Goal: Task Accomplishment & Management: Manage account settings

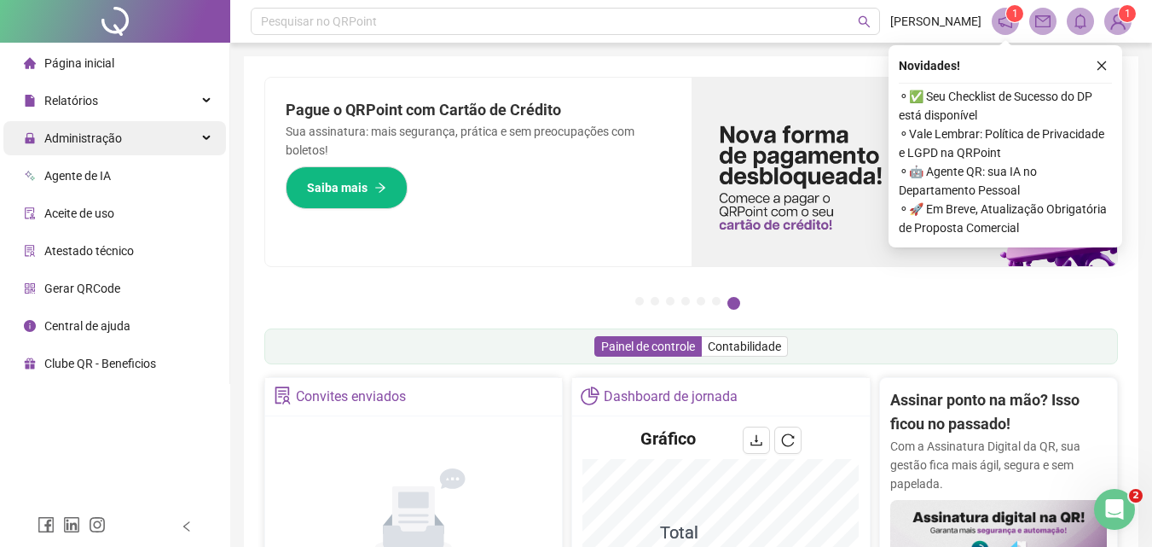
click at [103, 132] on span "Administração" at bounding box center [83, 138] width 78 height 14
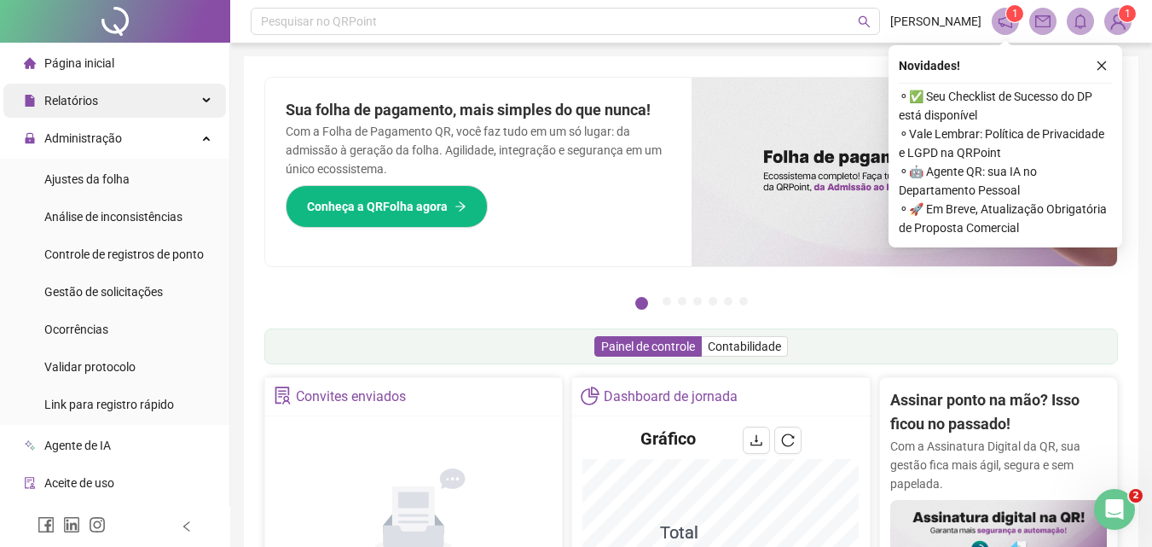
click at [102, 101] on div "Relatórios" at bounding box center [114, 101] width 223 height 34
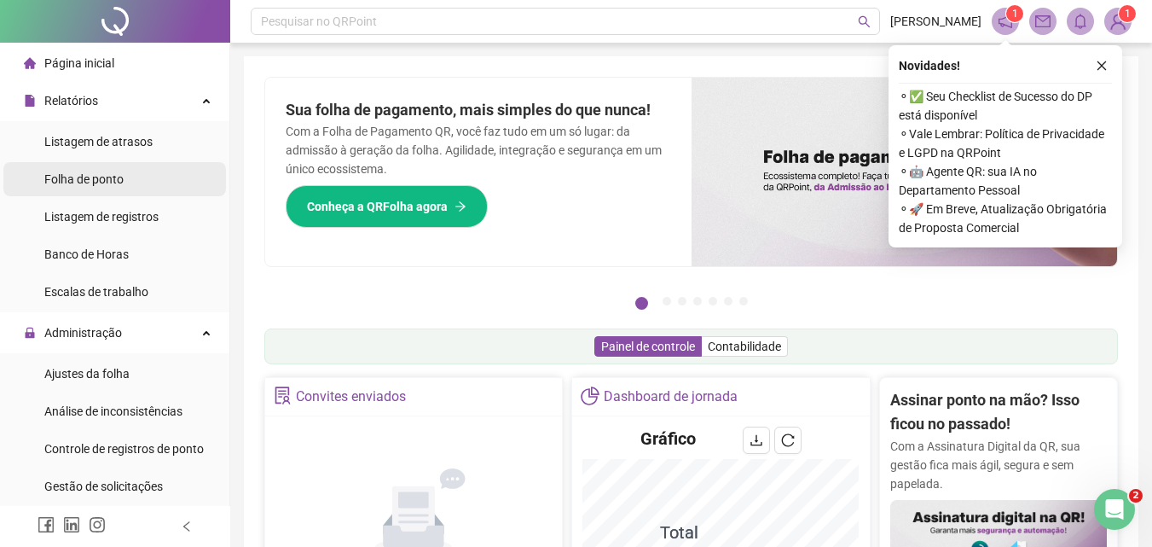
click at [80, 187] on div "Folha de ponto" at bounding box center [83, 179] width 79 height 34
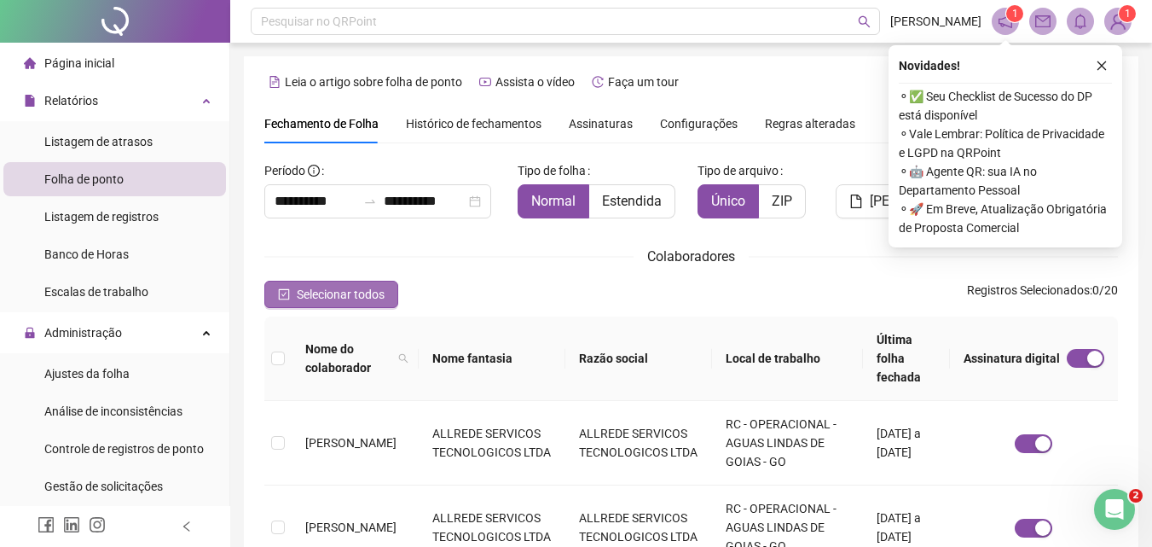
scroll to position [76, 0]
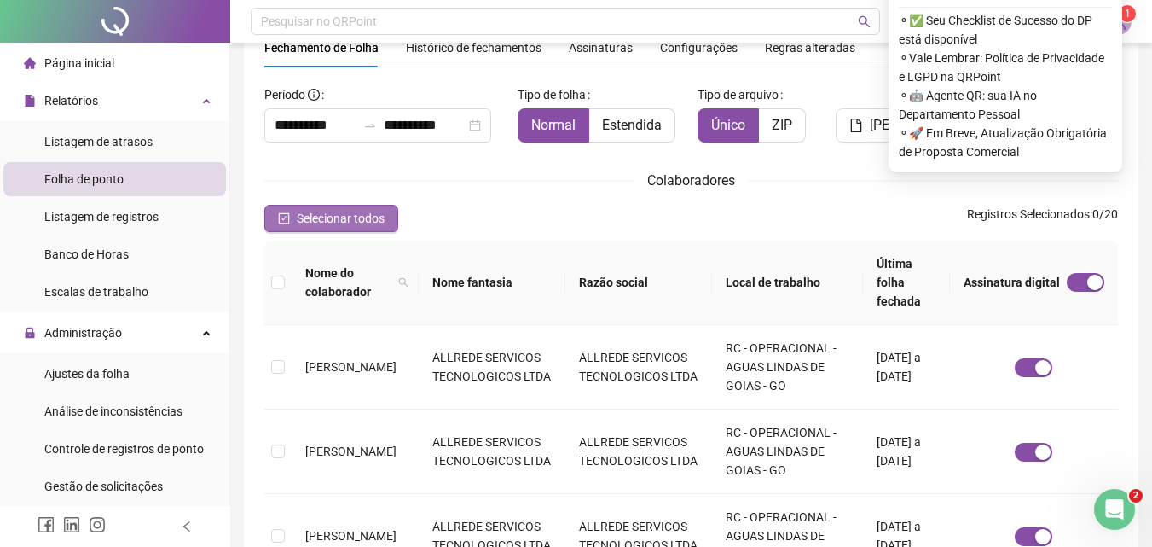
click at [348, 216] on span "Selecionar todos" at bounding box center [341, 218] width 88 height 19
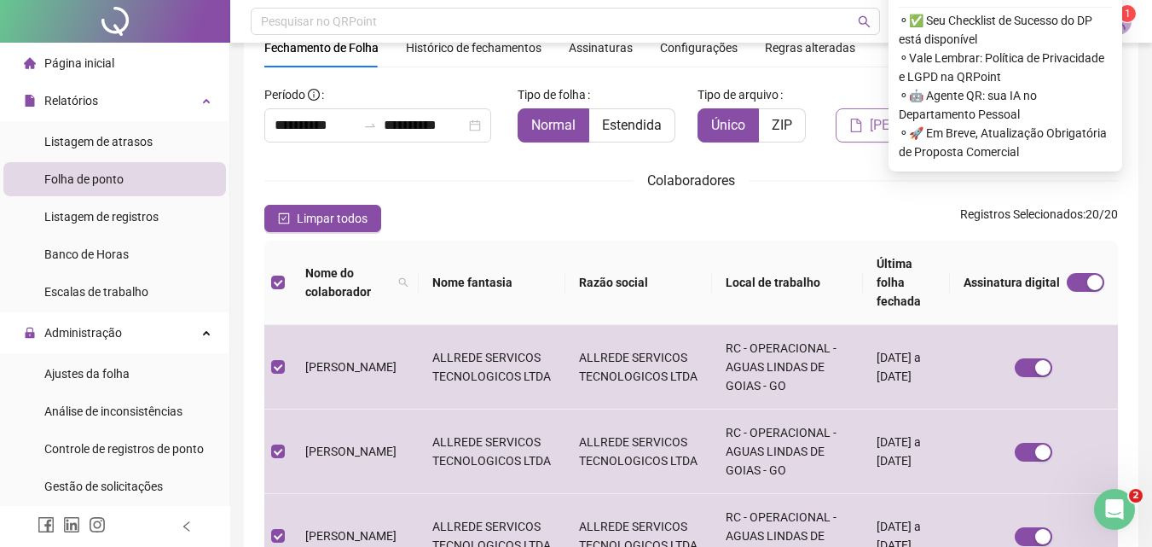
click at [877, 126] on span "[PERSON_NAME]" at bounding box center [921, 125] width 102 height 20
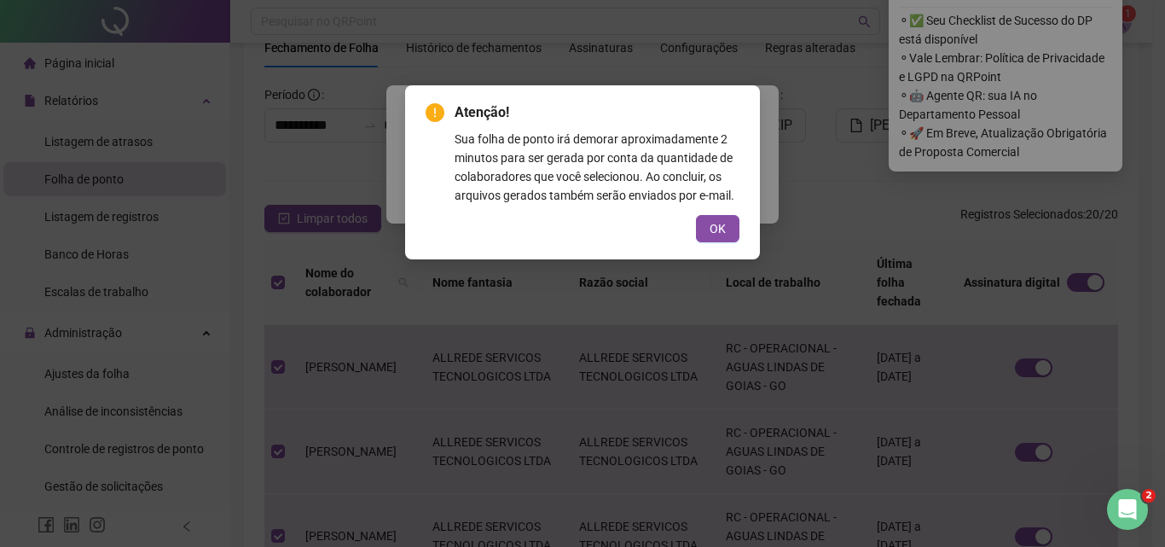
drag, startPoint x: 722, startPoint y: 226, endPoint x: 732, endPoint y: 214, distance: 15.2
click at [724, 222] on span "OK" at bounding box center [717, 228] width 16 height 19
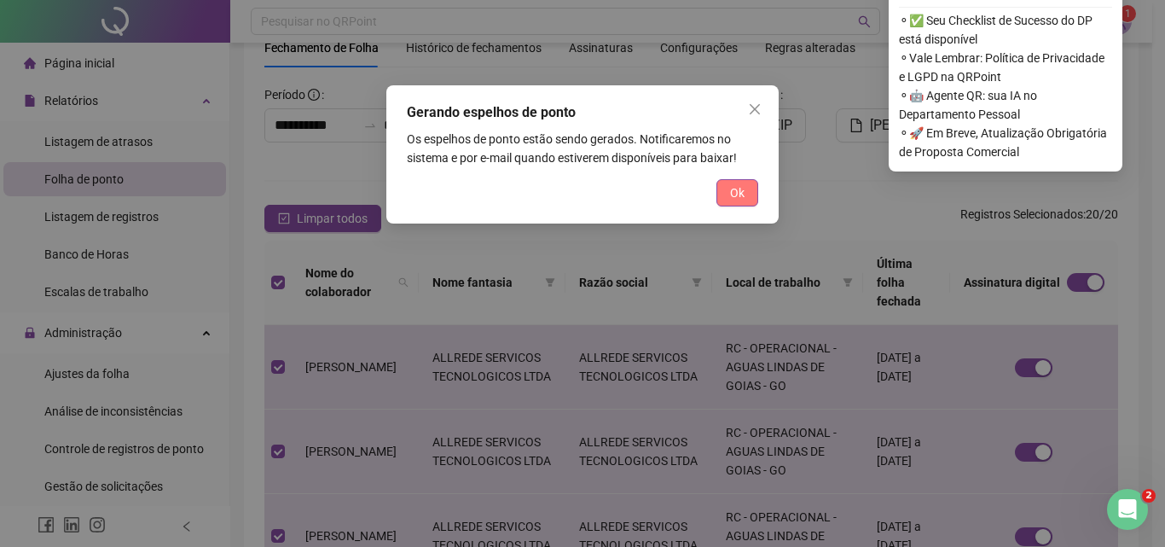
click at [738, 196] on span "Ok" at bounding box center [737, 192] width 14 height 19
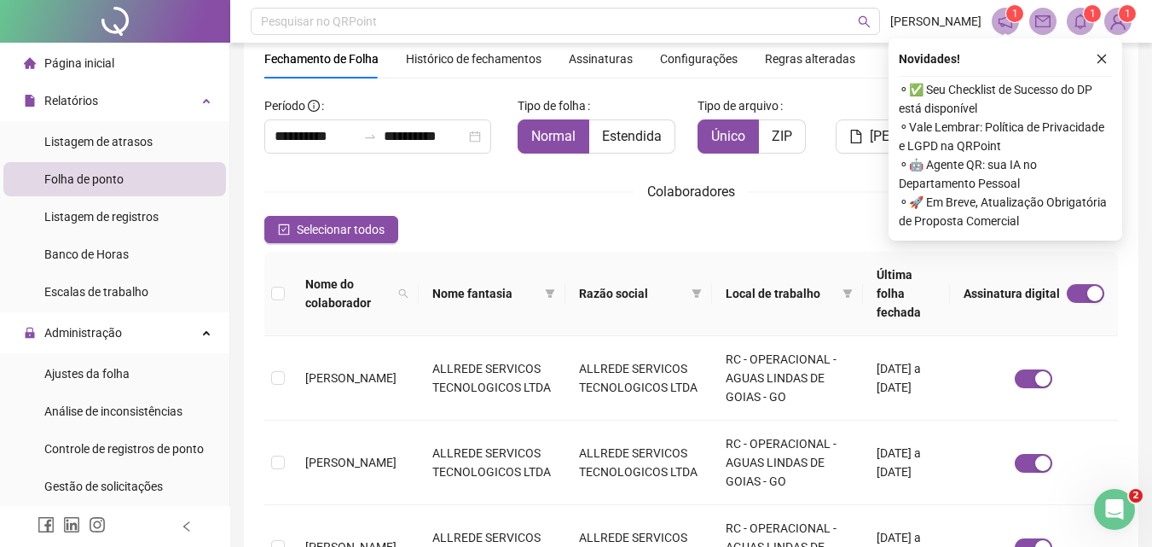
scroll to position [58, 0]
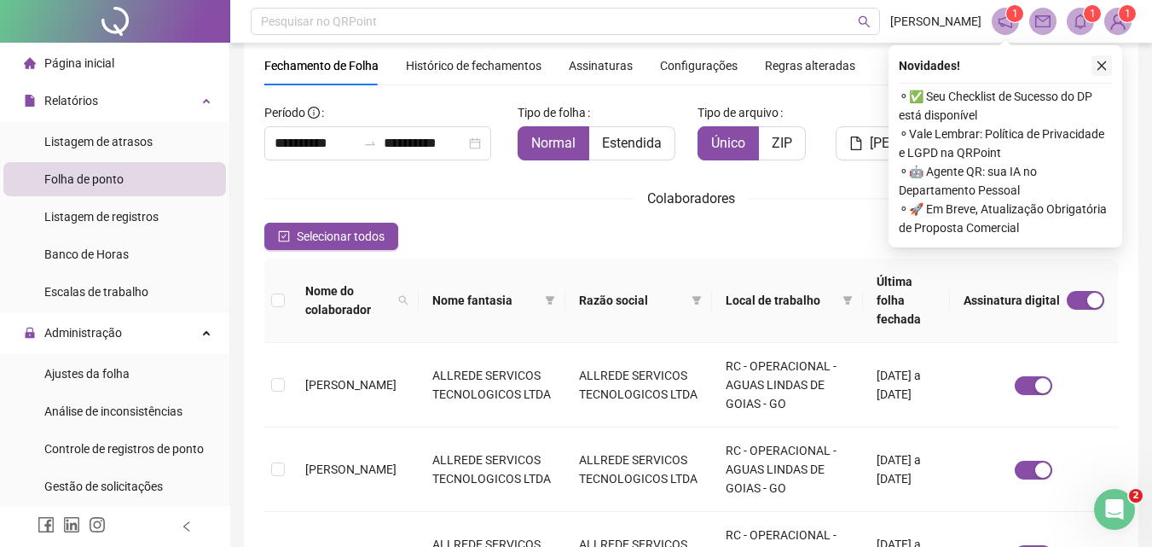
click at [1102, 67] on icon "close" at bounding box center [1102, 66] width 12 height 12
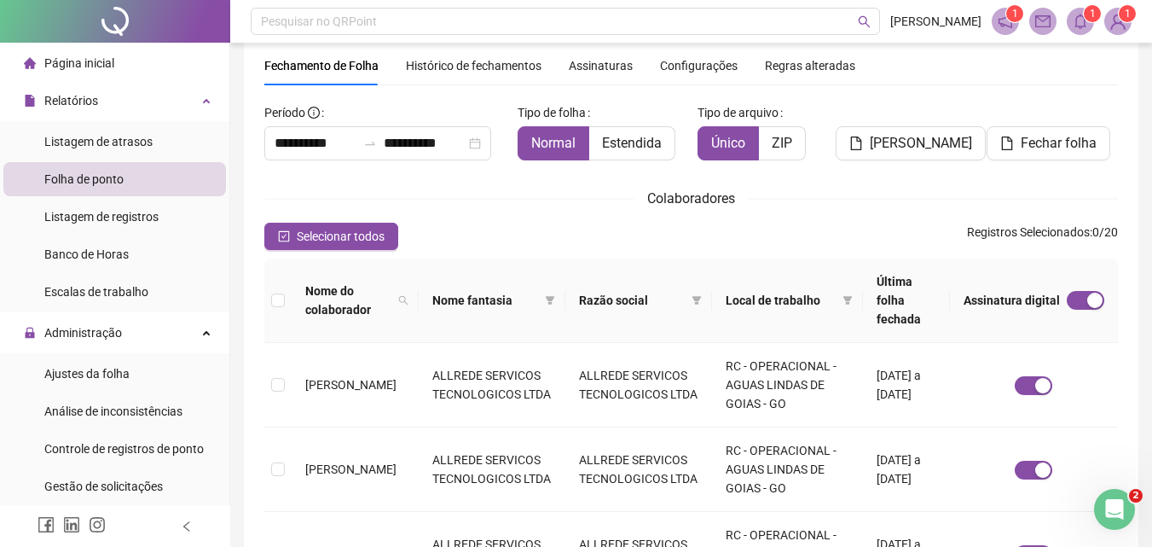
click at [1076, 21] on icon "bell" at bounding box center [1080, 21] width 12 height 15
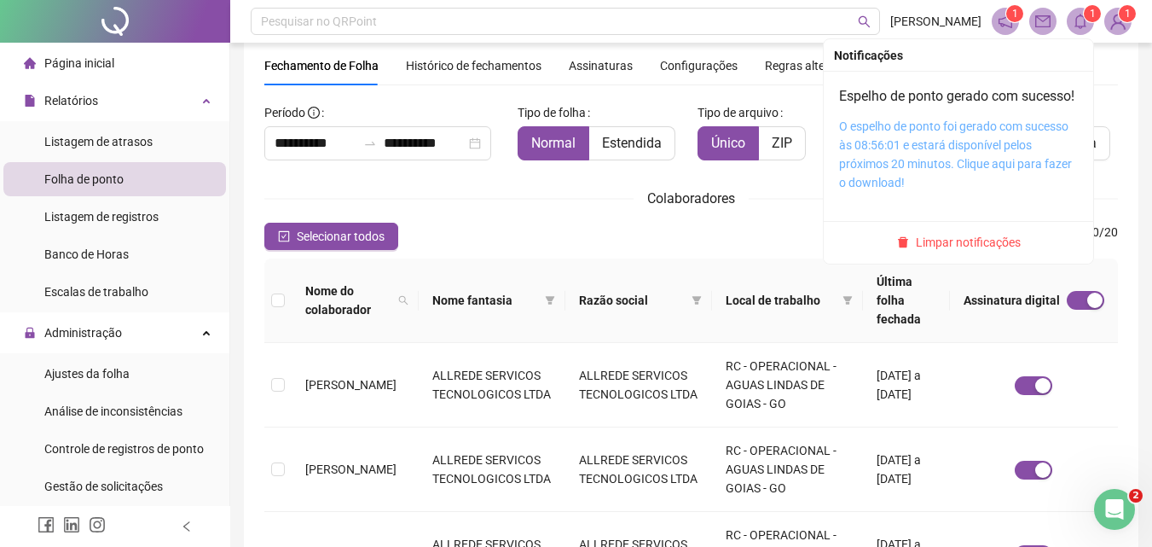
click at [913, 169] on link "O espelho de ponto foi gerado com sucesso às 08:56:01 e estará disponível pelos…" at bounding box center [955, 154] width 233 height 70
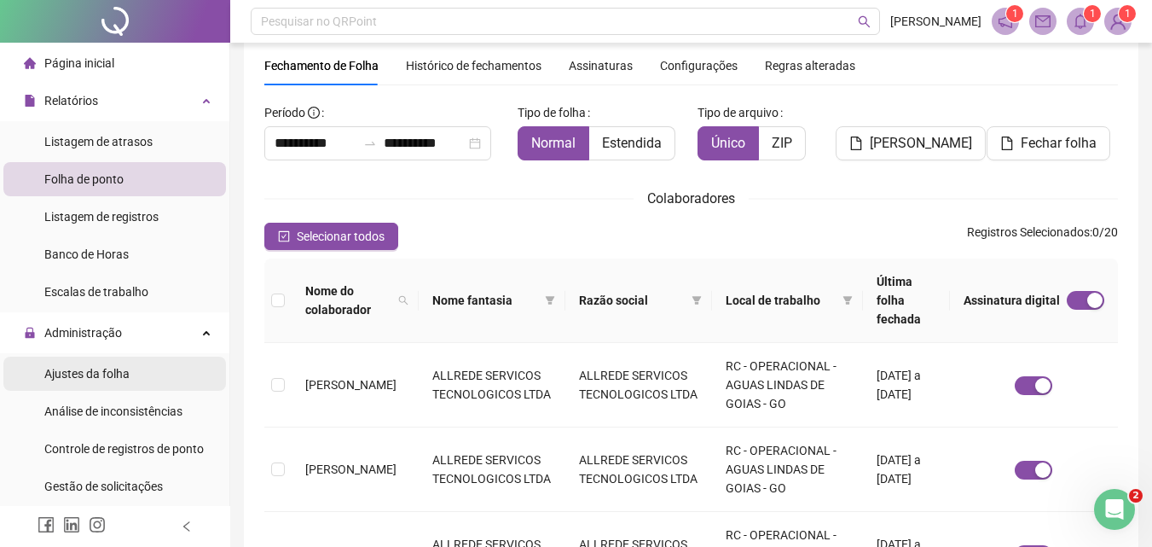
click at [101, 367] on span "Ajustes da folha" at bounding box center [86, 374] width 85 height 14
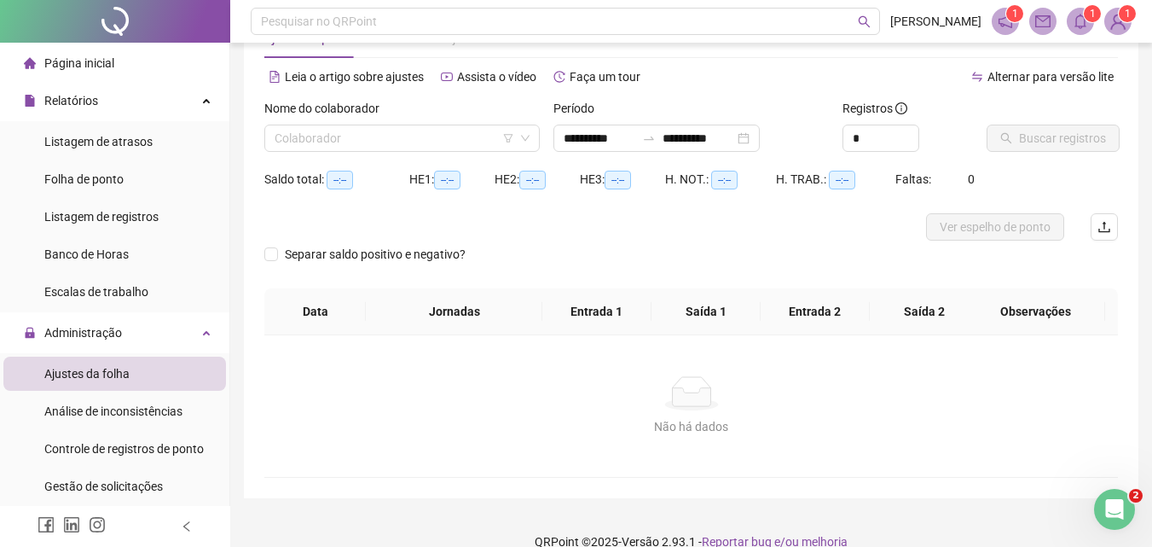
type input "**********"
click at [428, 138] on input "search" at bounding box center [395, 138] width 240 height 26
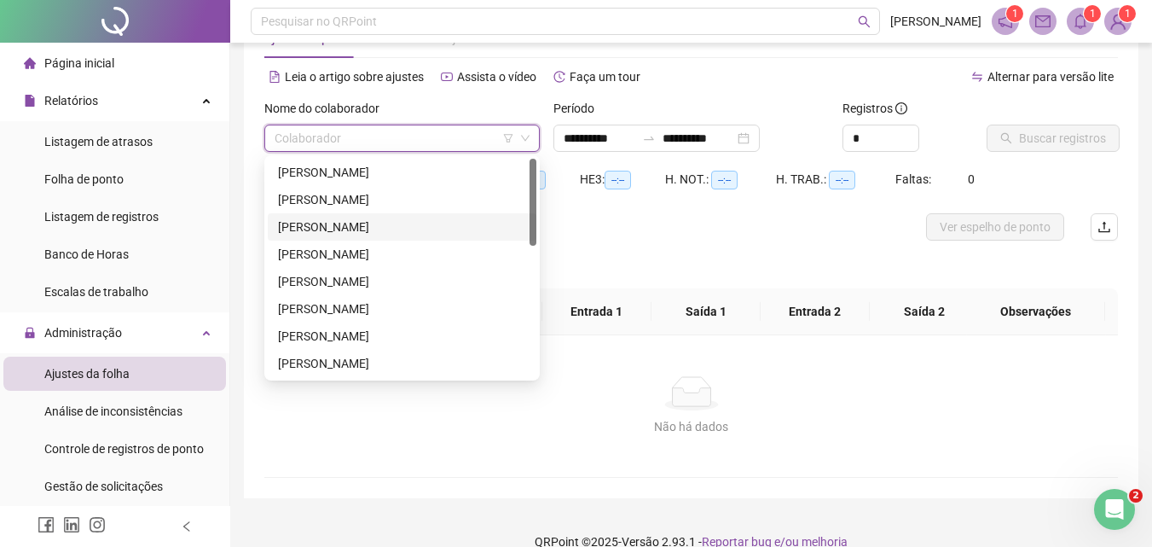
click at [357, 224] on div "[PERSON_NAME]" at bounding box center [402, 226] width 248 height 19
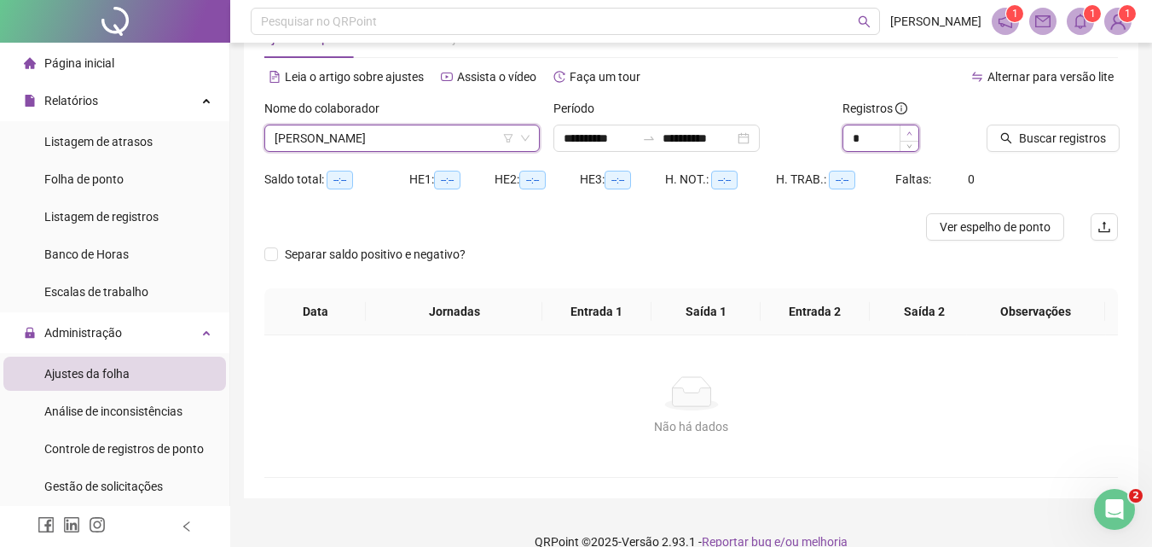
click at [913, 130] on span "Increase Value" at bounding box center [909, 132] width 19 height 15
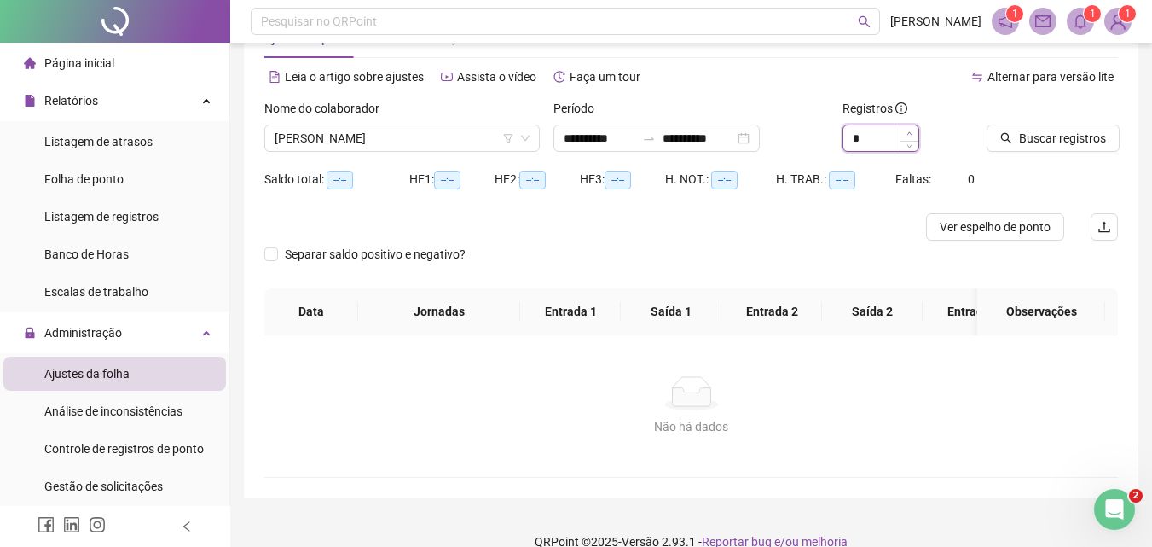
type input "*"
click at [911, 130] on icon "up" at bounding box center [909, 133] width 6 height 6
click at [1066, 130] on span "Buscar registros" at bounding box center [1062, 138] width 87 height 19
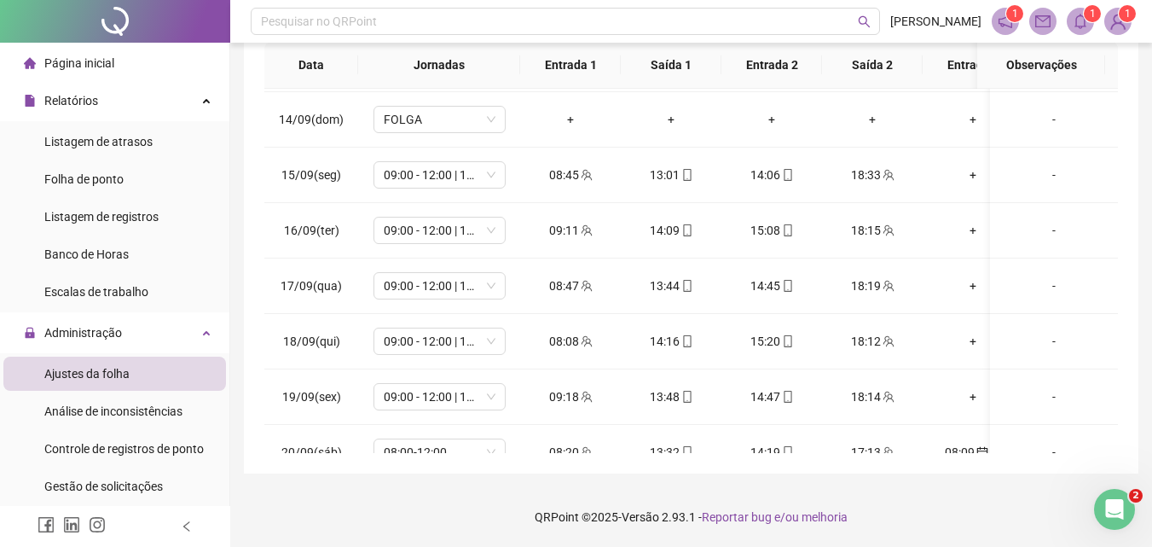
scroll to position [813, 0]
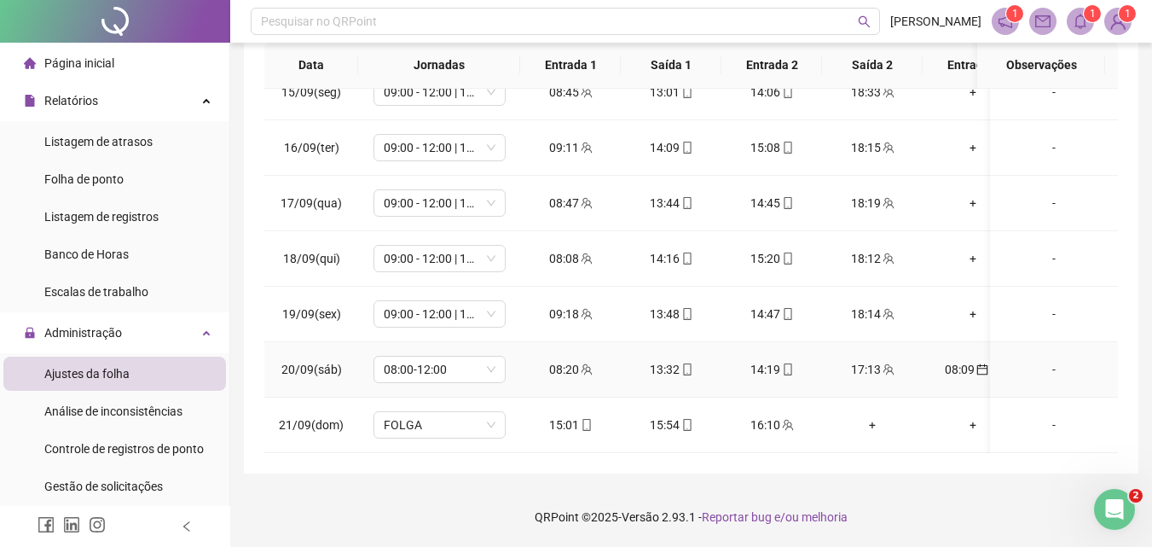
click at [955, 360] on div "08:09" at bounding box center [972, 369] width 73 height 19
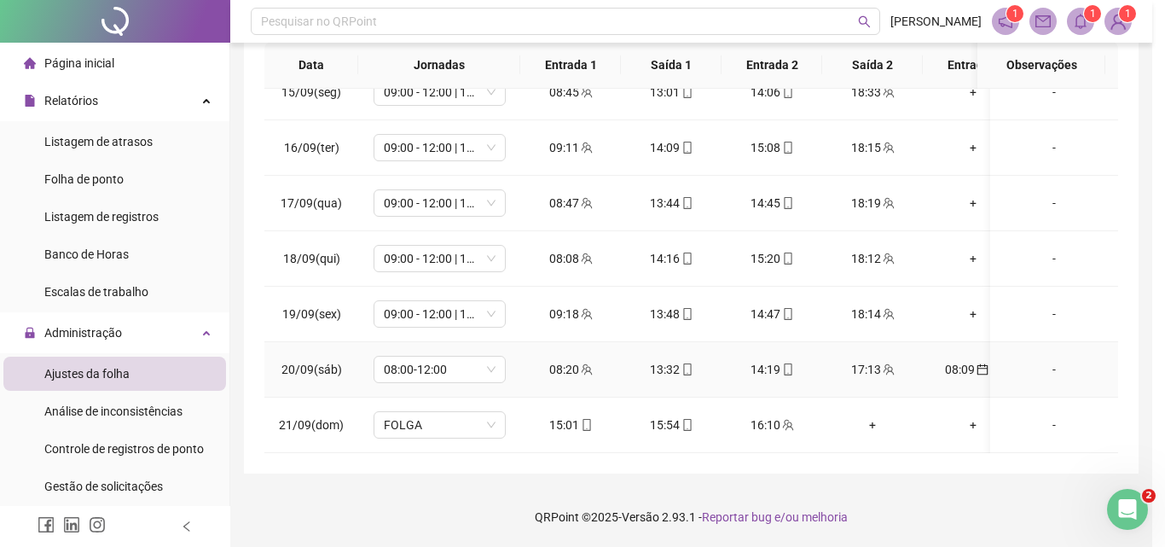
type input "**********"
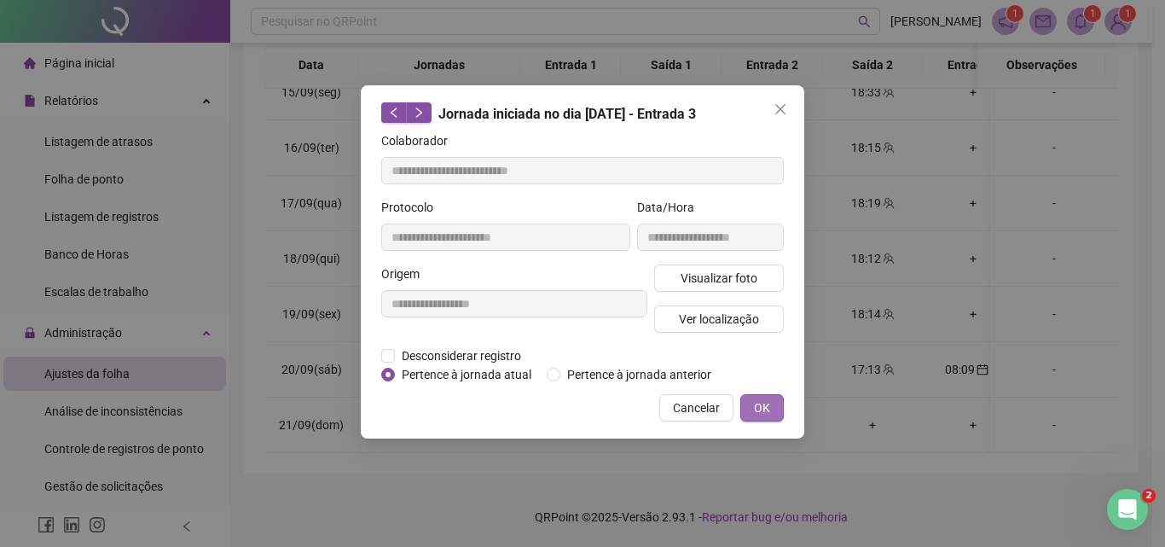
click at [767, 413] on span "OK" at bounding box center [762, 407] width 16 height 19
click at [762, 402] on div "**********" at bounding box center [582, 273] width 1165 height 547
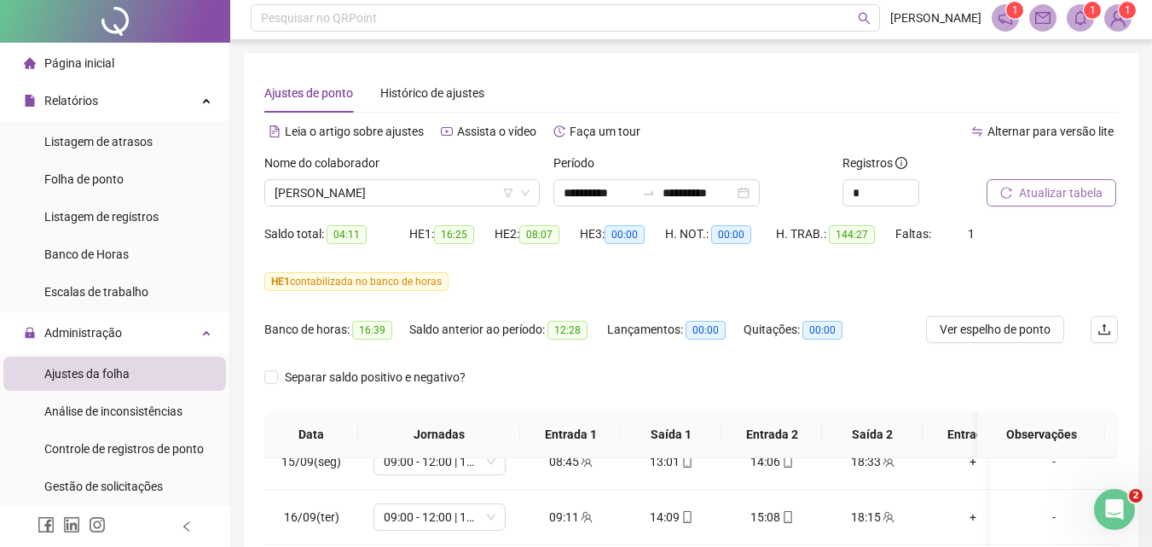
scroll to position [0, 0]
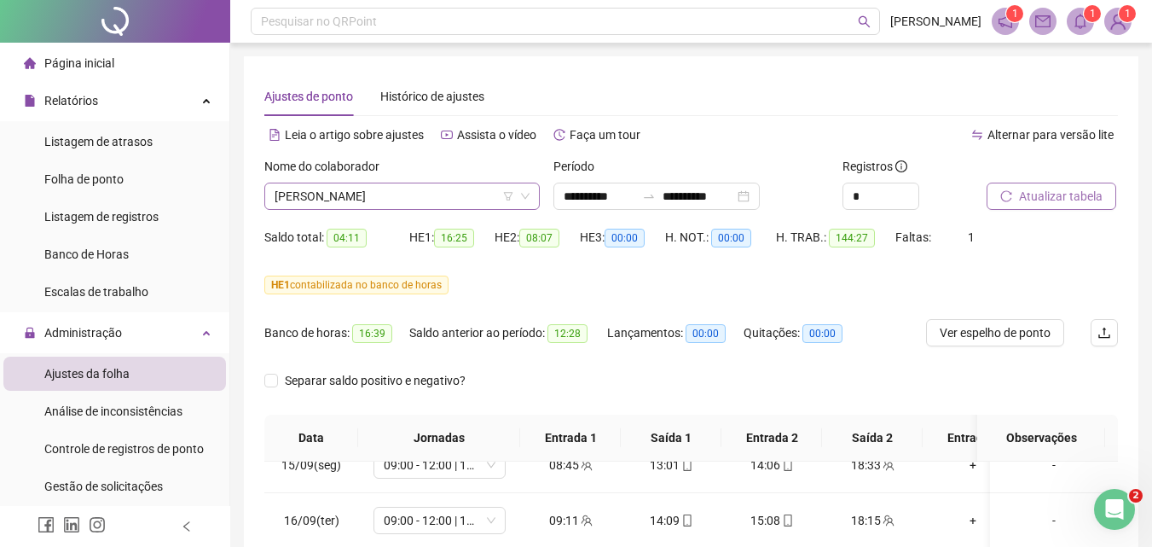
click at [464, 185] on span "[PERSON_NAME]" at bounding box center [402, 196] width 255 height 26
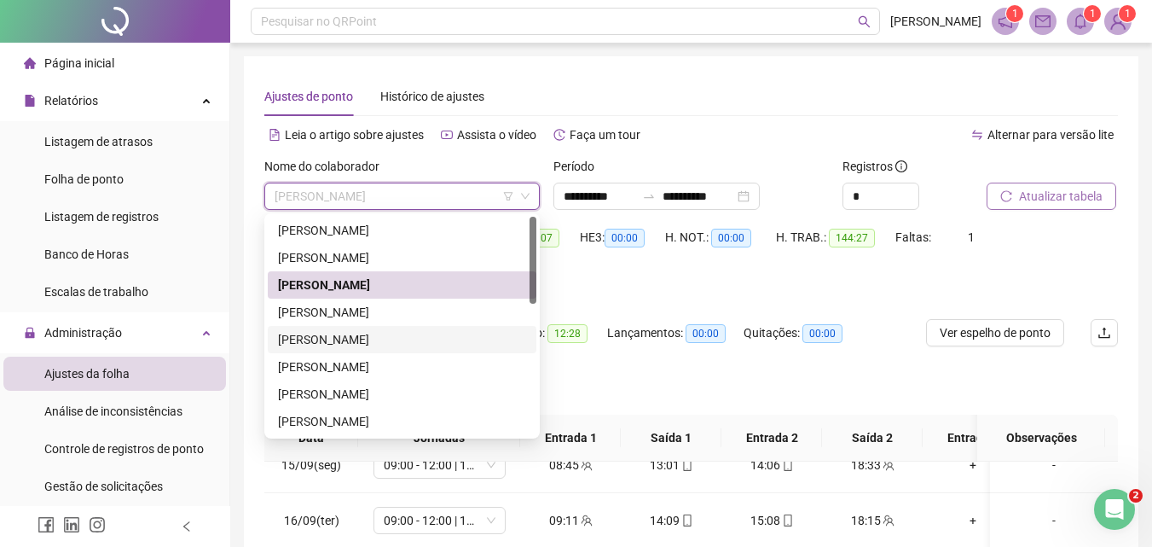
click at [338, 345] on div "[PERSON_NAME]" at bounding box center [402, 339] width 248 height 19
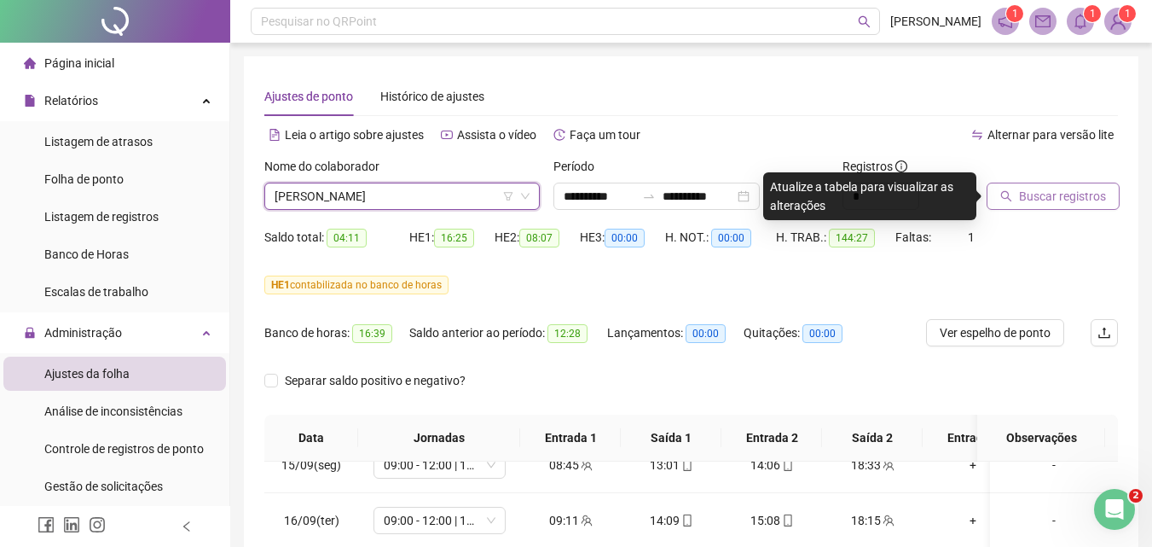
click at [1051, 194] on span "Buscar registros" at bounding box center [1062, 196] width 87 height 19
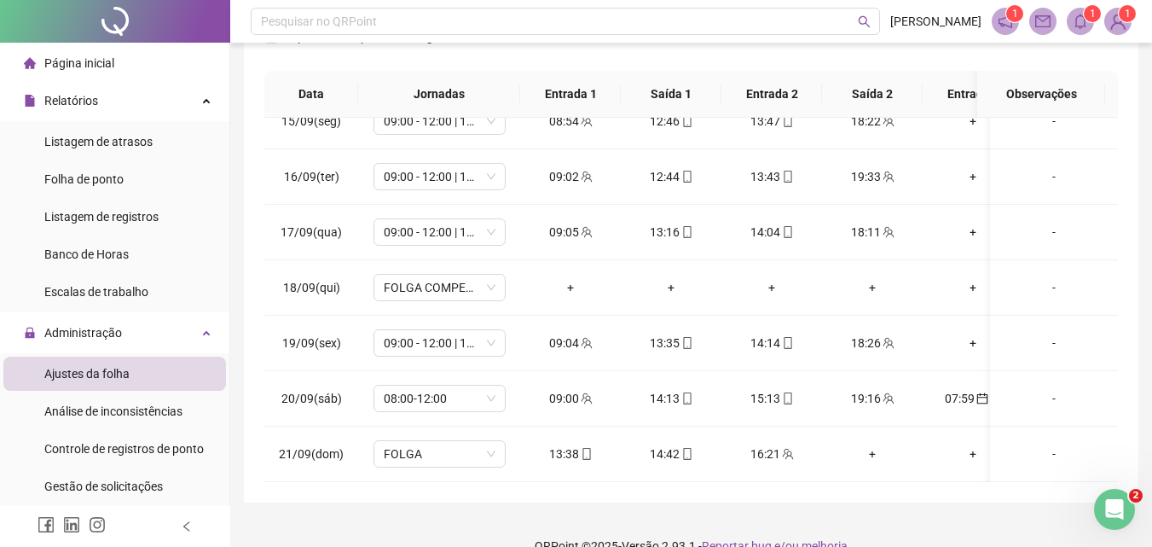
scroll to position [373, 0]
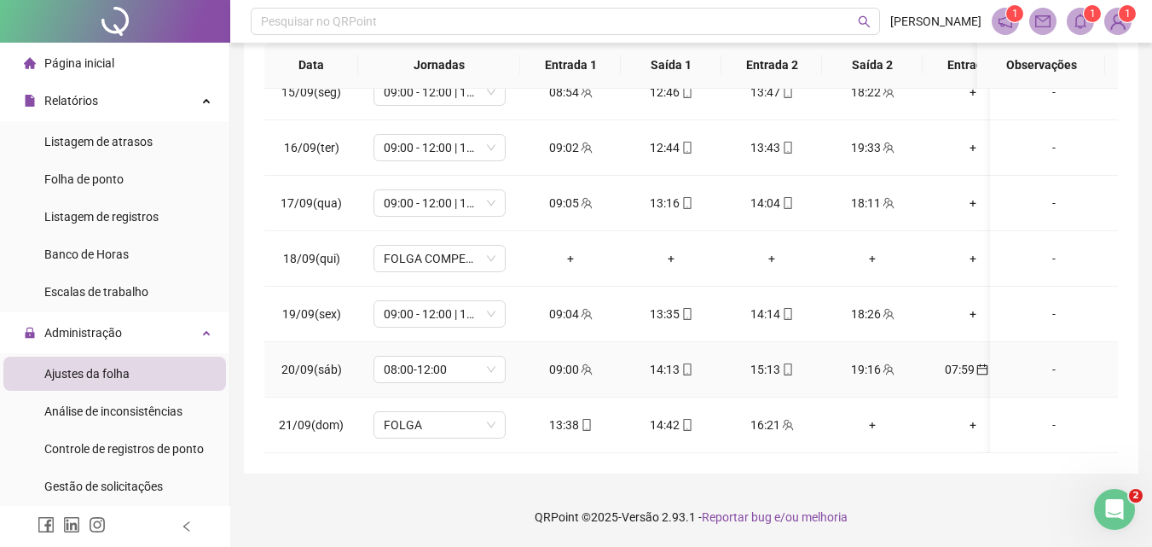
click at [951, 360] on div "07:59" at bounding box center [972, 369] width 73 height 19
click at [960, 354] on div "**********" at bounding box center [576, 273] width 1152 height 547
drag, startPoint x: 958, startPoint y: 353, endPoint x: 940, endPoint y: 356, distance: 18.2
click at [958, 360] on div "07:59" at bounding box center [972, 369] width 73 height 19
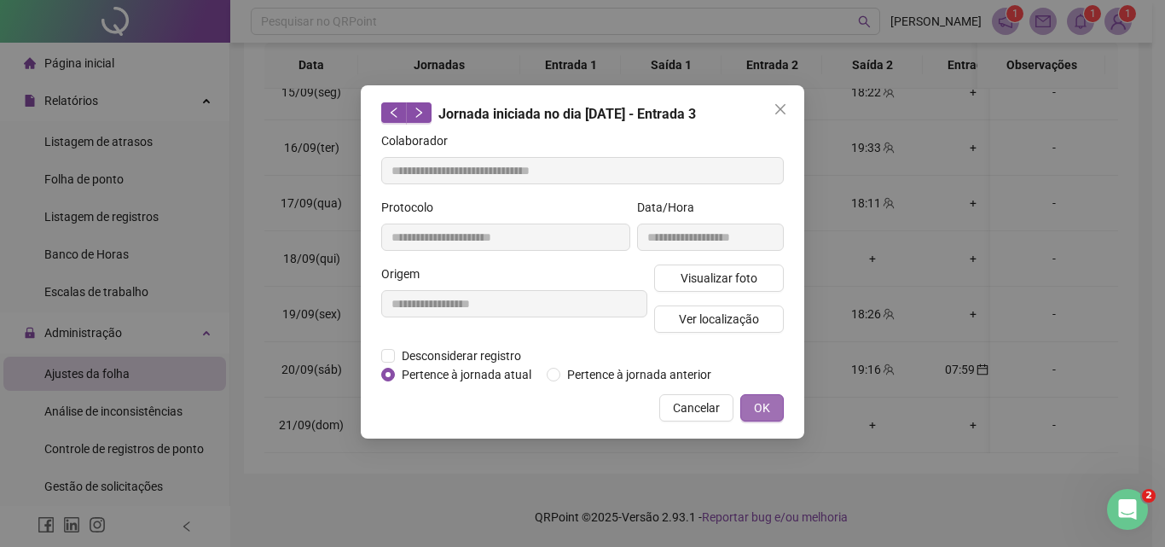
click at [764, 400] on span "OK" at bounding box center [762, 407] width 16 height 19
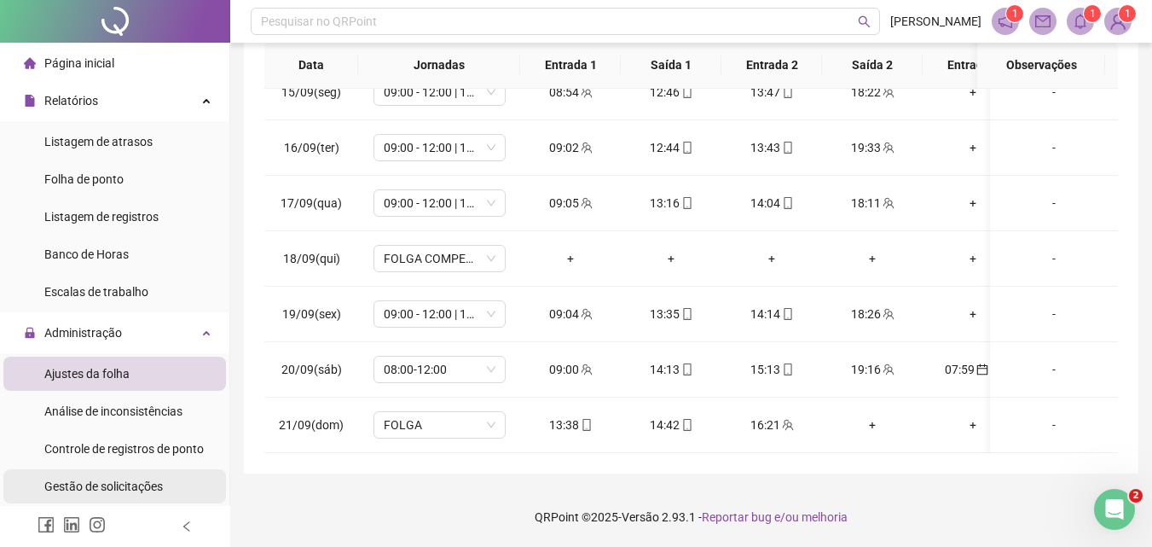
drag, startPoint x: 136, startPoint y: 489, endPoint x: 136, endPoint y: 472, distance: 17.1
click at [136, 489] on span "Gestão de solicitações" at bounding box center [103, 486] width 119 height 14
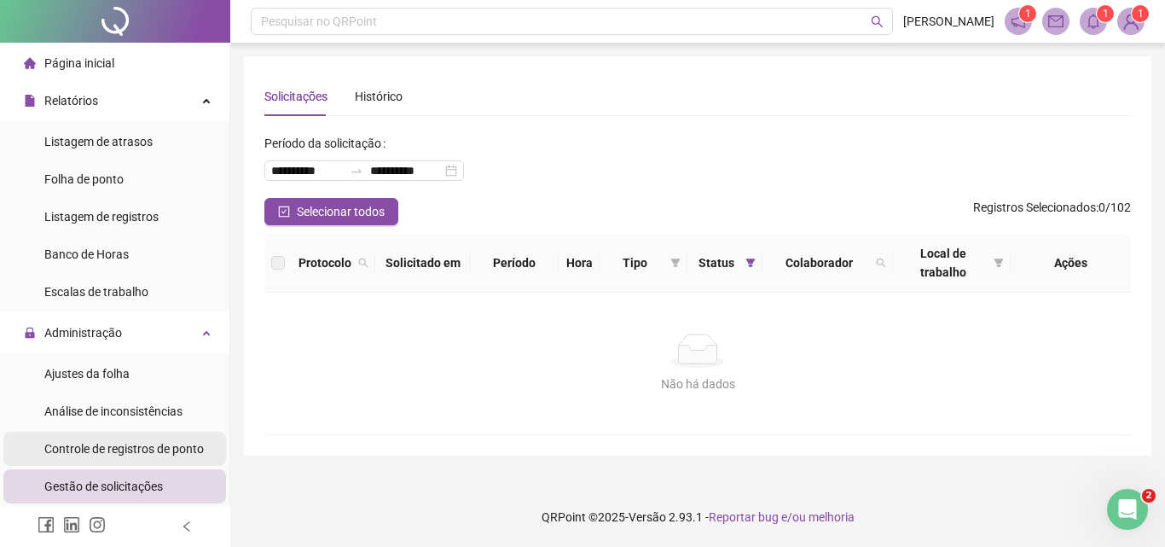
click at [148, 444] on span "Controle de registros de ponto" at bounding box center [123, 449] width 159 height 14
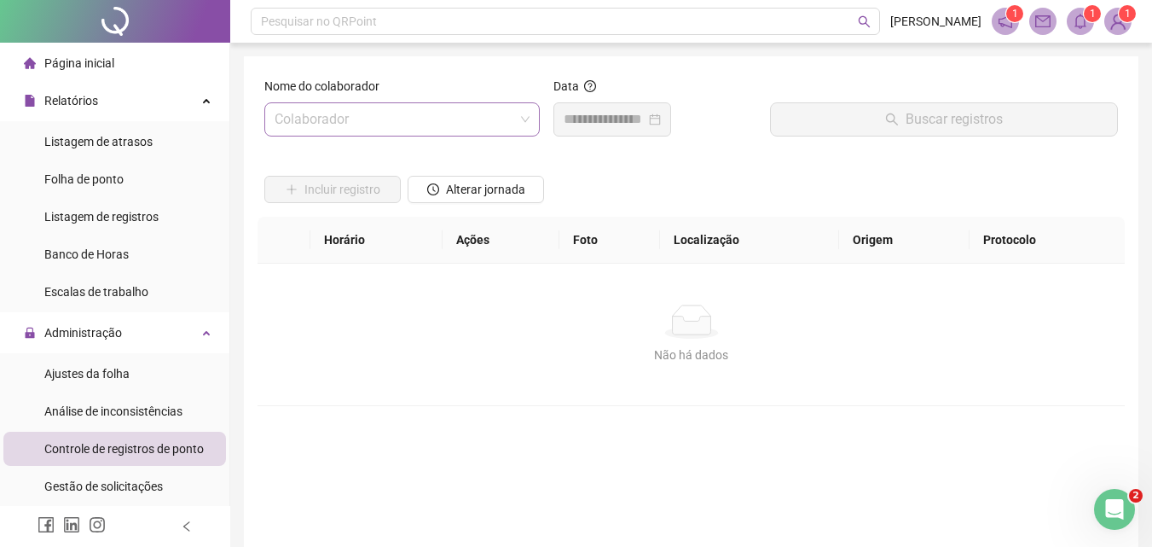
click at [454, 107] on input "search" at bounding box center [395, 119] width 240 height 32
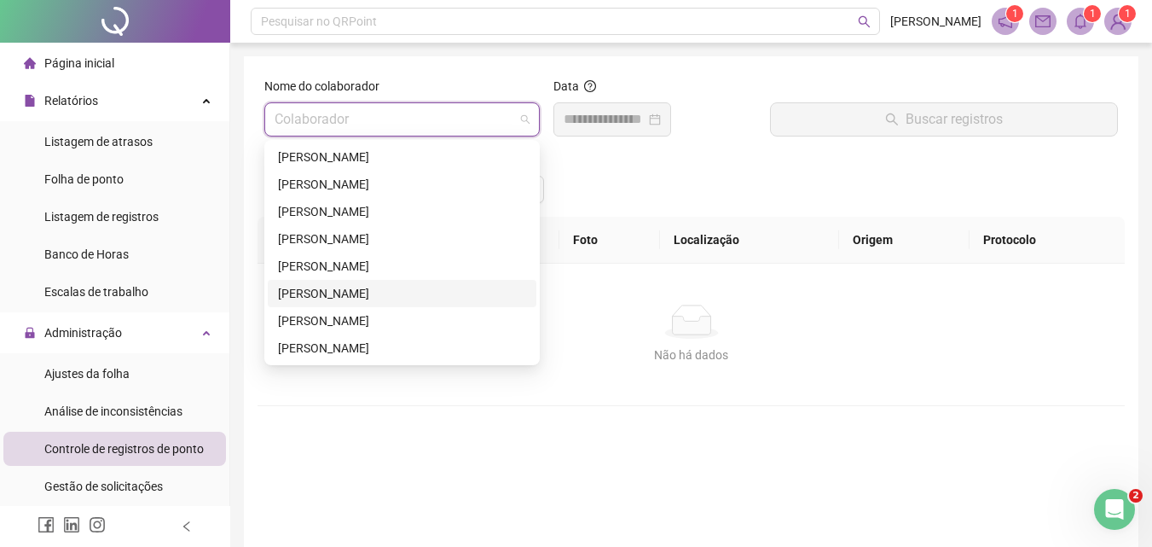
click at [403, 289] on div "[PERSON_NAME]" at bounding box center [402, 293] width 248 height 19
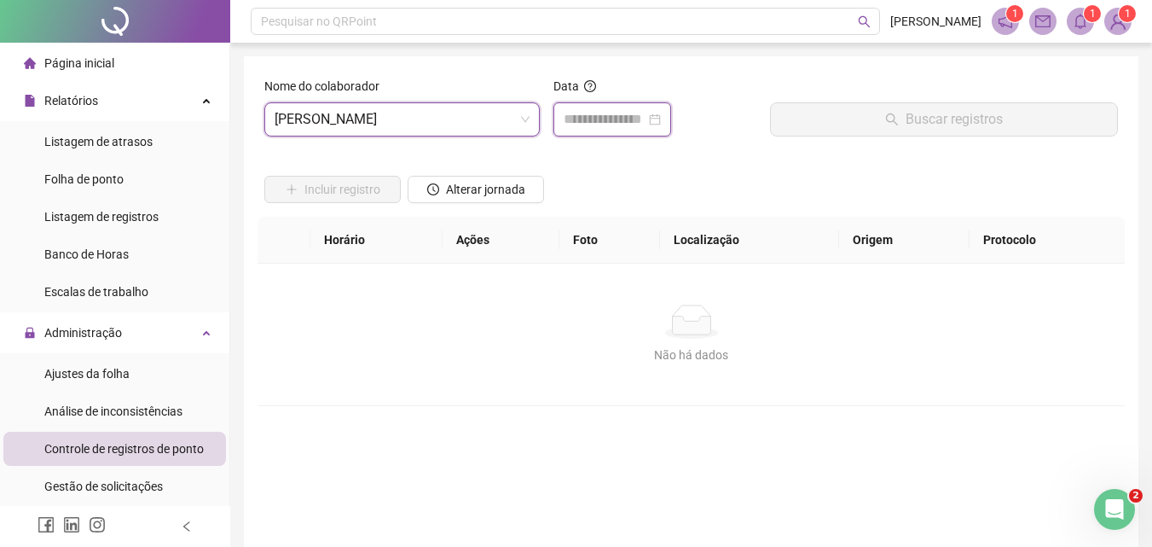
click at [576, 115] on input at bounding box center [605, 119] width 82 height 20
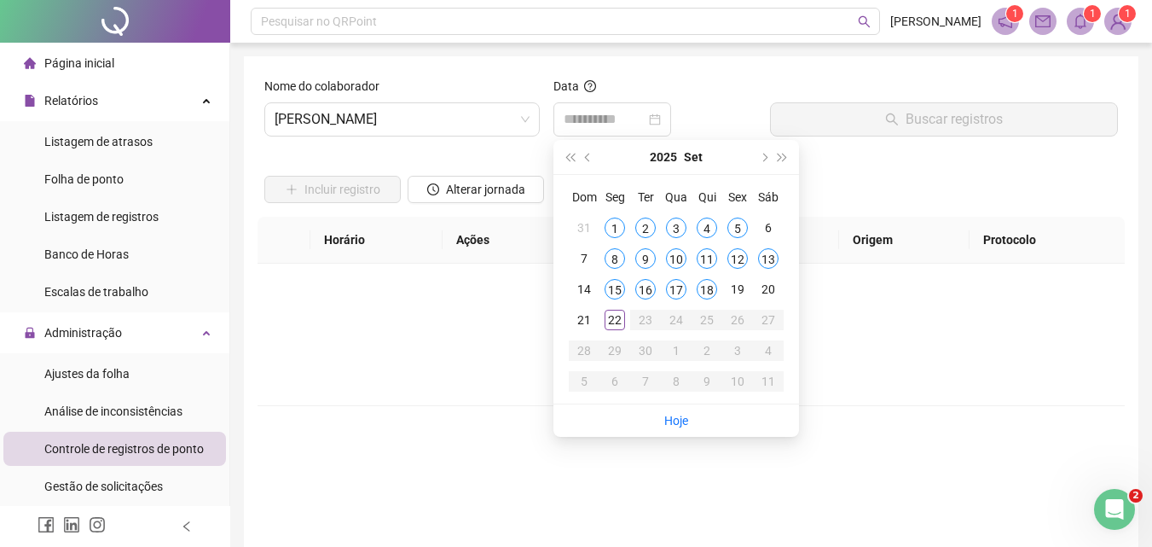
drag, startPoint x: 611, startPoint y: 321, endPoint x: 644, endPoint y: 307, distance: 35.5
click at [611, 321] on div "22" at bounding box center [615, 320] width 20 height 20
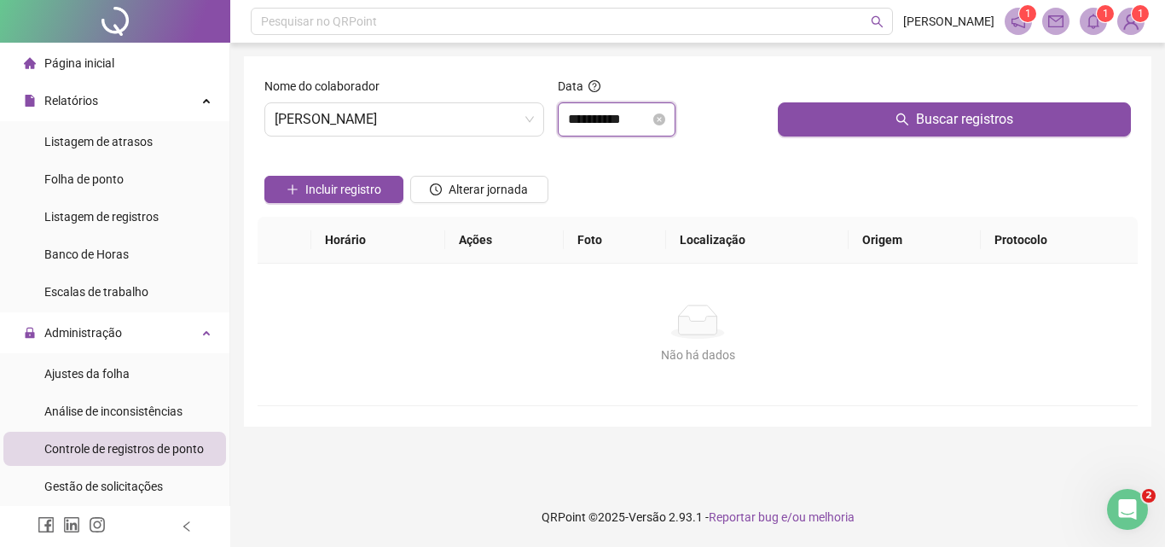
click at [645, 118] on input "**********" at bounding box center [609, 119] width 82 height 20
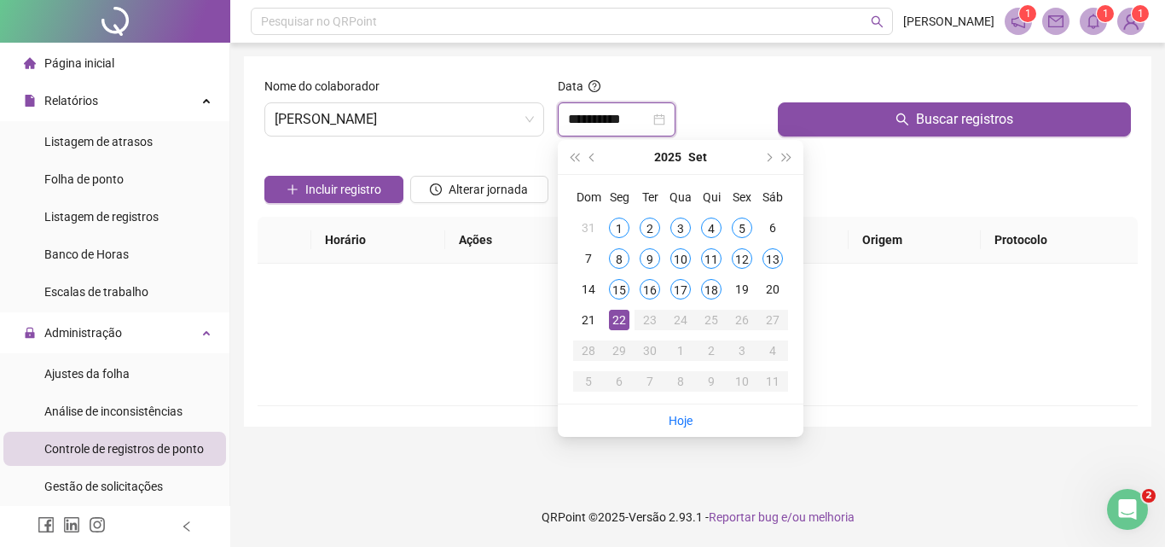
type input "**********"
click at [389, 252] on th "Horário" at bounding box center [378, 240] width 134 height 47
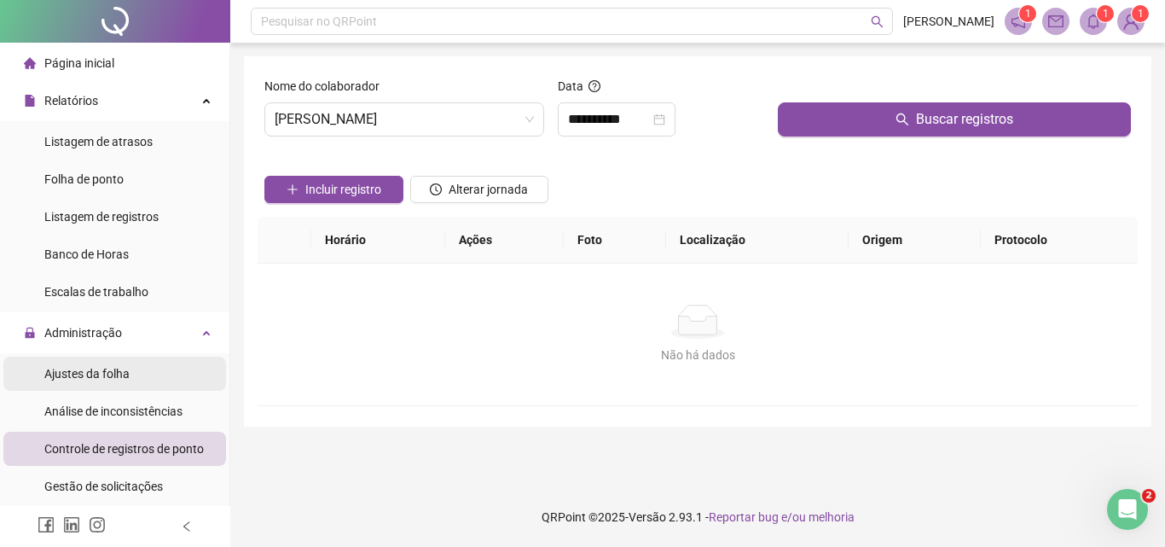
click at [85, 371] on span "Ajustes da folha" at bounding box center [86, 374] width 85 height 14
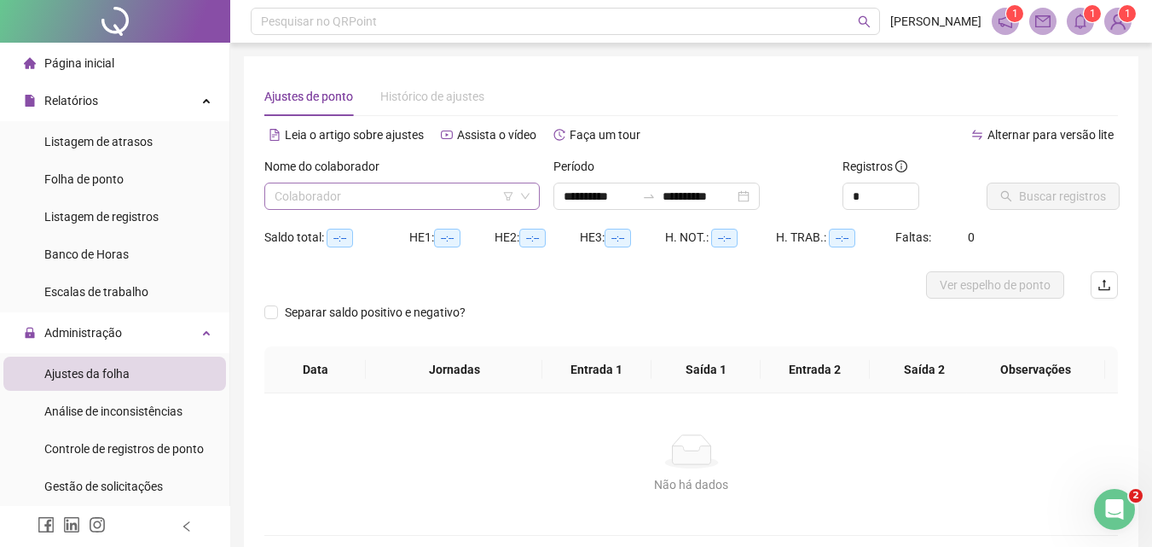
click at [387, 188] on input "search" at bounding box center [395, 196] width 240 height 26
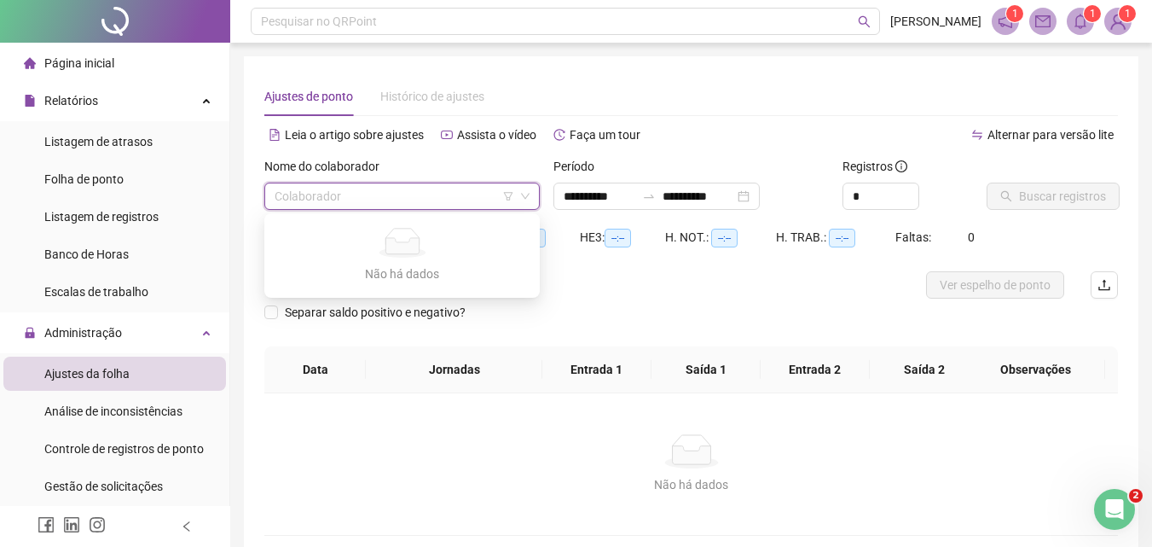
type input "**********"
click at [571, 315] on div "Separar saldo positivo e negativo?" at bounding box center [691, 322] width 854 height 48
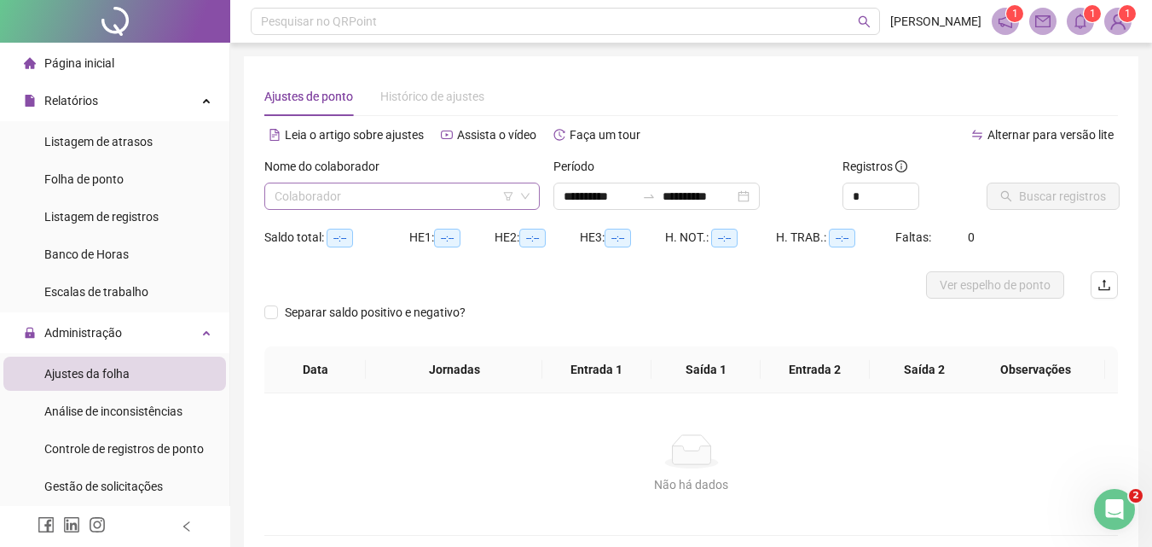
click at [436, 193] on input "search" at bounding box center [395, 196] width 240 height 26
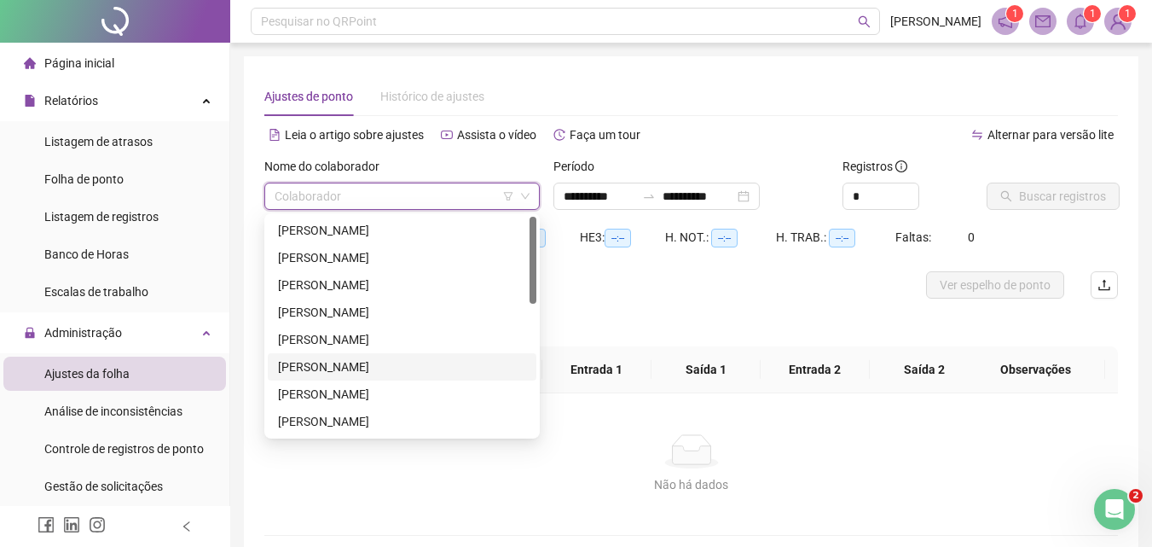
drag, startPoint x: 379, startPoint y: 361, endPoint x: 412, endPoint y: 354, distance: 34.0
click at [379, 362] on div "[PERSON_NAME]" at bounding box center [402, 366] width 248 height 19
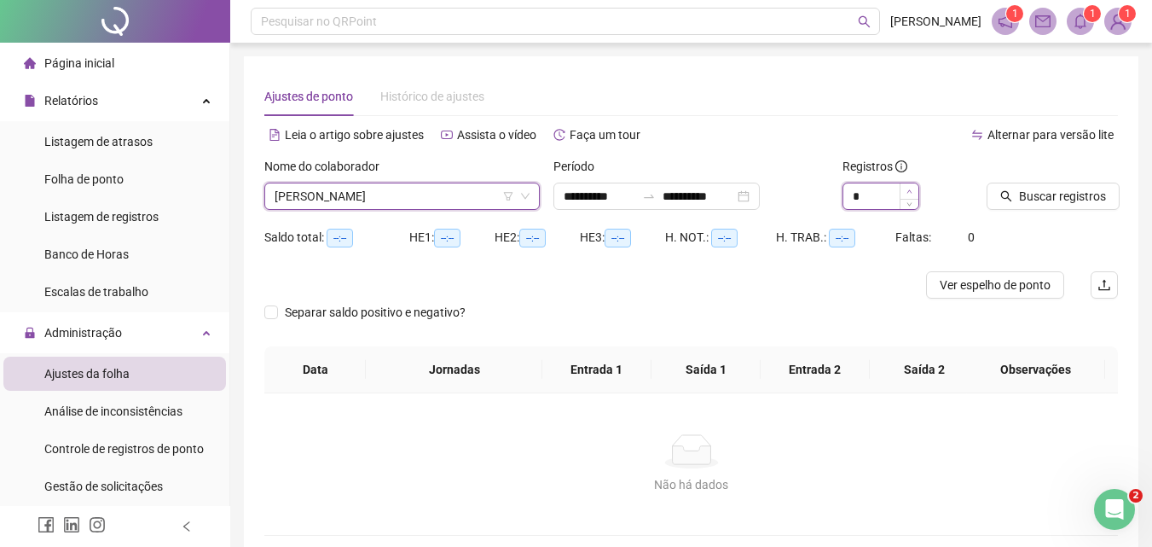
type input "*"
click at [908, 187] on span "Increase Value" at bounding box center [909, 190] width 19 height 15
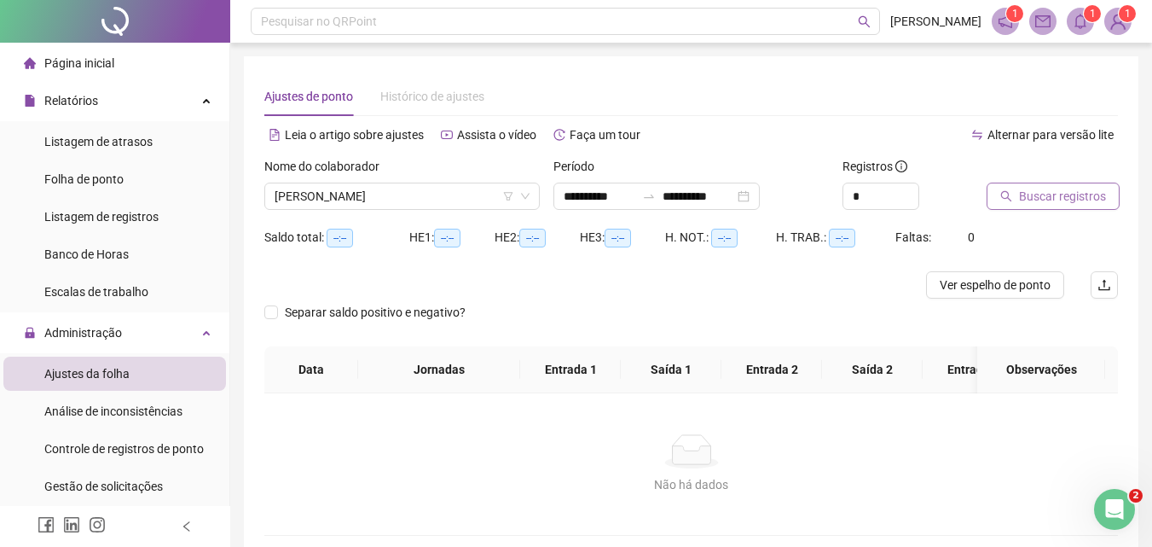
click at [1015, 196] on button "Buscar registros" at bounding box center [1053, 195] width 133 height 27
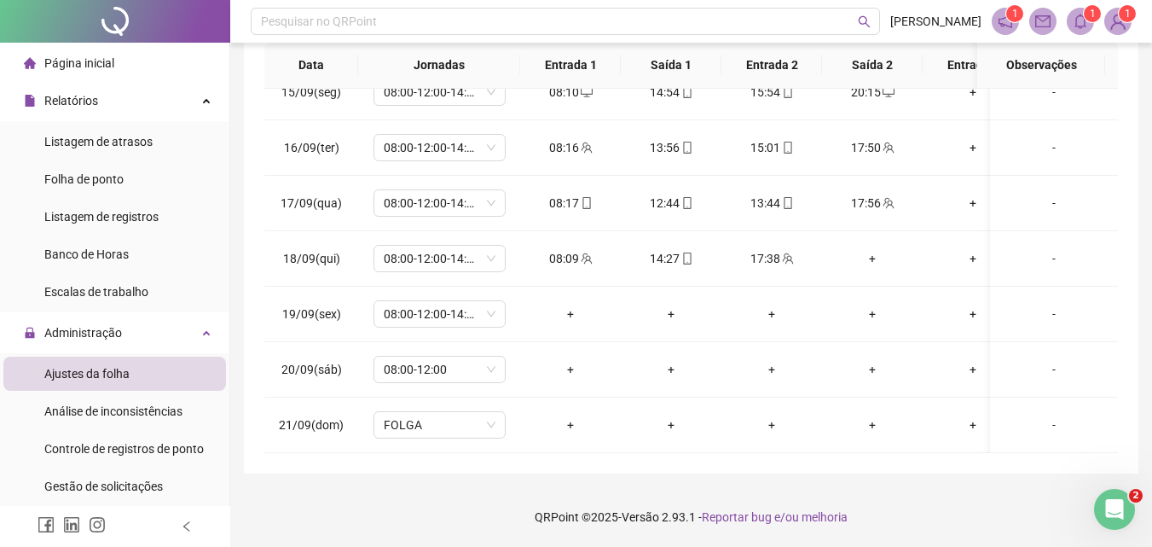
scroll to position [813, 0]
click at [503, 300] on div "08:00-12:00-14:00-18:00" at bounding box center [440, 313] width 132 height 27
click at [489, 306] on span "08:00-12:00-14:00-18:00" at bounding box center [440, 314] width 112 height 26
click at [491, 301] on span "08:00-12:00-14:00-18:00" at bounding box center [440, 314] width 112 height 26
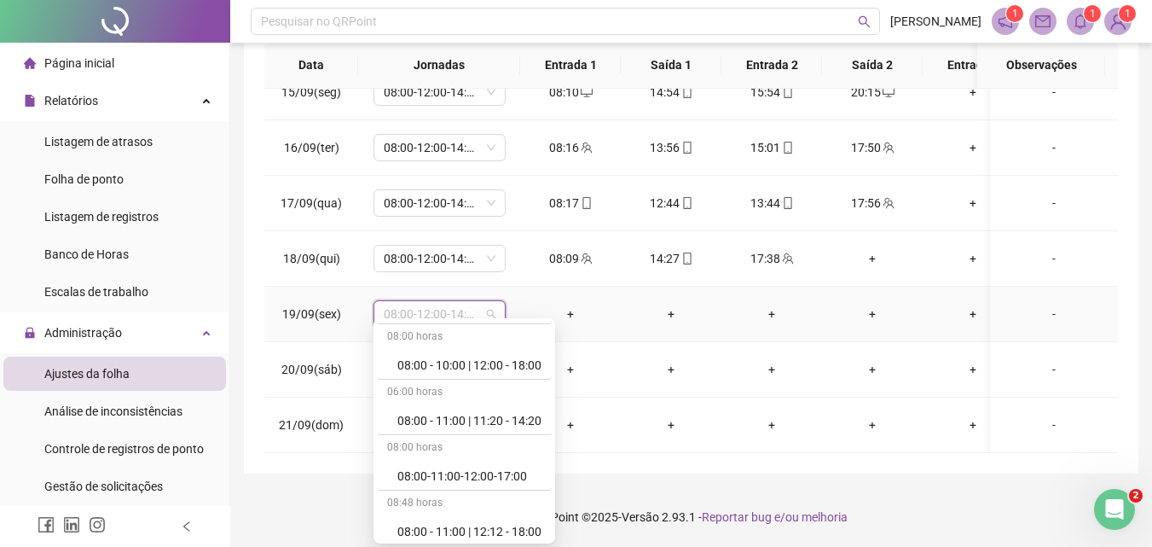
scroll to position [3458, 0]
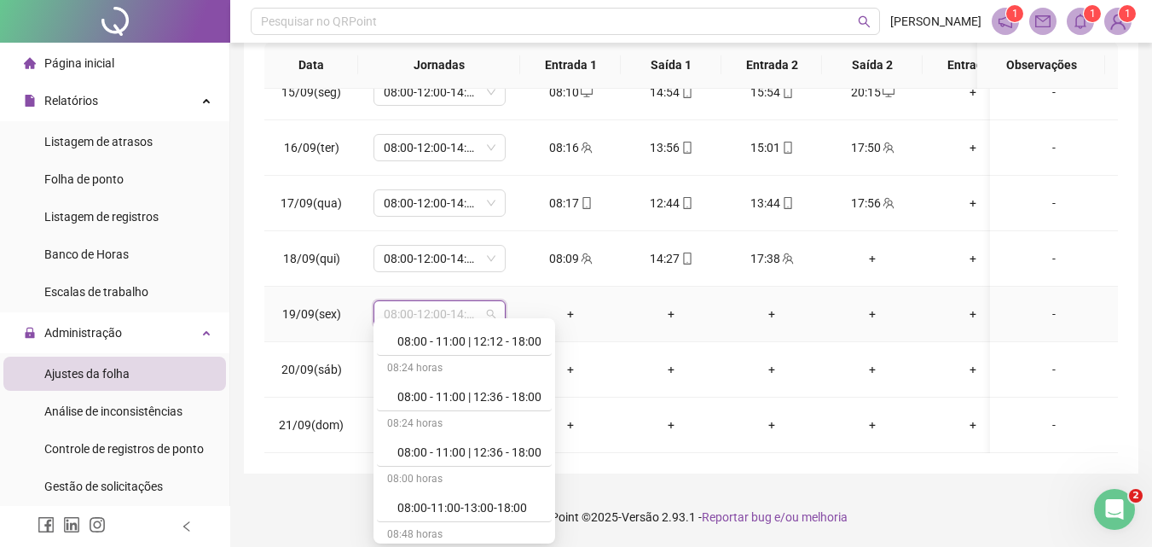
drag, startPoint x: 552, startPoint y: 380, endPoint x: 552, endPoint y: 371, distance: 9.4
click at [552, 371] on div "08:24 horas" at bounding box center [464, 369] width 175 height 27
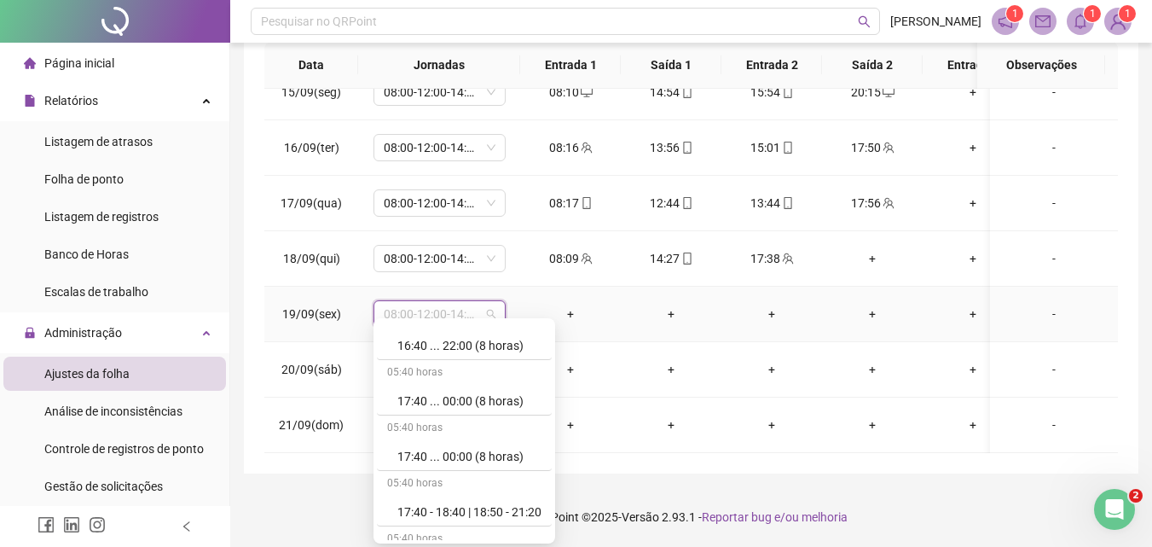
scroll to position [10868, 0]
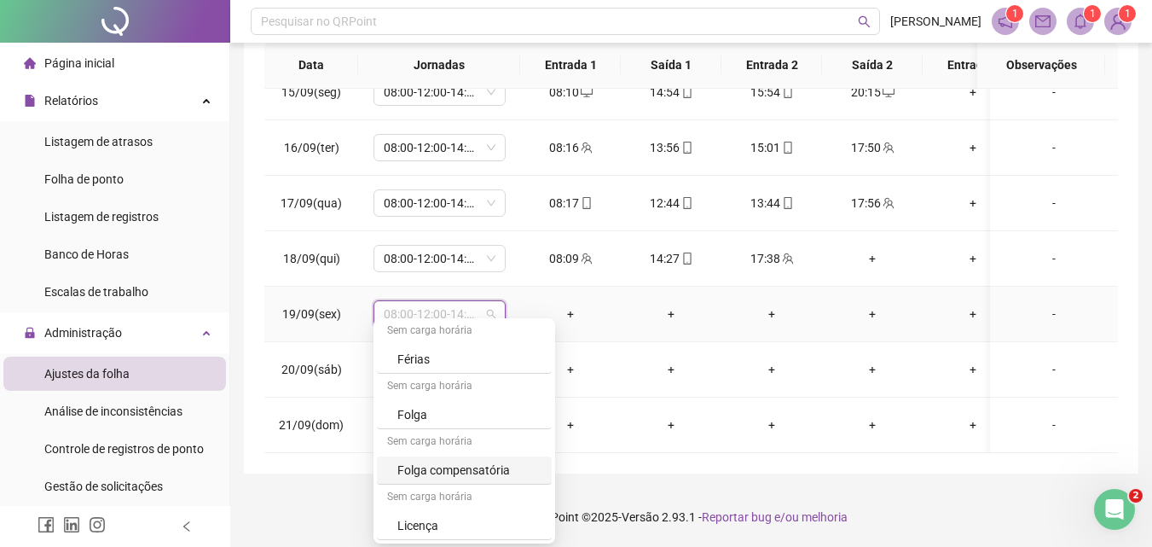
click at [498, 466] on div "Folga compensatória" at bounding box center [469, 469] width 144 height 19
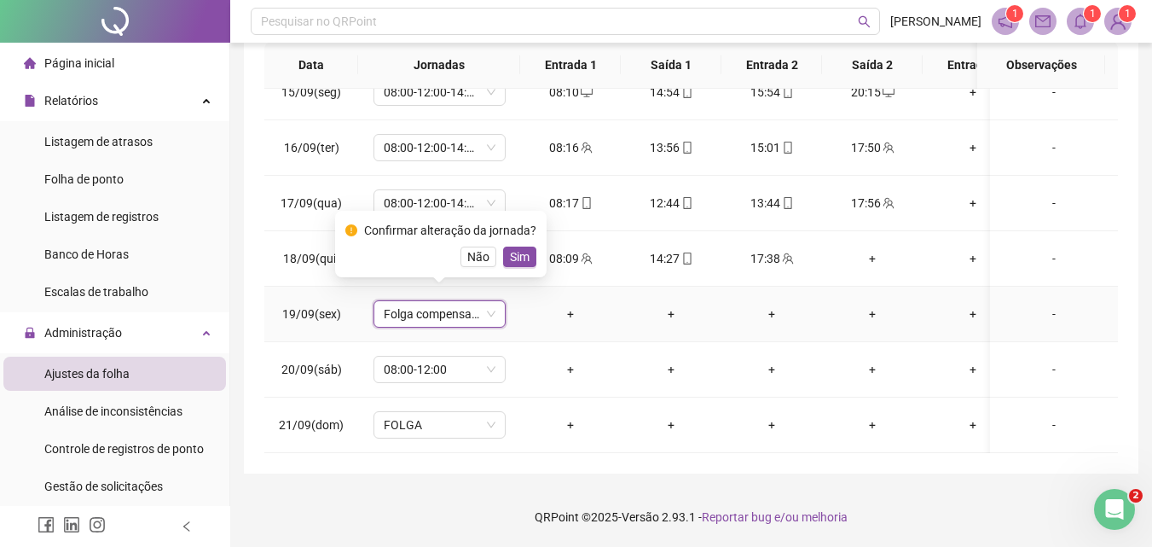
click at [504, 246] on div "Confirmar alteração da jornada? Não Sim" at bounding box center [440, 244] width 191 height 46
click at [525, 256] on span "Sim" at bounding box center [520, 256] width 20 height 19
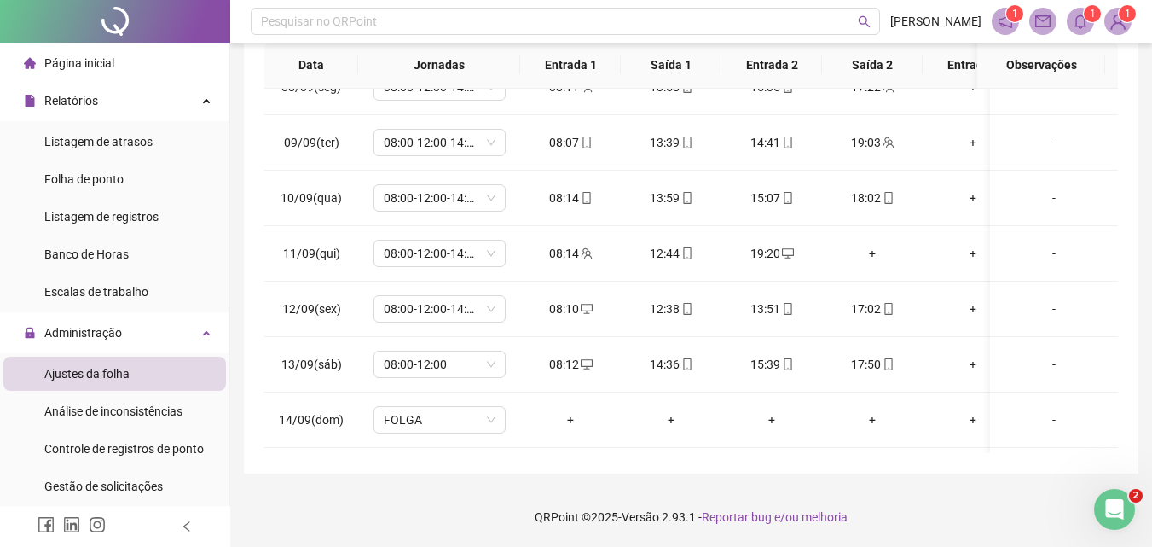
scroll to position [420, 0]
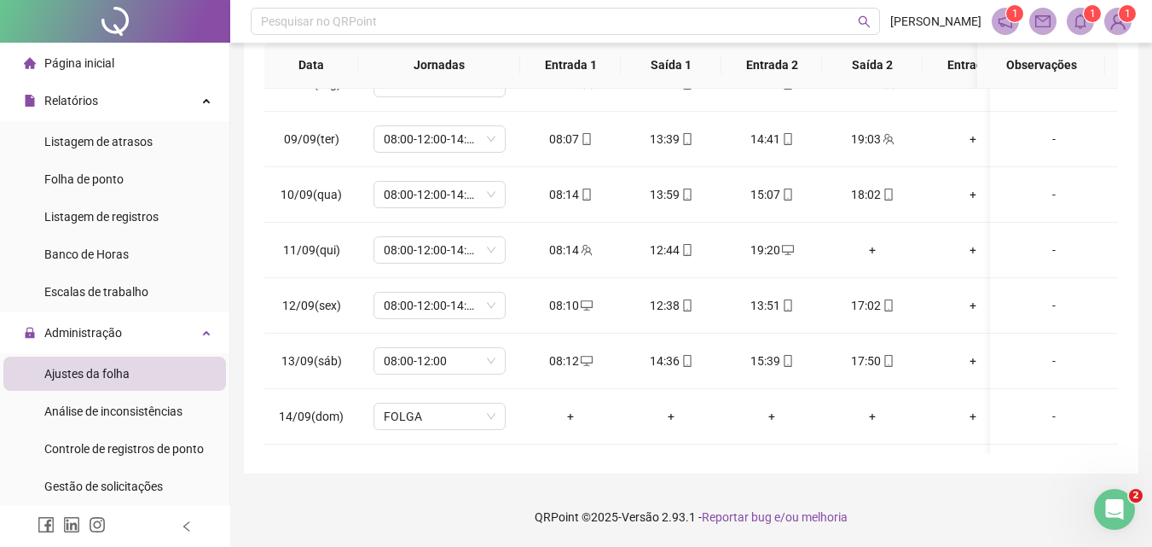
click at [1118, 253] on div "**********" at bounding box center [691, 79] width 895 height 790
drag, startPoint x: 101, startPoint y: 484, endPoint x: 138, endPoint y: 500, distance: 40.1
click at [101, 484] on span "Gestão de solicitações" at bounding box center [103, 486] width 119 height 14
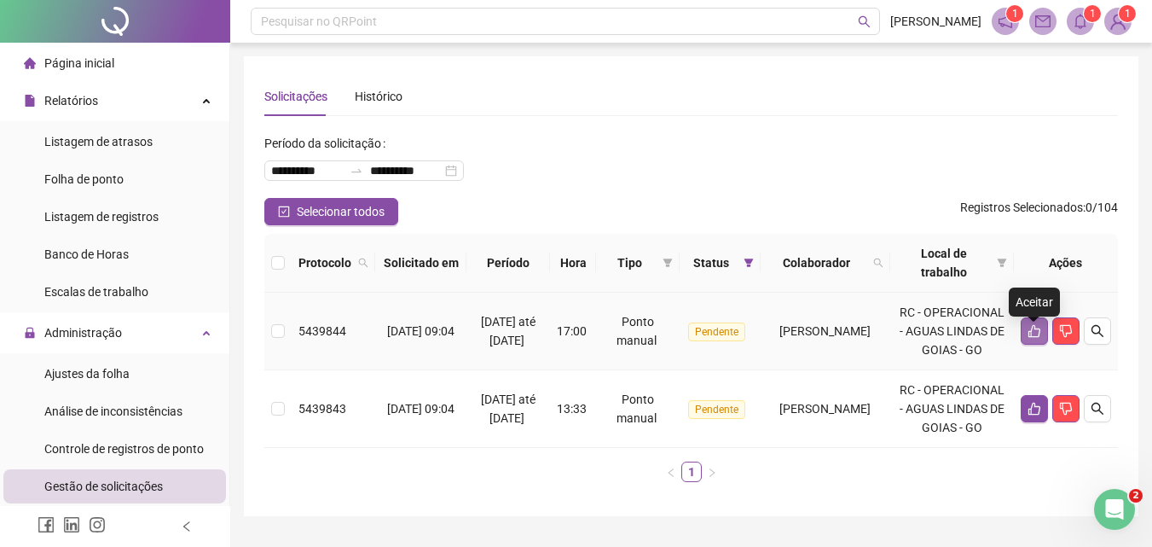
click at [1040, 338] on icon "like" at bounding box center [1034, 331] width 12 height 13
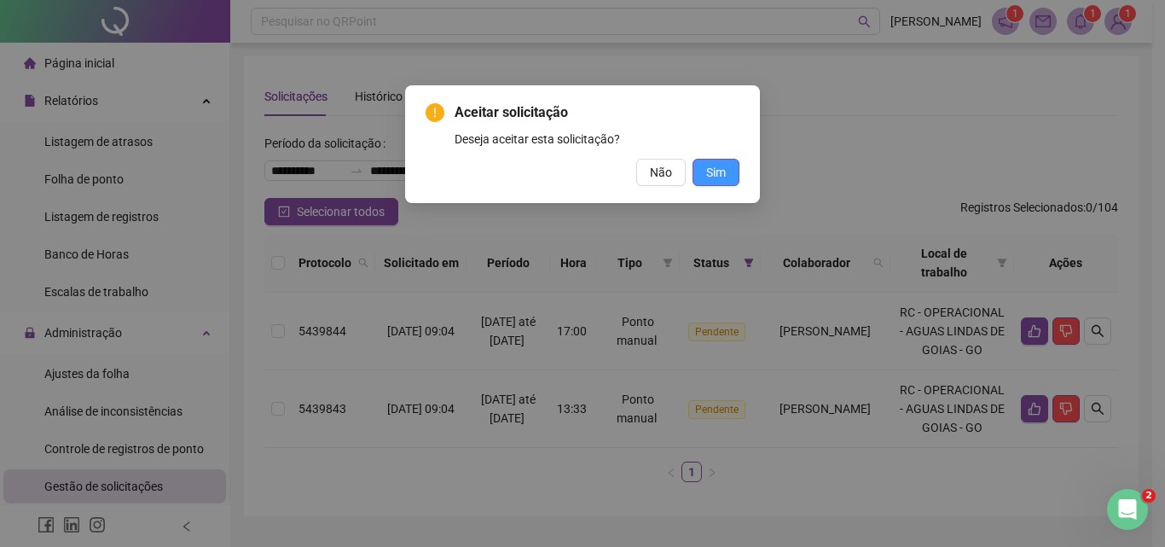
click at [704, 176] on button "Sim" at bounding box center [715, 172] width 47 height 27
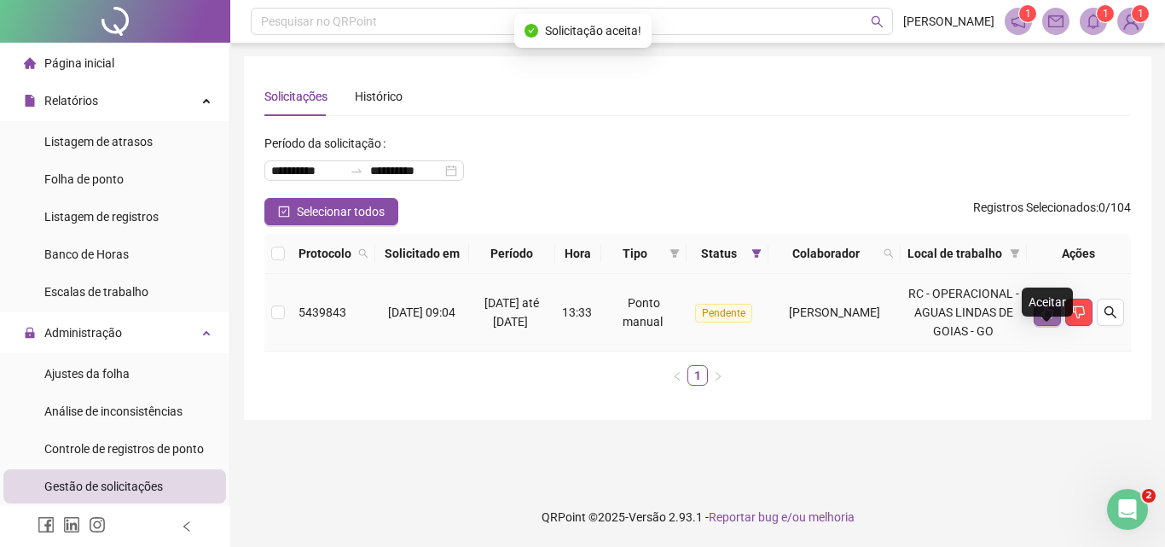
click at [1038, 326] on button "button" at bounding box center [1047, 311] width 27 height 27
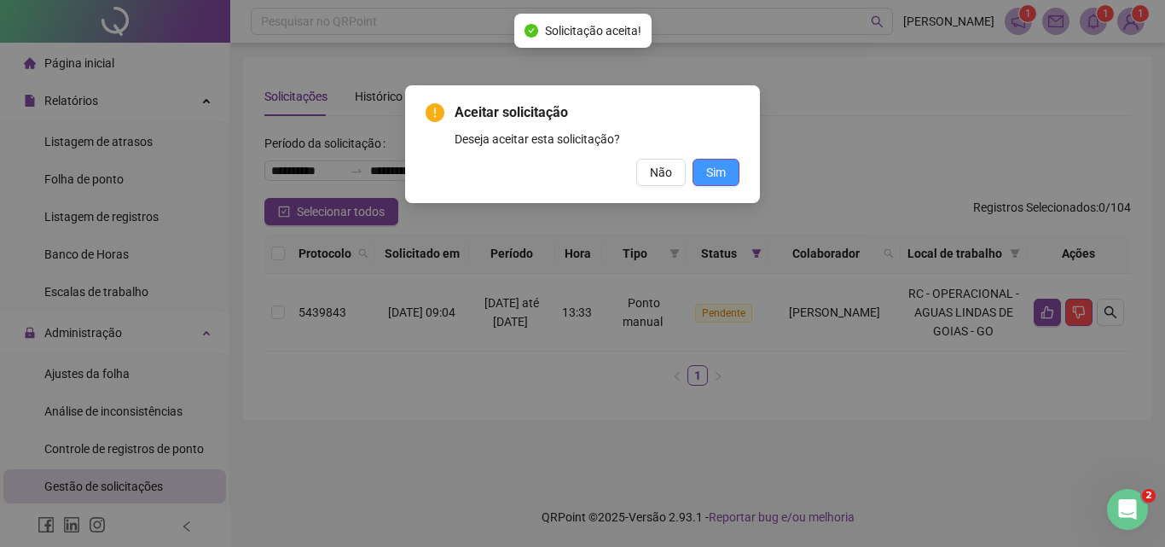
click at [710, 165] on span "Sim" at bounding box center [716, 172] width 20 height 19
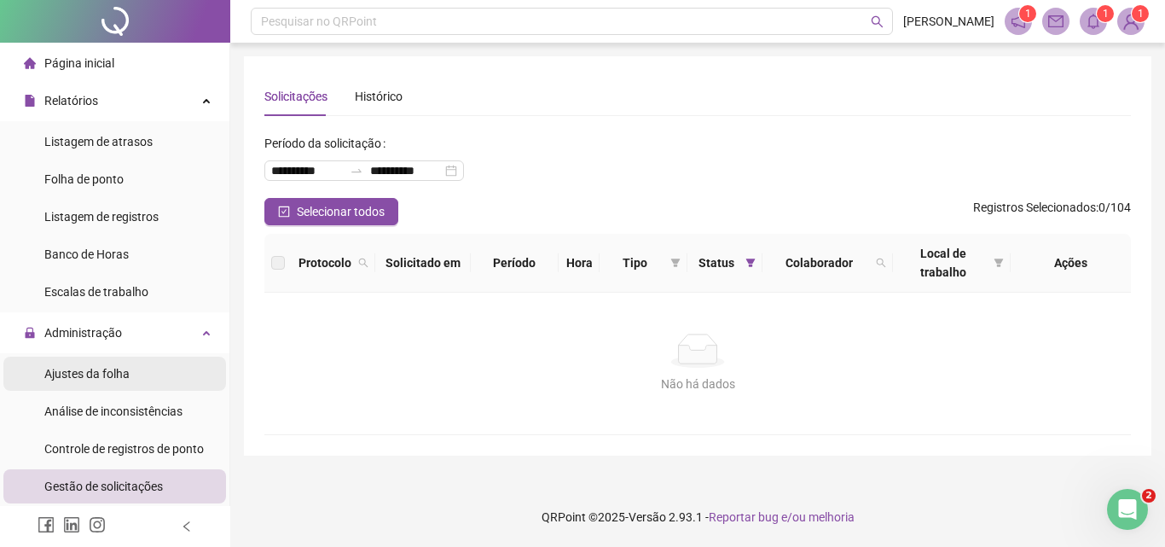
click at [84, 379] on span "Ajustes da folha" at bounding box center [86, 374] width 85 height 14
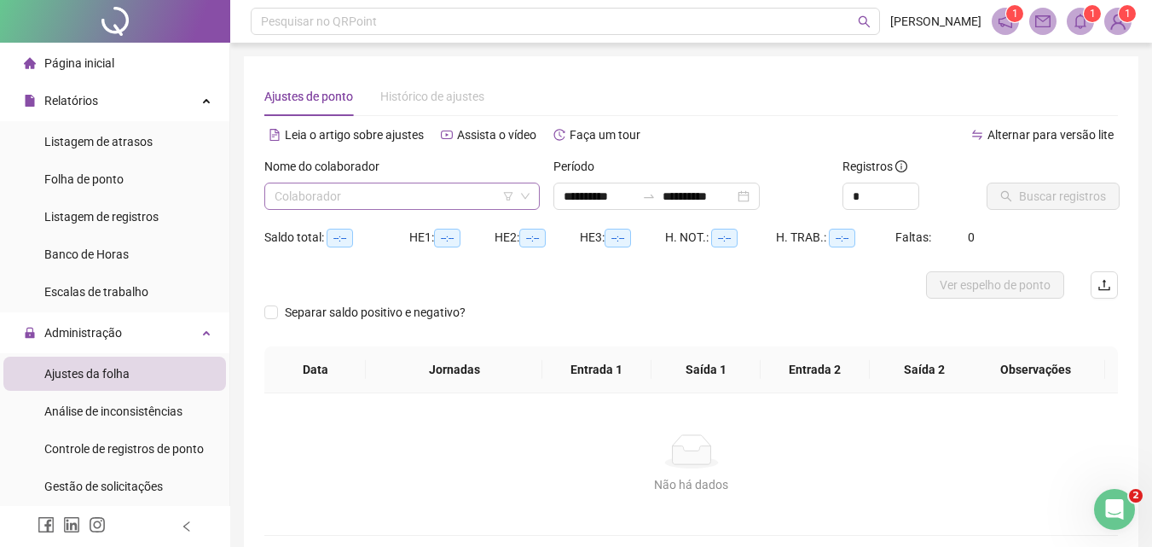
type input "**********"
click at [449, 191] on input "search" at bounding box center [395, 196] width 240 height 26
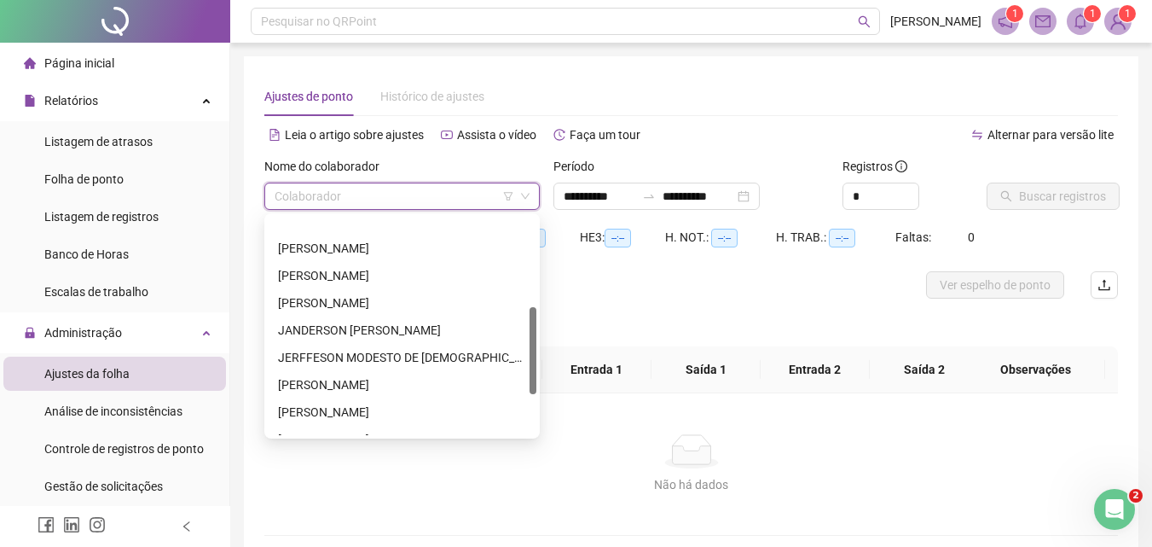
scroll to position [226, 0]
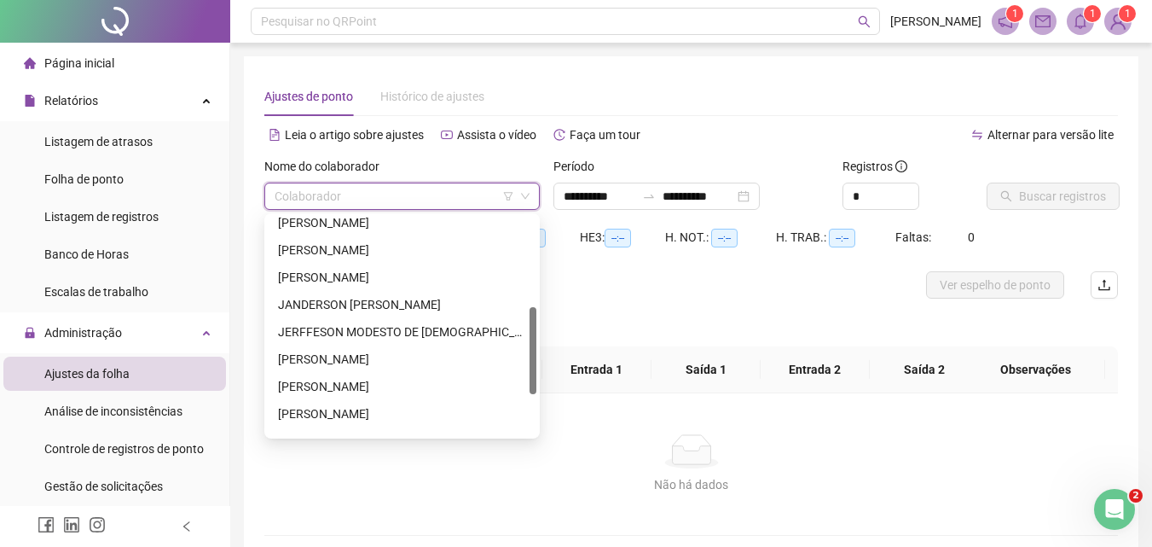
drag, startPoint x: 530, startPoint y: 258, endPoint x: 497, endPoint y: 333, distance: 81.0
click at [515, 349] on div "[PERSON_NAME] [PERSON_NAME] [PERSON_NAME] [PERSON_NAME] MODESTO DE [PERSON_NAME]" at bounding box center [402, 326] width 269 height 218
click at [363, 269] on div "[PERSON_NAME]" at bounding box center [402, 277] width 248 height 19
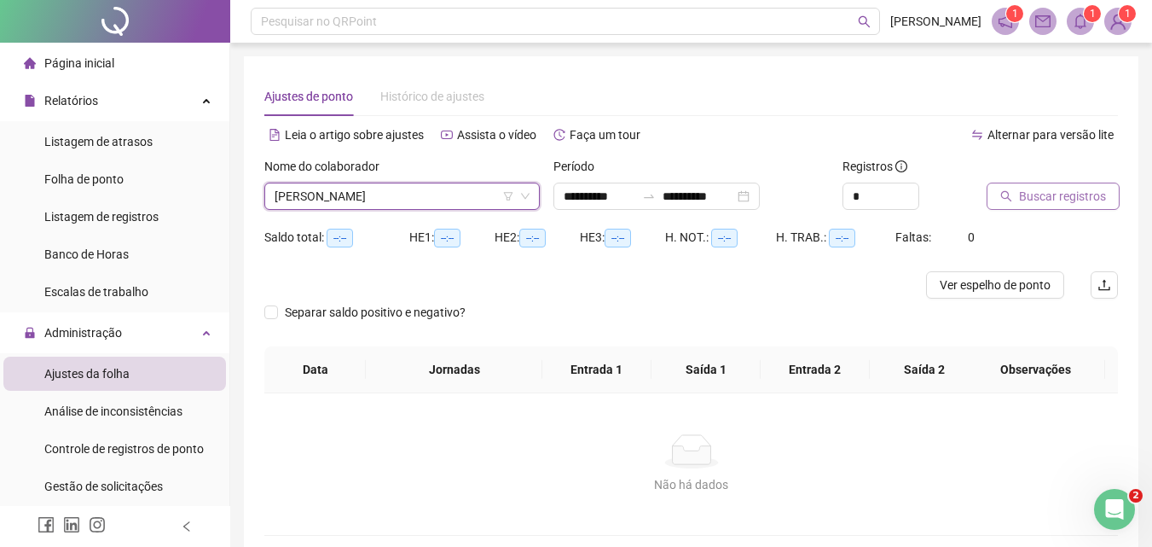
click at [1012, 188] on button "Buscar registros" at bounding box center [1053, 195] width 133 height 27
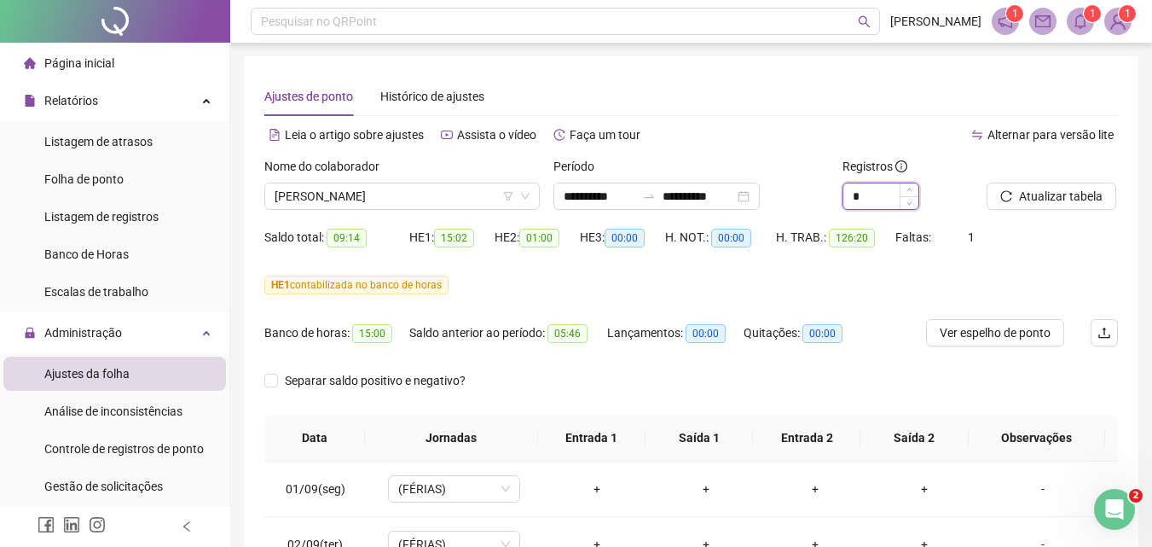
click at [907, 193] on icon "up" at bounding box center [909, 190] width 6 height 6
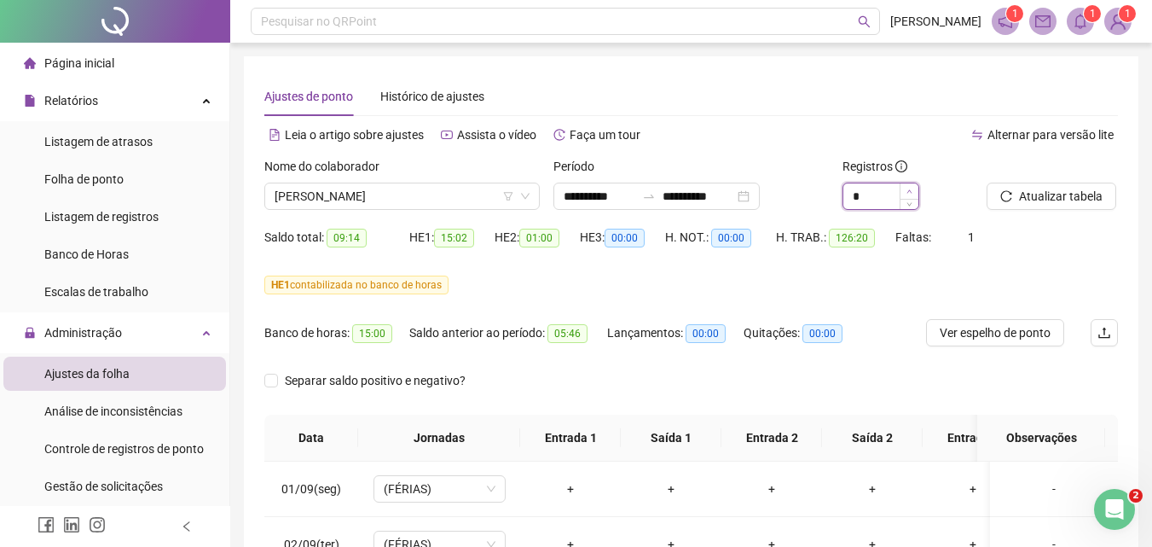
click at [909, 192] on icon "up" at bounding box center [909, 191] width 6 height 6
type input "*"
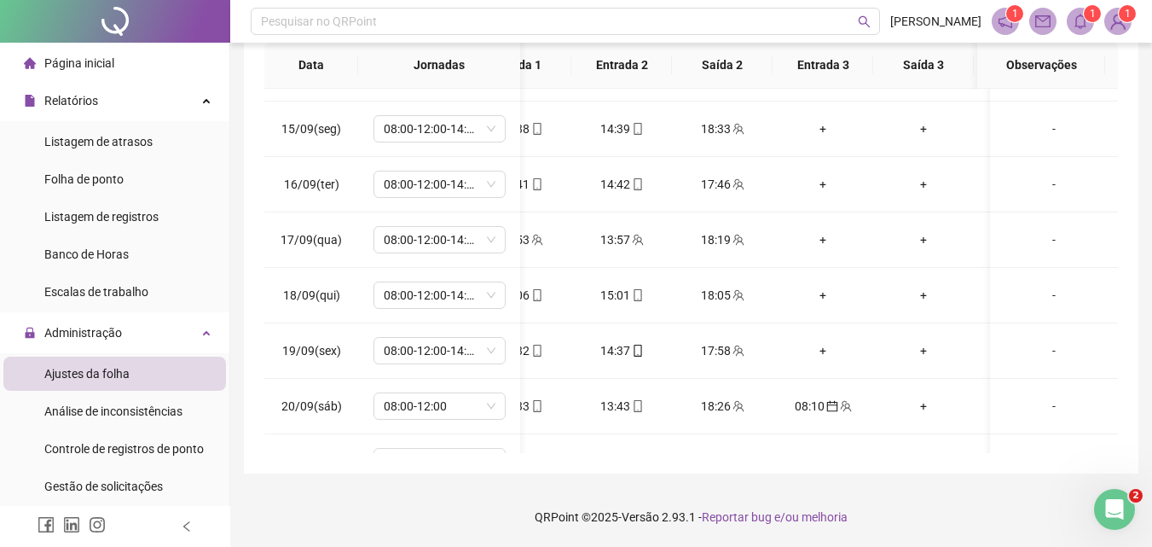
scroll to position [813, 150]
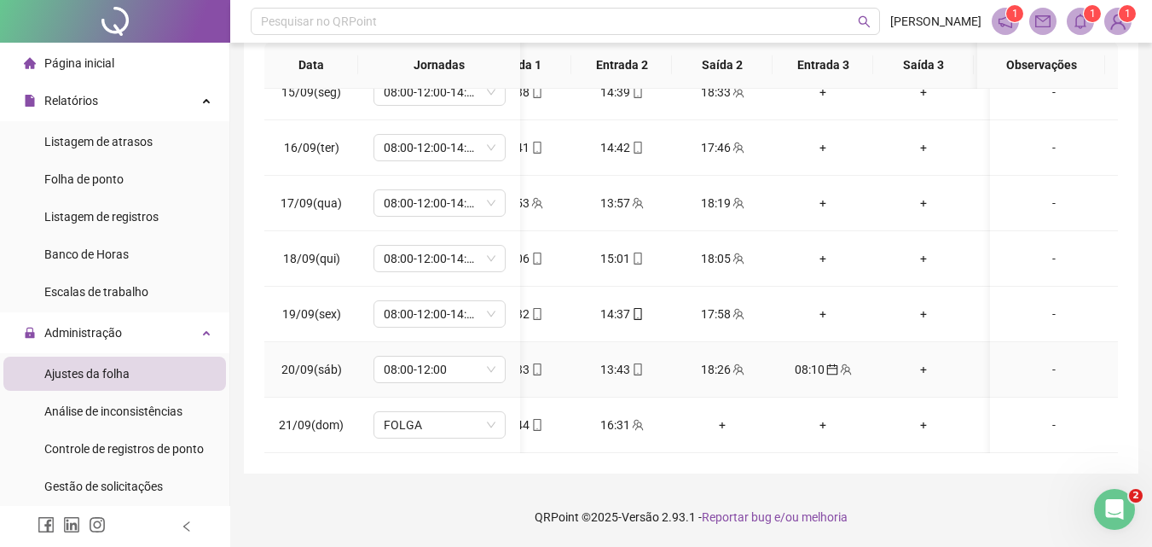
click at [810, 360] on div "08:10" at bounding box center [822, 369] width 73 height 19
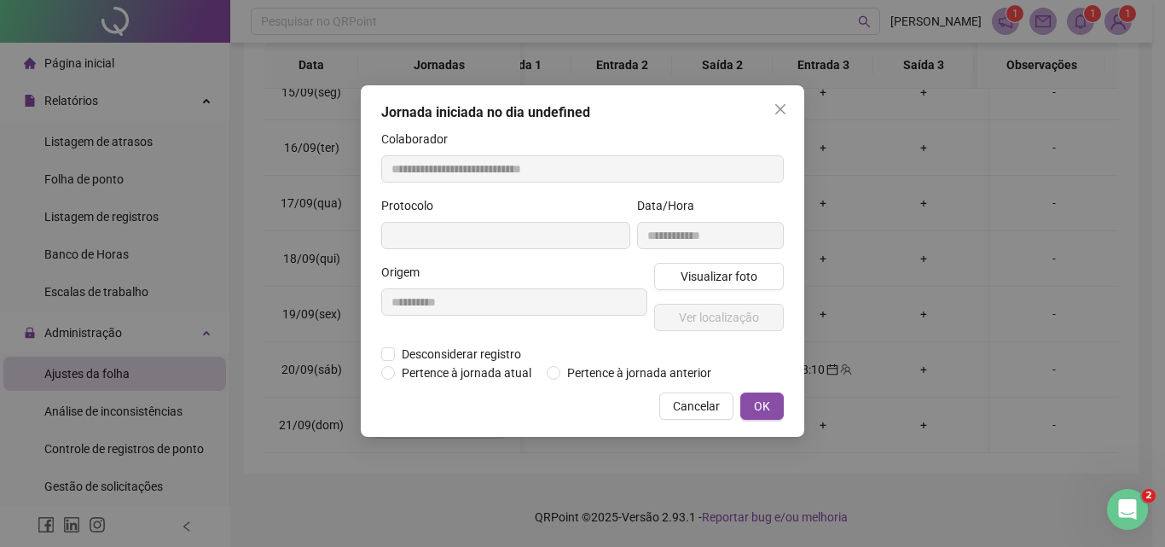
type input "**********"
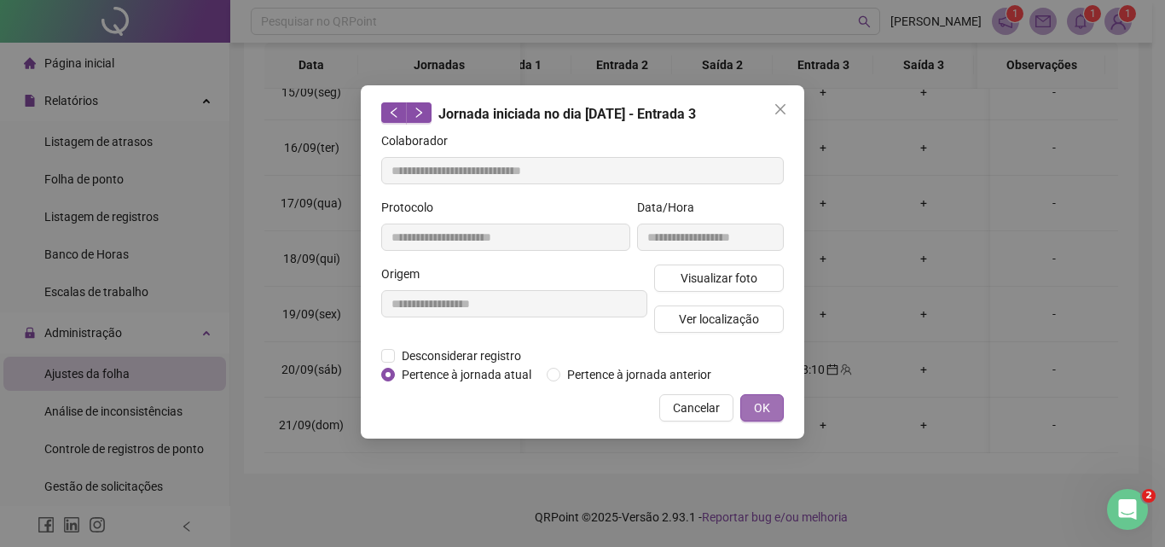
click at [762, 406] on span "OK" at bounding box center [762, 407] width 16 height 19
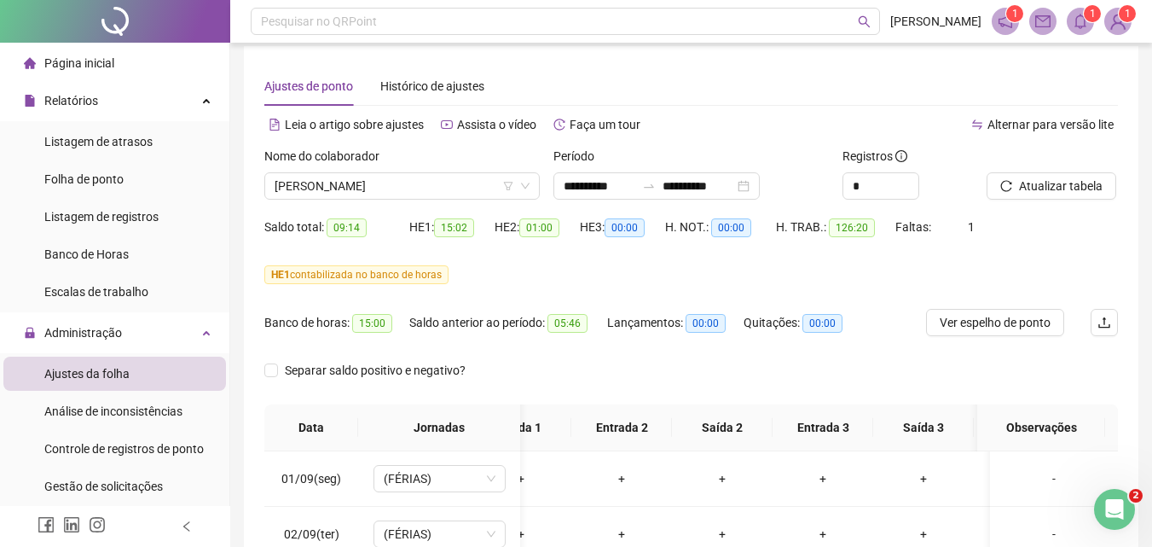
scroll to position [0, 0]
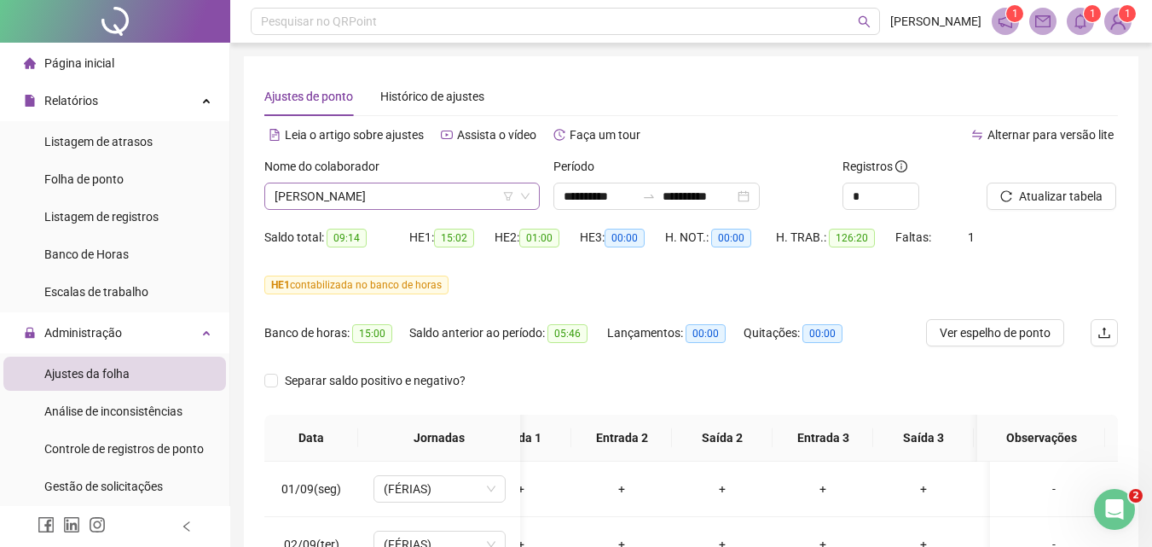
click at [478, 198] on span "[PERSON_NAME]" at bounding box center [402, 196] width 255 height 26
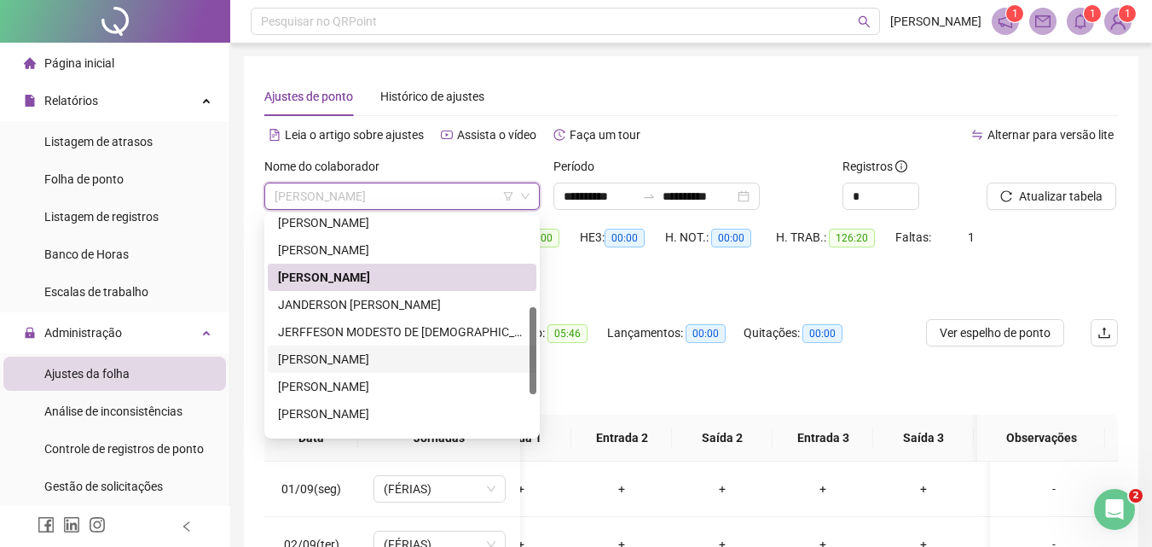
click at [364, 354] on div "[PERSON_NAME]" at bounding box center [402, 359] width 248 height 19
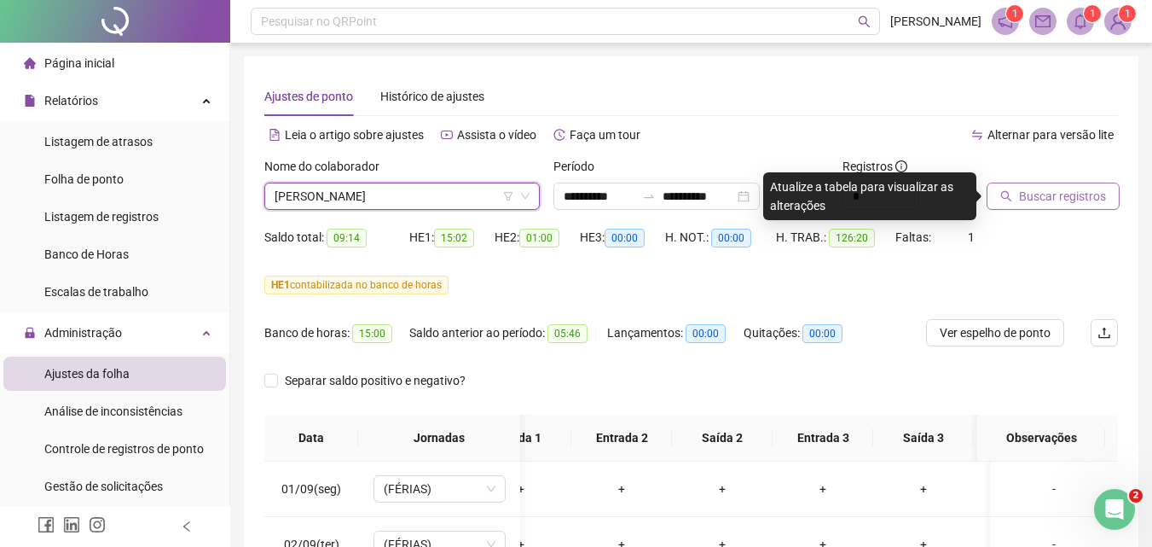
click at [1045, 196] on span "Buscar registros" at bounding box center [1062, 196] width 87 height 19
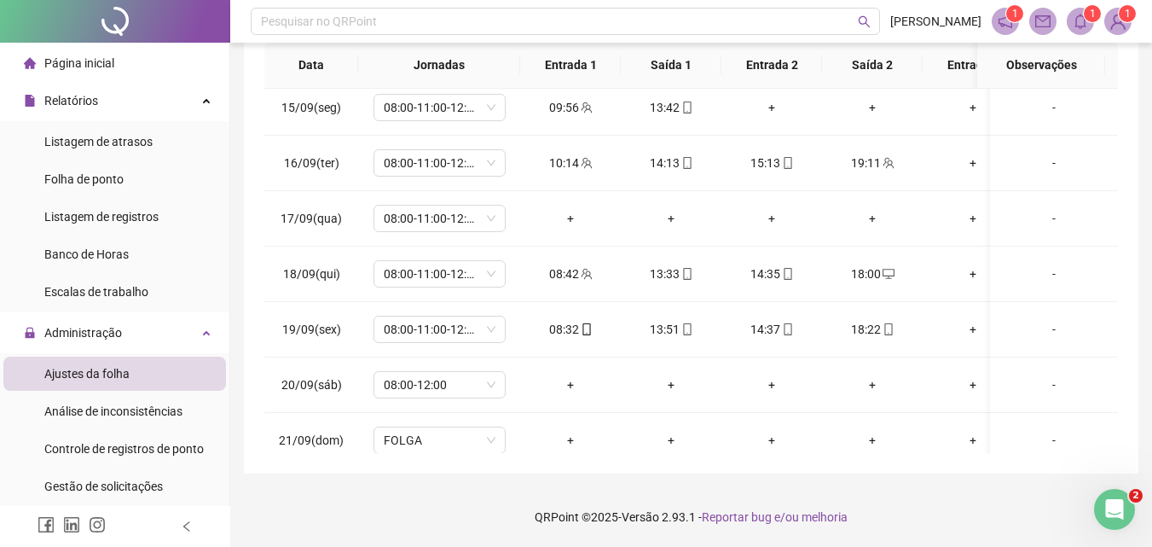
scroll to position [782, 0]
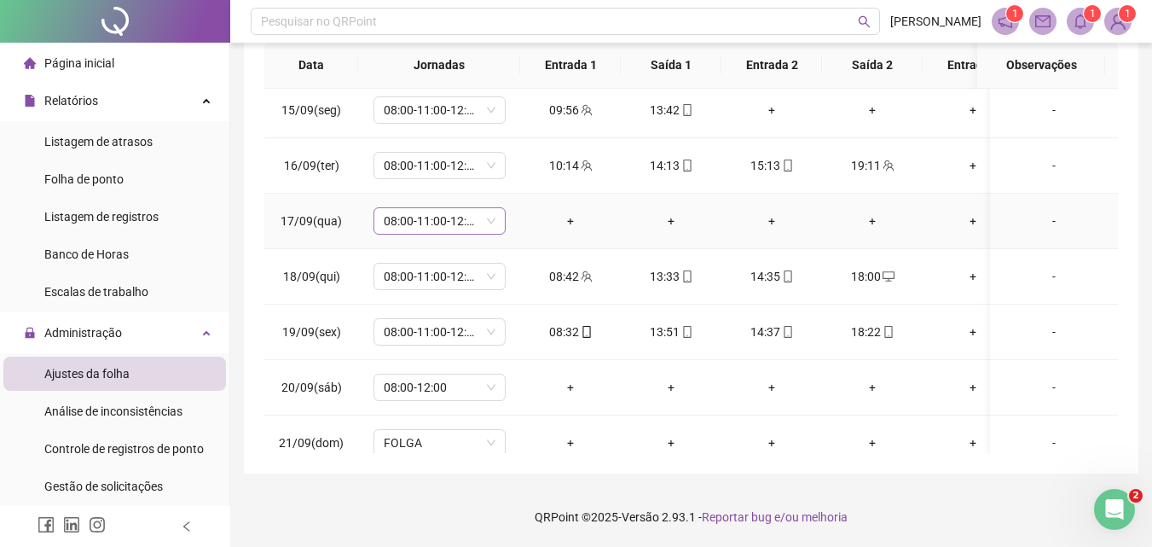
click at [484, 229] on span "08:00-11:00-12:00-17:00" at bounding box center [440, 221] width 112 height 26
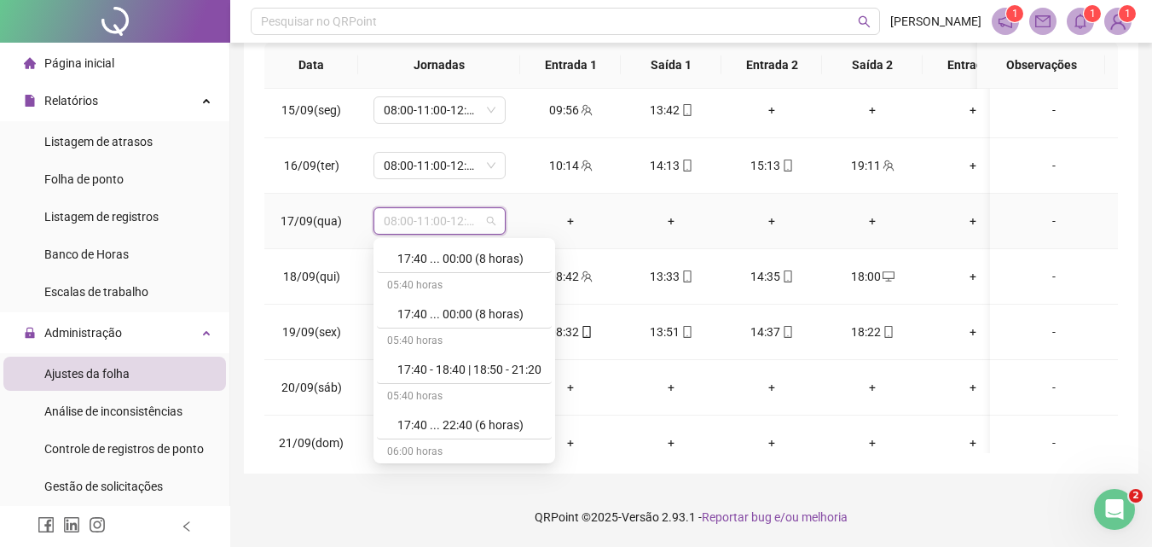
scroll to position [10868, 0]
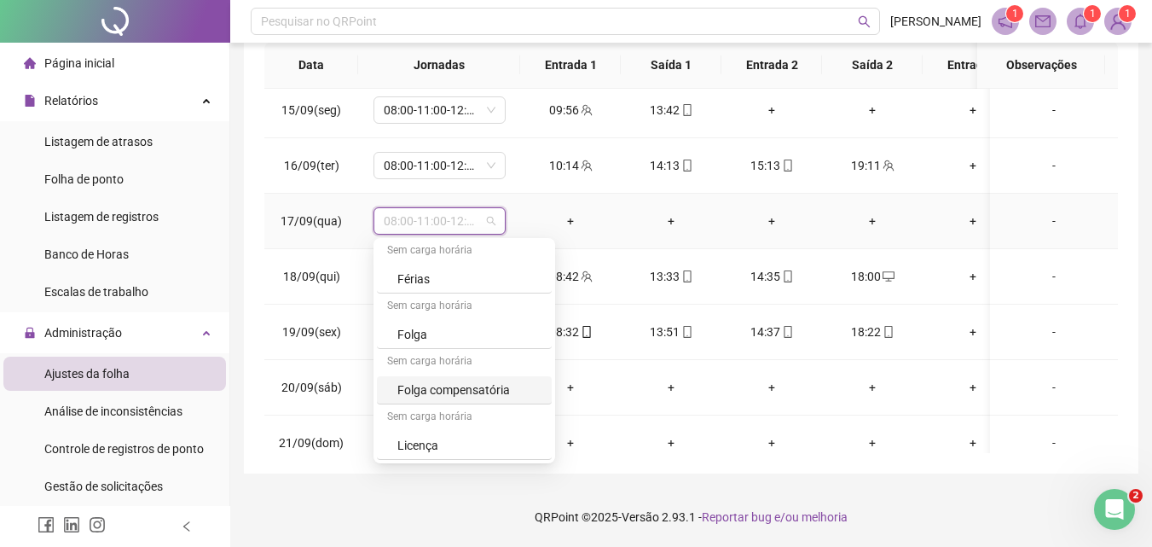
click at [489, 389] on div "Folga compensatória" at bounding box center [469, 389] width 144 height 19
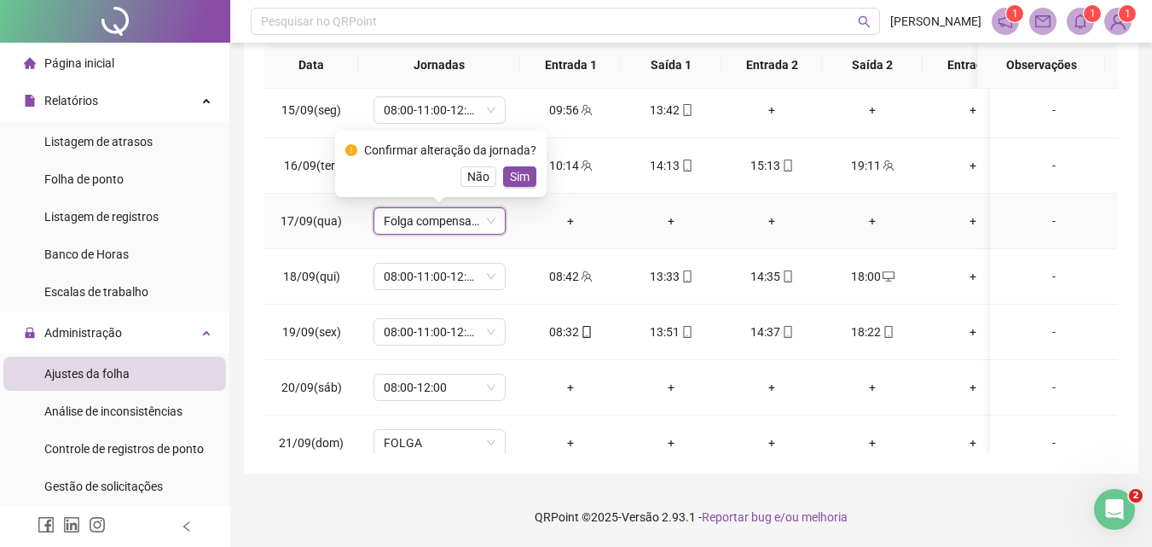
click at [527, 182] on button "Sim" at bounding box center [519, 176] width 33 height 20
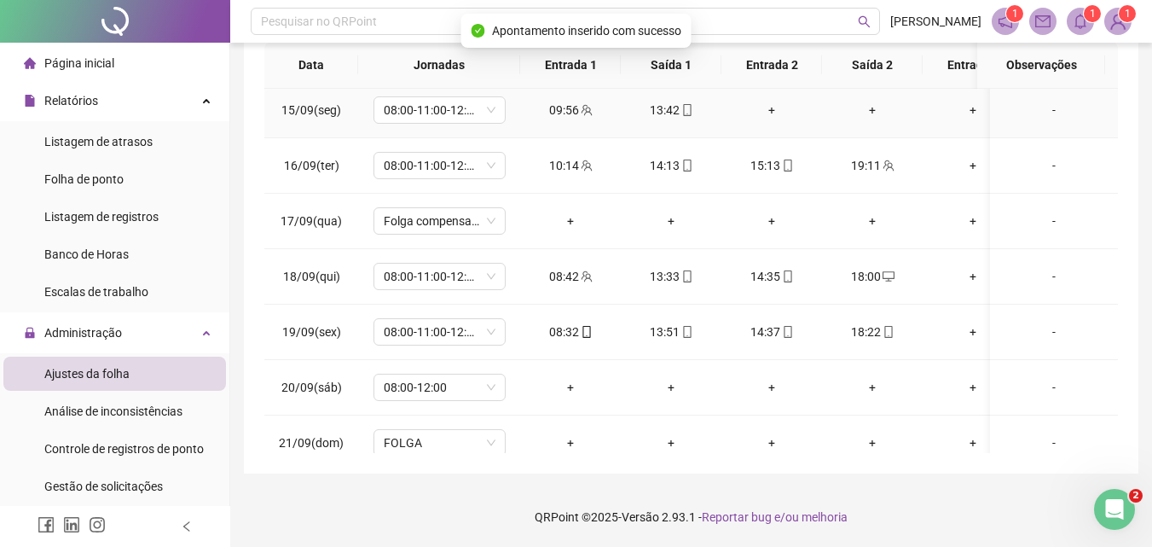
click at [1046, 110] on div "-" at bounding box center [1054, 110] width 101 height 19
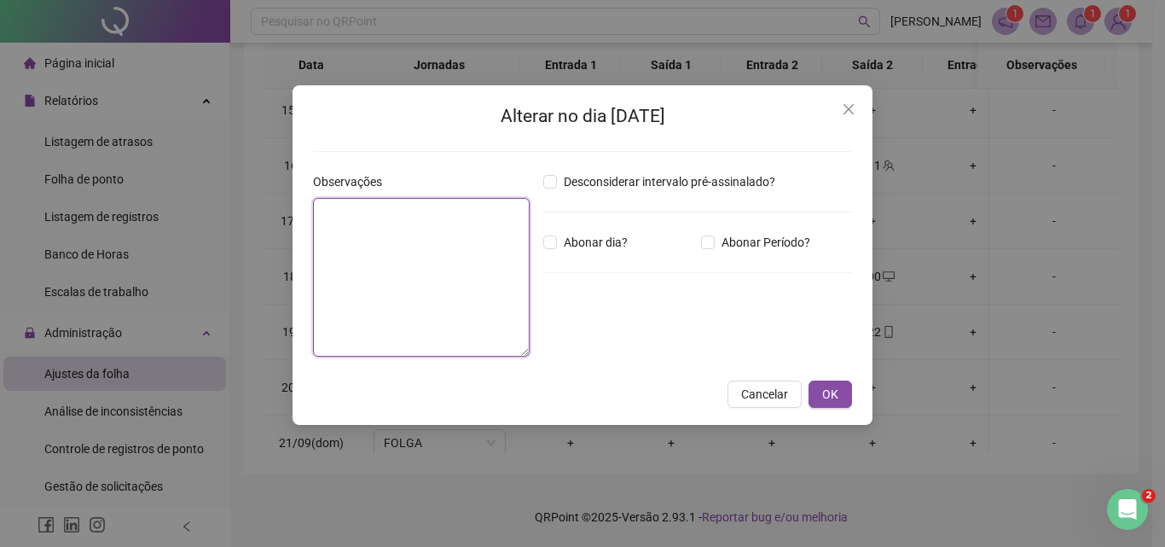
click at [350, 226] on textarea at bounding box center [421, 277] width 217 height 159
type textarea "**********"
drag, startPoint x: 835, startPoint y: 393, endPoint x: 820, endPoint y: 412, distance: 24.2
click at [835, 394] on span "OK" at bounding box center [830, 394] width 16 height 19
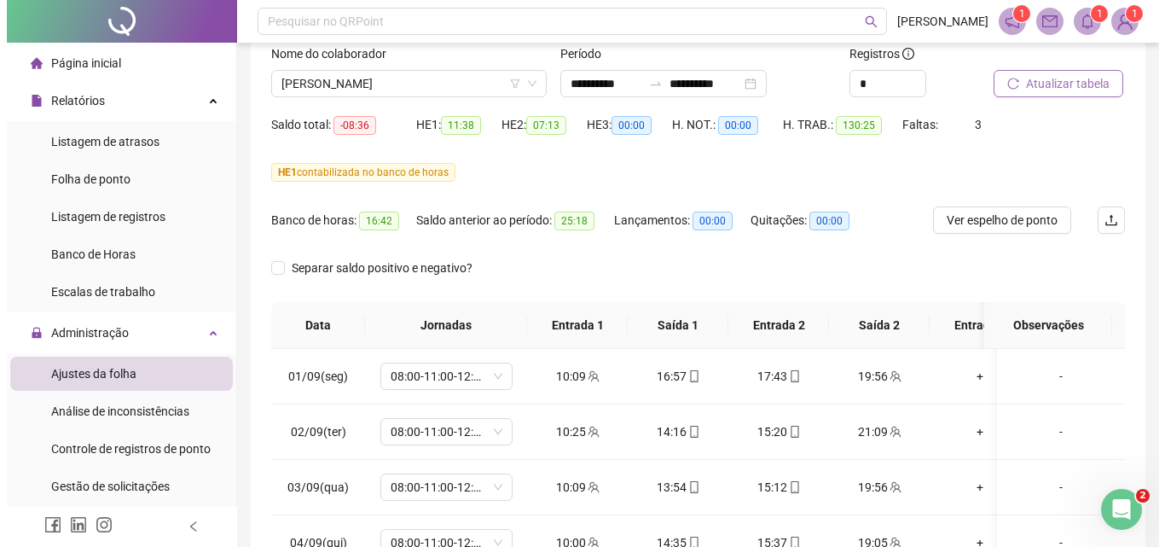
scroll to position [50, 0]
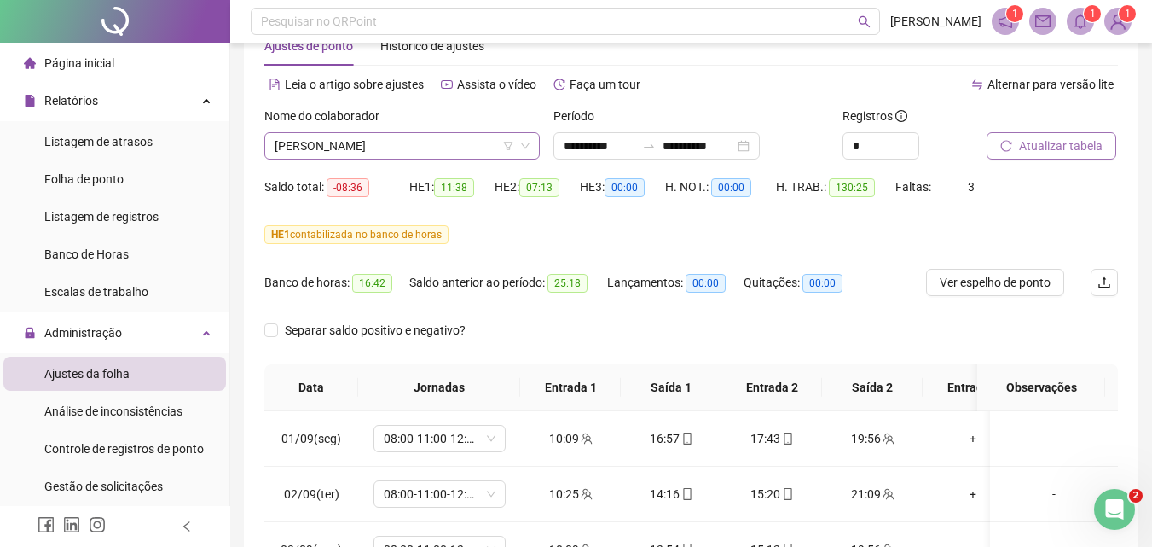
drag, startPoint x: 472, startPoint y: 149, endPoint x: 479, endPoint y: 145, distance: 8.8
click at [473, 149] on span "[PERSON_NAME]" at bounding box center [402, 146] width 255 height 26
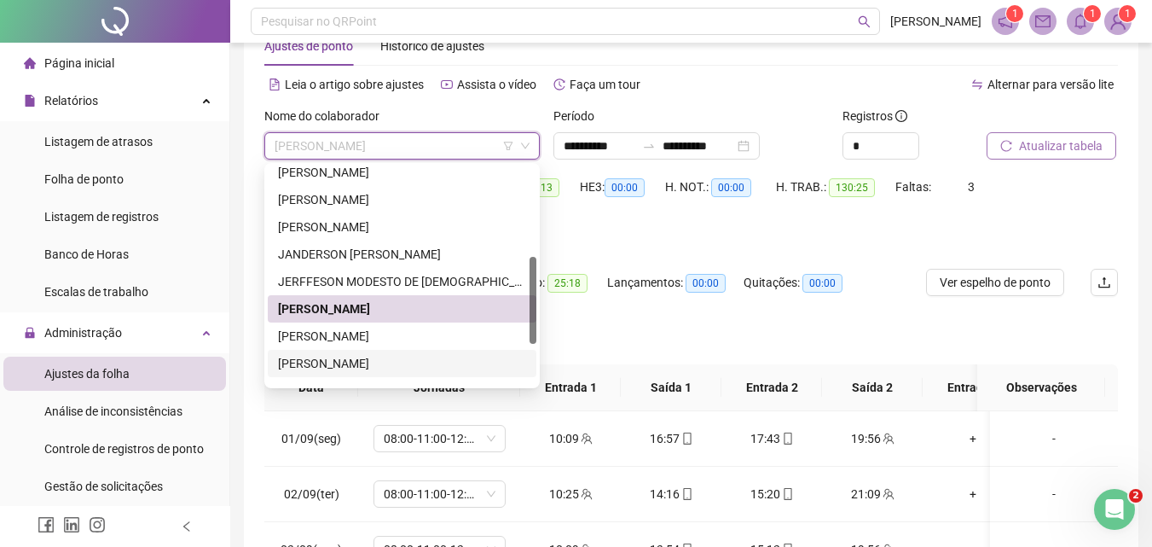
click at [423, 365] on div "[PERSON_NAME]" at bounding box center [402, 363] width 248 height 19
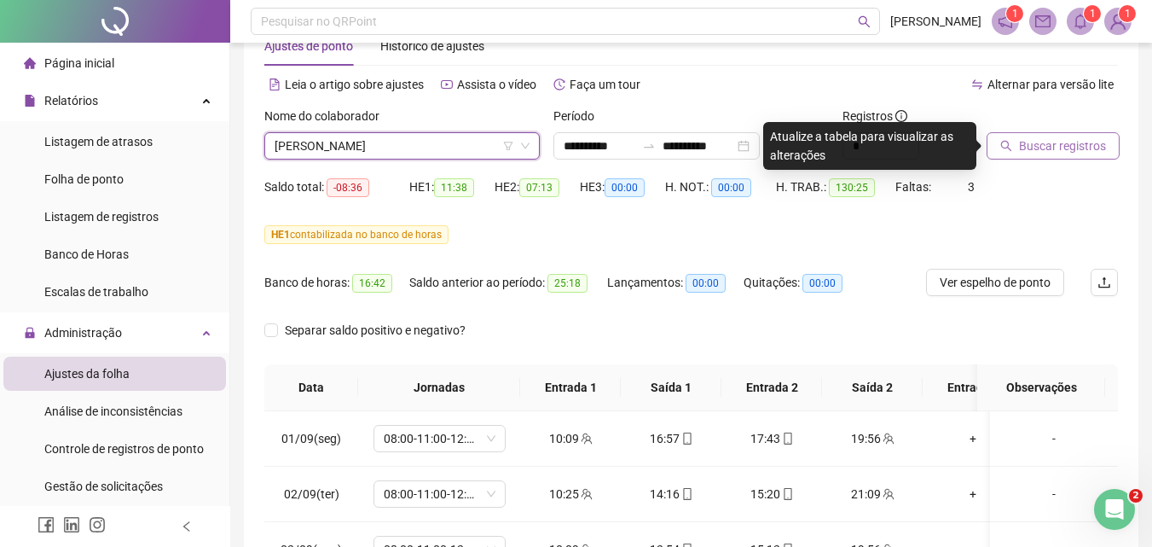
click at [1005, 148] on icon "search" at bounding box center [1006, 146] width 11 height 11
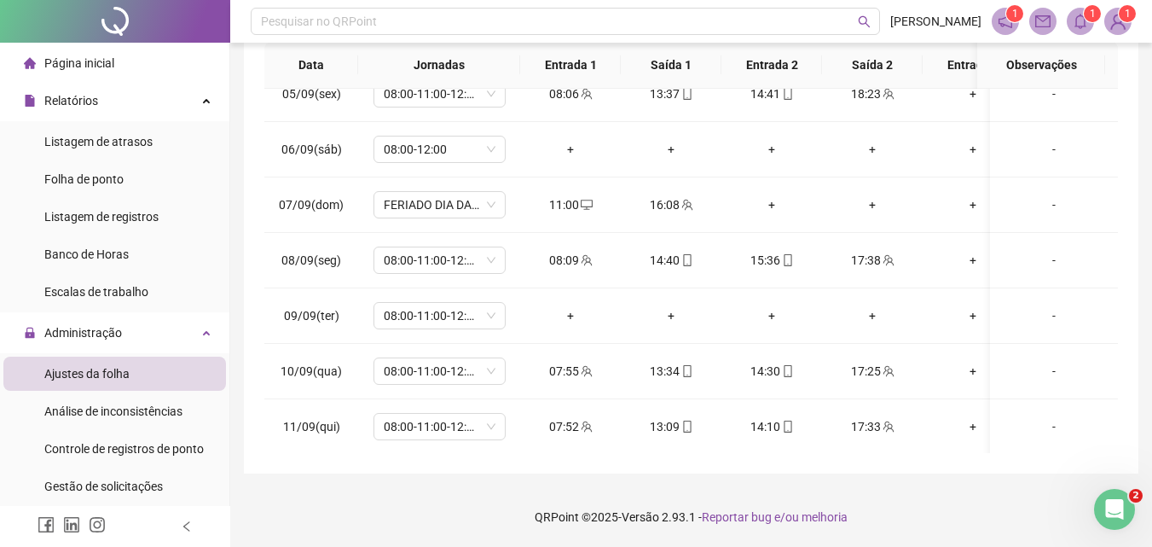
scroll to position [263, 0]
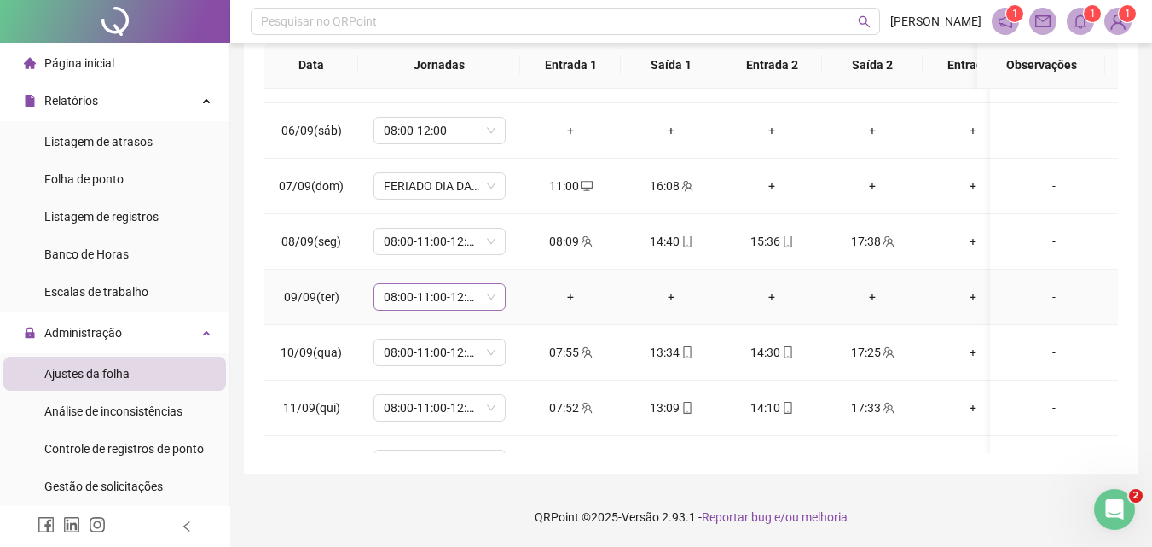
click at [490, 301] on span "08:00-11:00-12:00-17:00" at bounding box center [440, 297] width 112 height 26
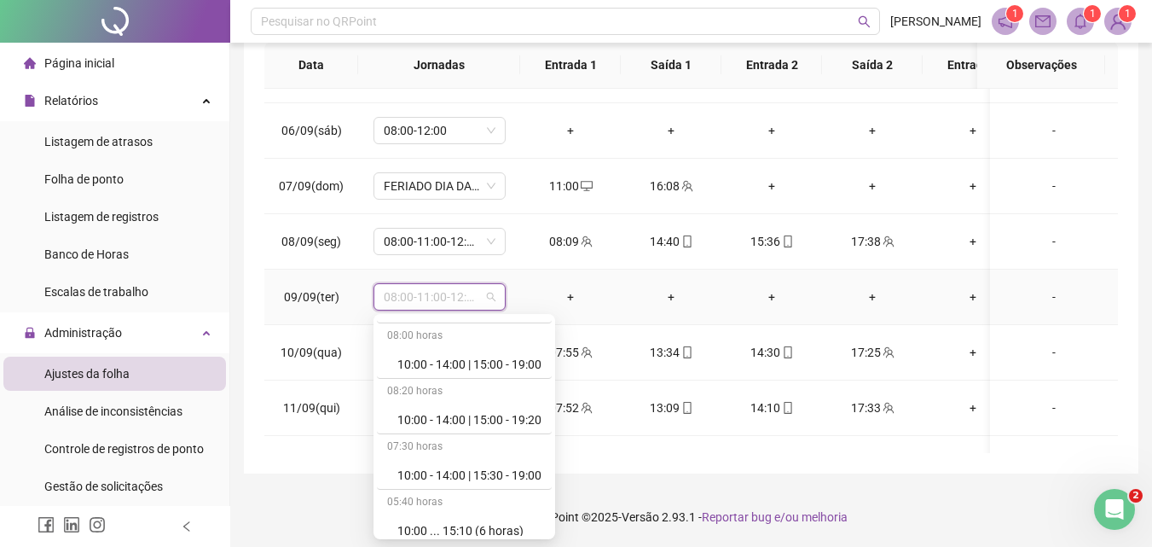
scroll to position [10868, 0]
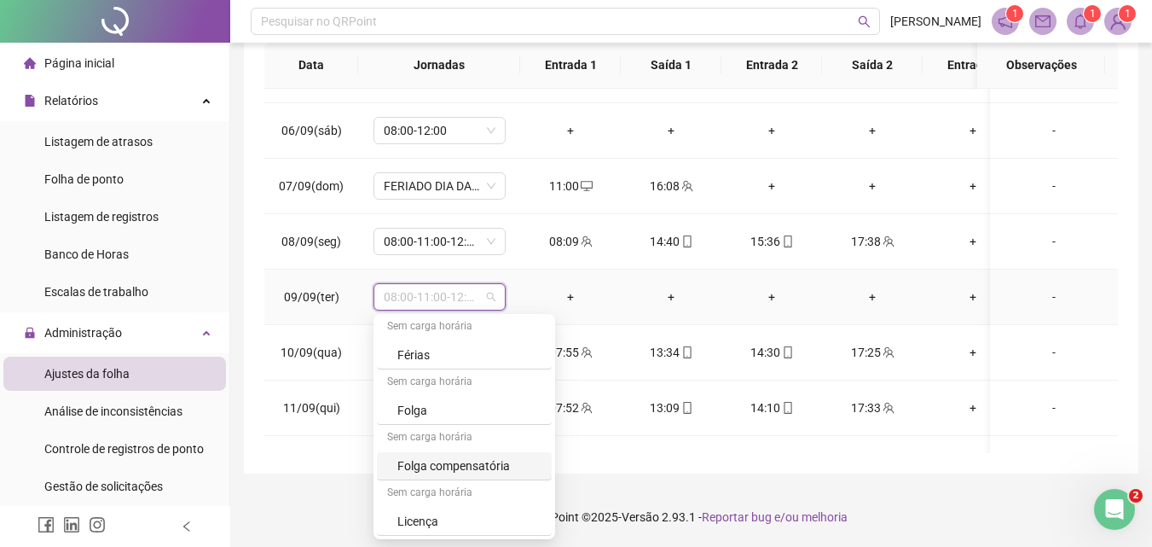
click at [514, 467] on div "Folga compensatória" at bounding box center [469, 465] width 144 height 19
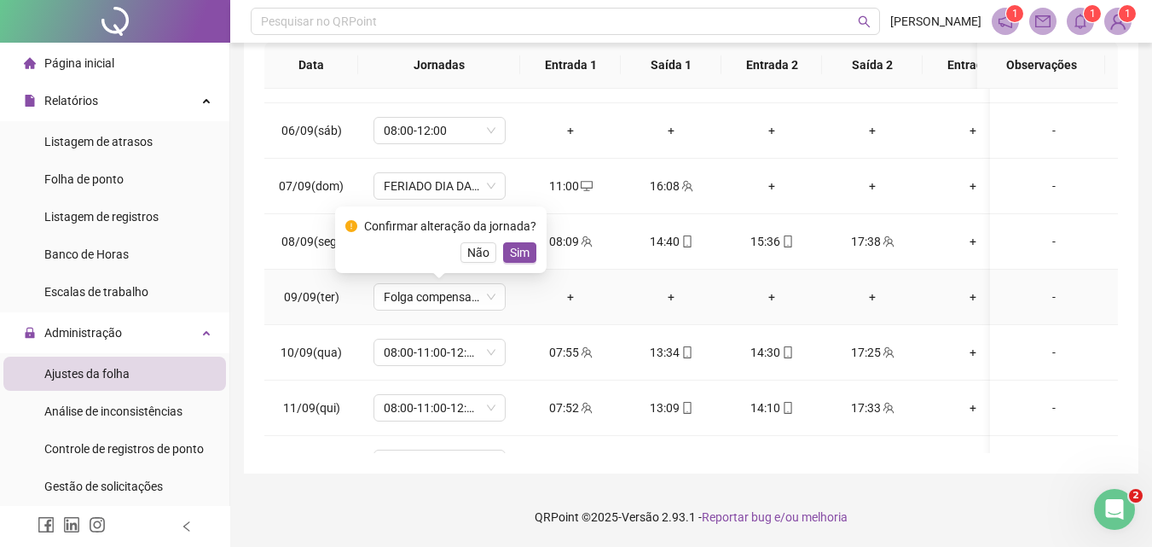
click at [521, 240] on div "Confirmar alteração da jornada? Não Sim" at bounding box center [440, 240] width 191 height 46
click at [514, 246] on span "Sim" at bounding box center [520, 252] width 20 height 19
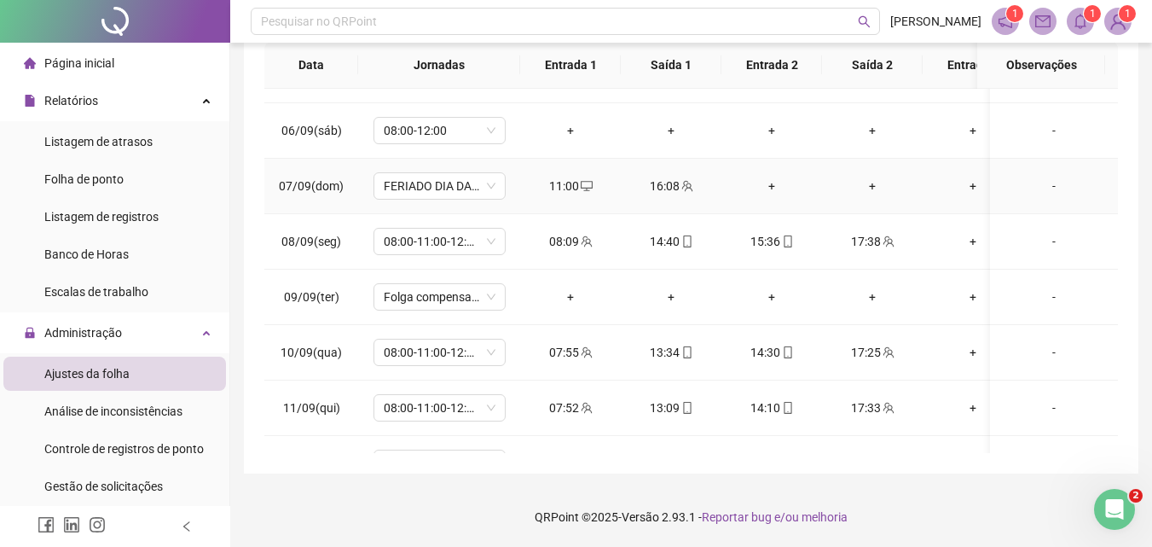
click at [1039, 185] on div "-" at bounding box center [1054, 186] width 101 height 19
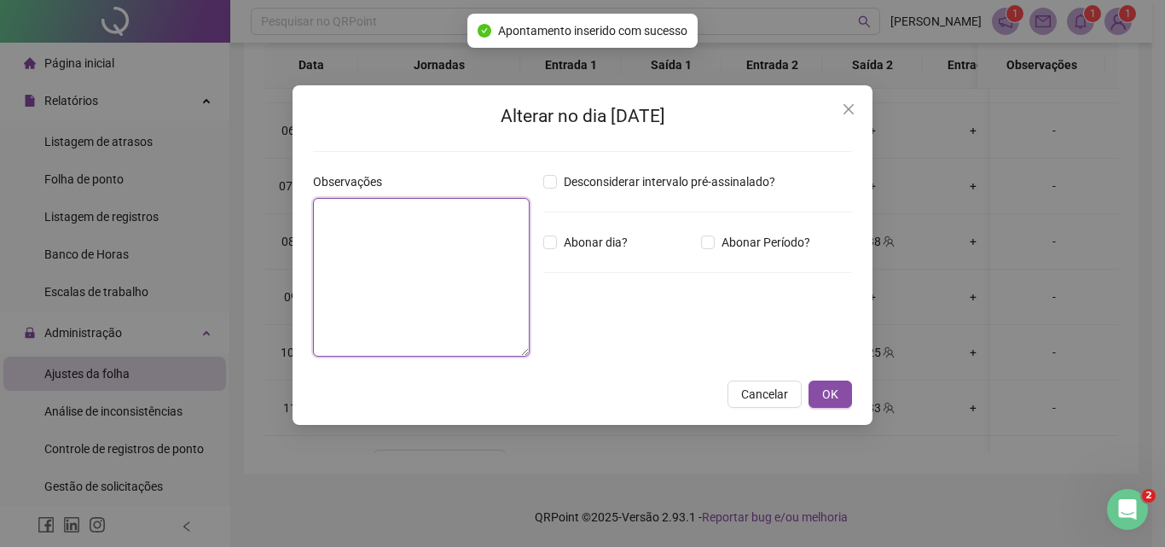
click at [365, 231] on textarea at bounding box center [421, 277] width 217 height 159
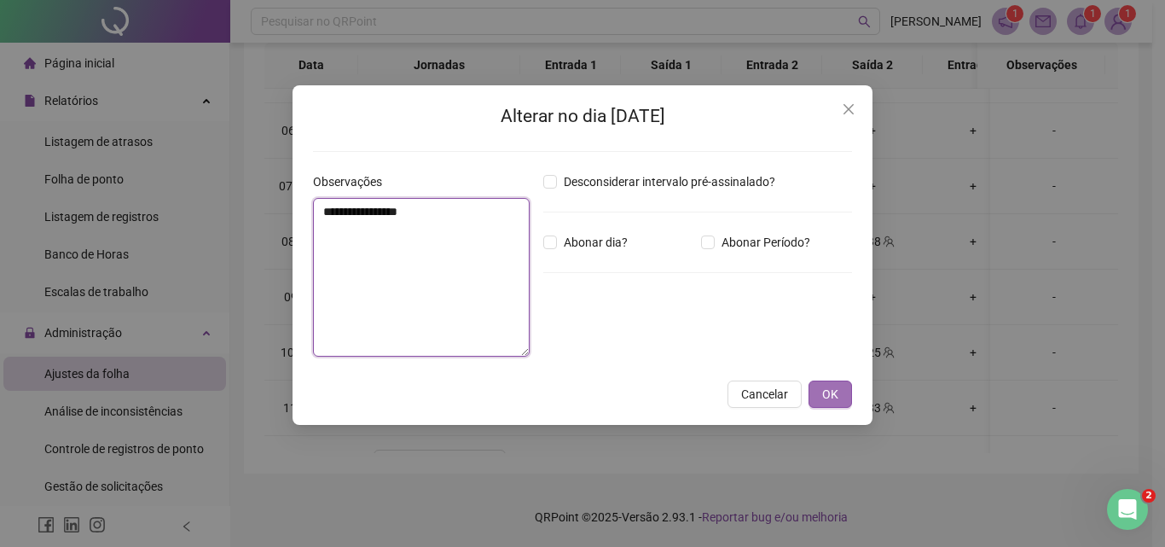
type textarea "**********"
click at [826, 387] on span "OK" at bounding box center [830, 394] width 16 height 19
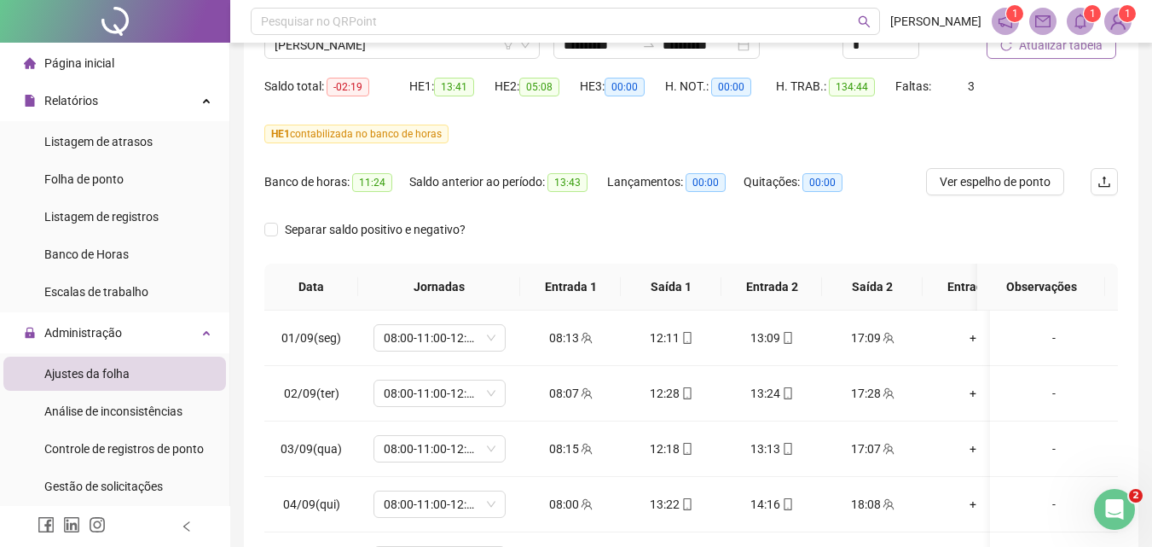
scroll to position [0, 0]
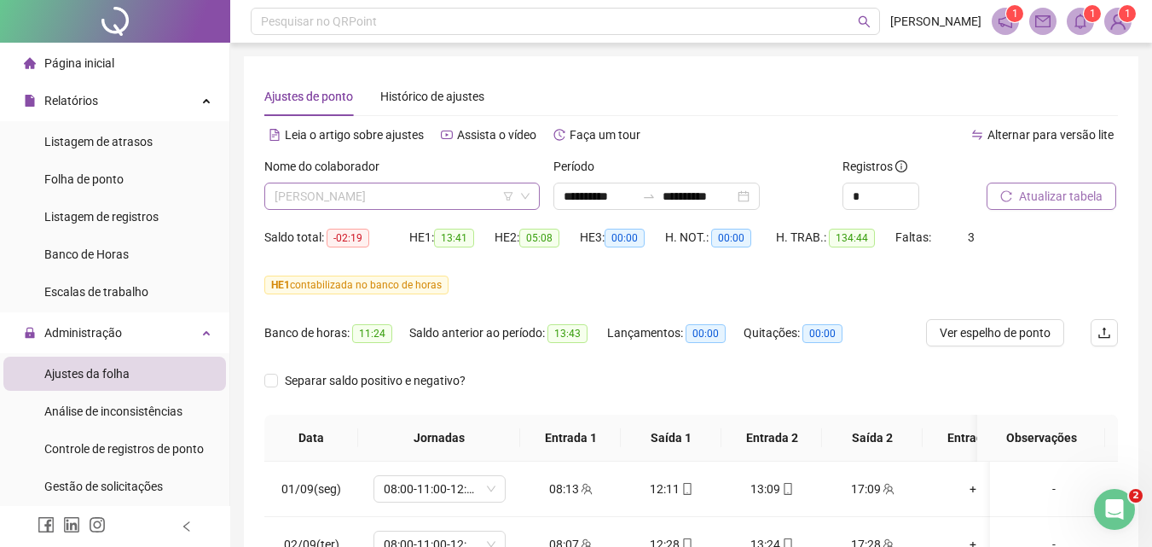
click at [443, 201] on span "[PERSON_NAME]" at bounding box center [402, 196] width 255 height 26
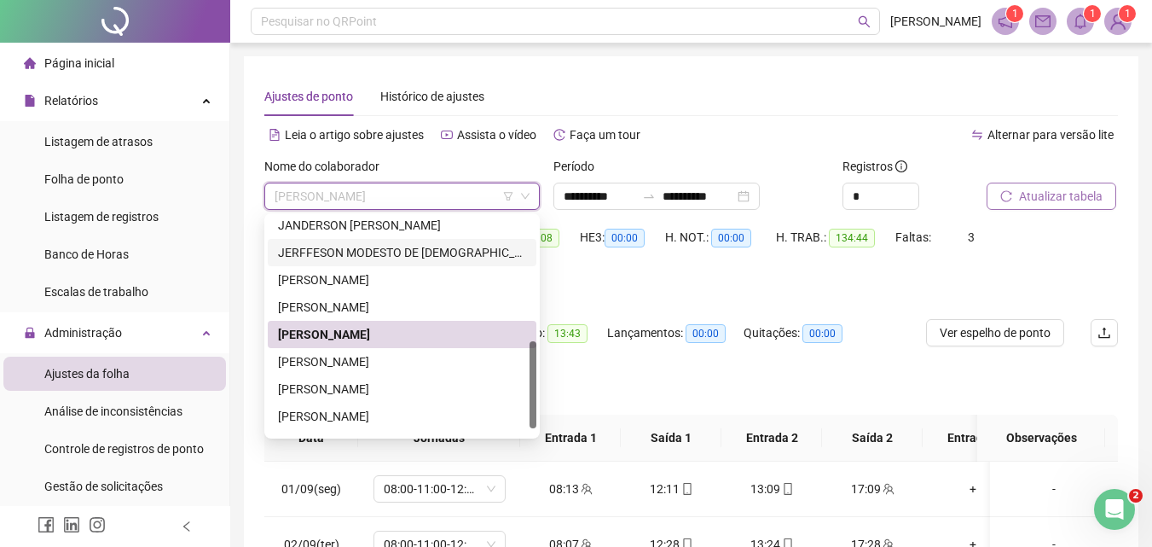
scroll to position [327, 0]
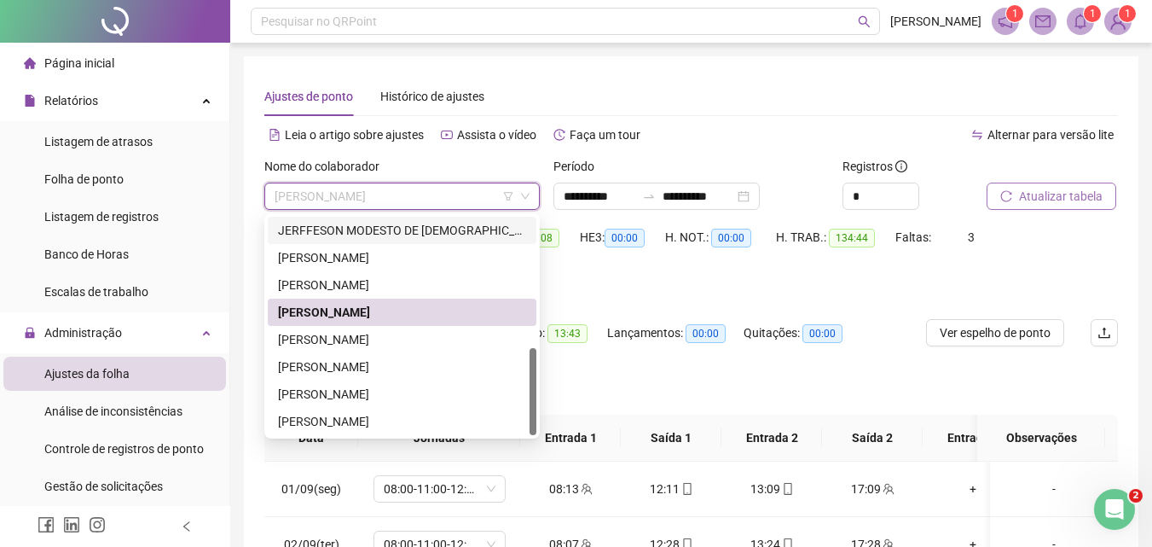
drag, startPoint x: 538, startPoint y: 322, endPoint x: 527, endPoint y: 372, distance: 50.7
click at [532, 370] on div at bounding box center [533, 391] width 7 height 87
click at [392, 368] on div "[PERSON_NAME]" at bounding box center [402, 366] width 248 height 19
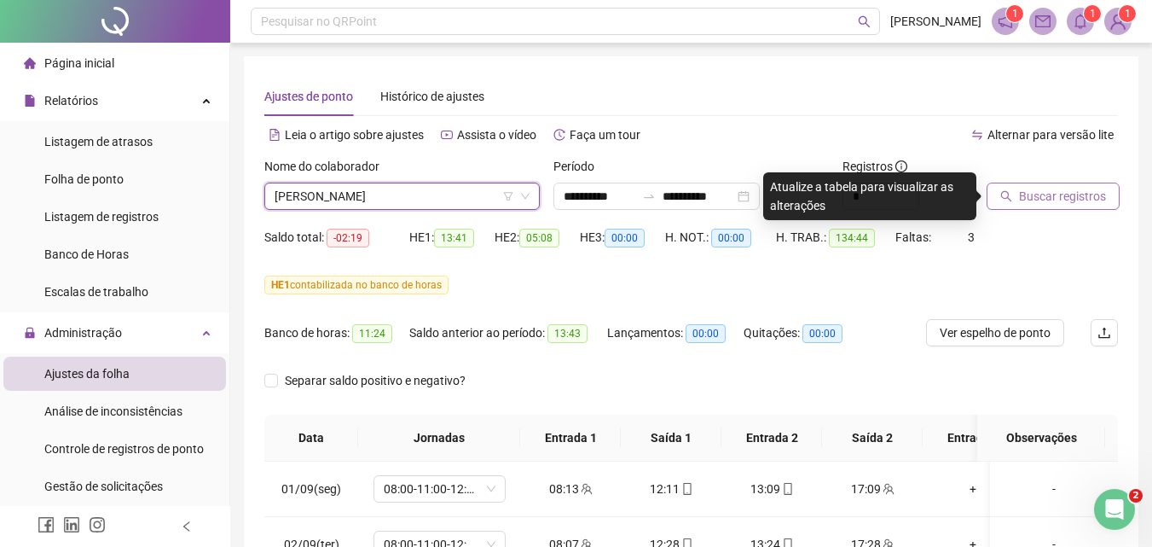
click at [1026, 196] on span "Buscar registros" at bounding box center [1062, 196] width 87 height 19
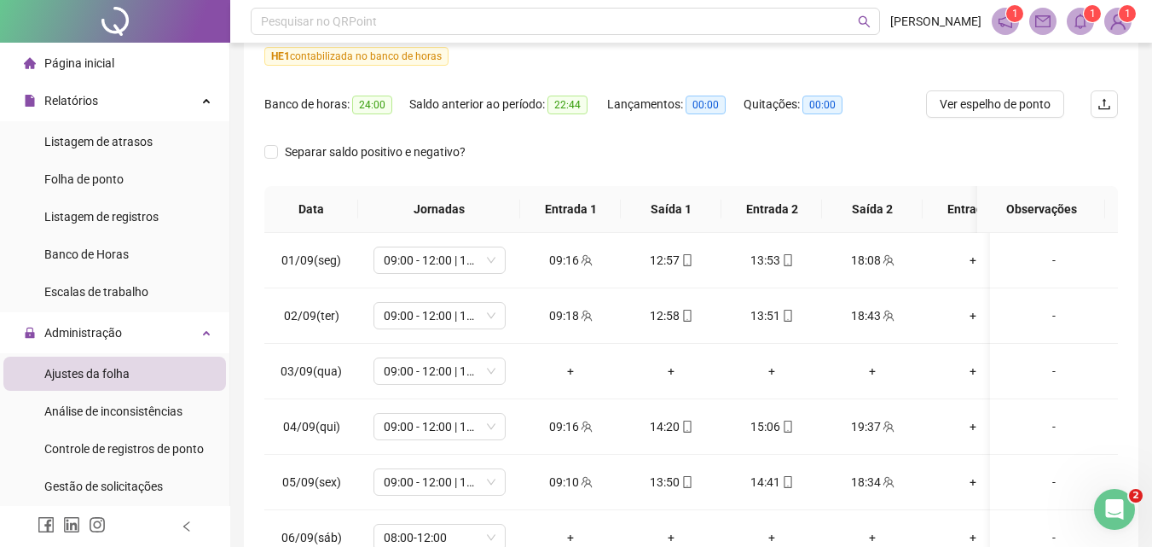
scroll to position [272, 0]
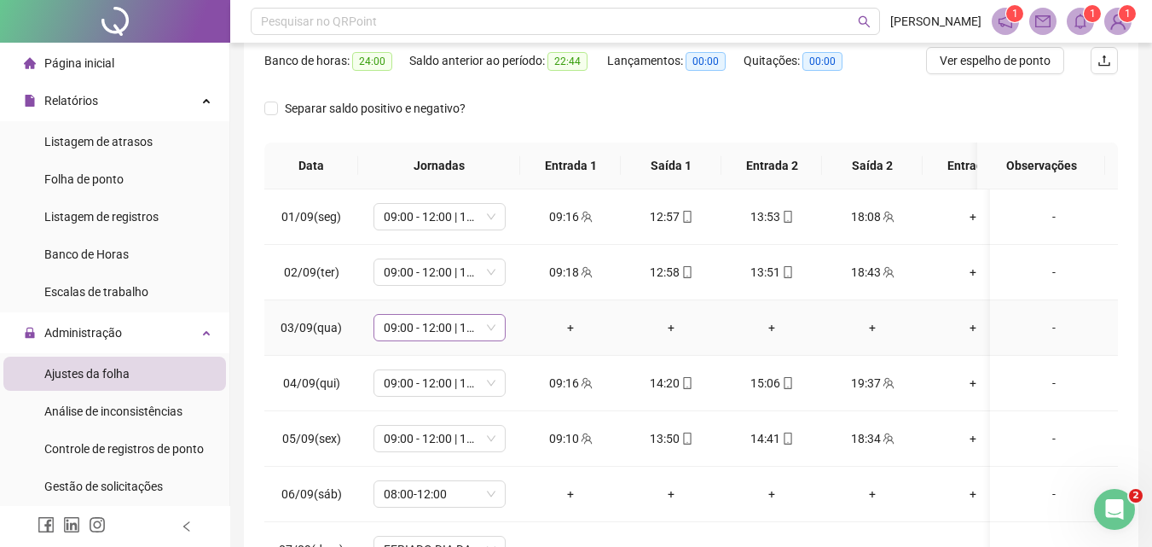
click at [495, 334] on div "09:00 - 12:00 | 13:00 - 18:00" at bounding box center [440, 327] width 132 height 27
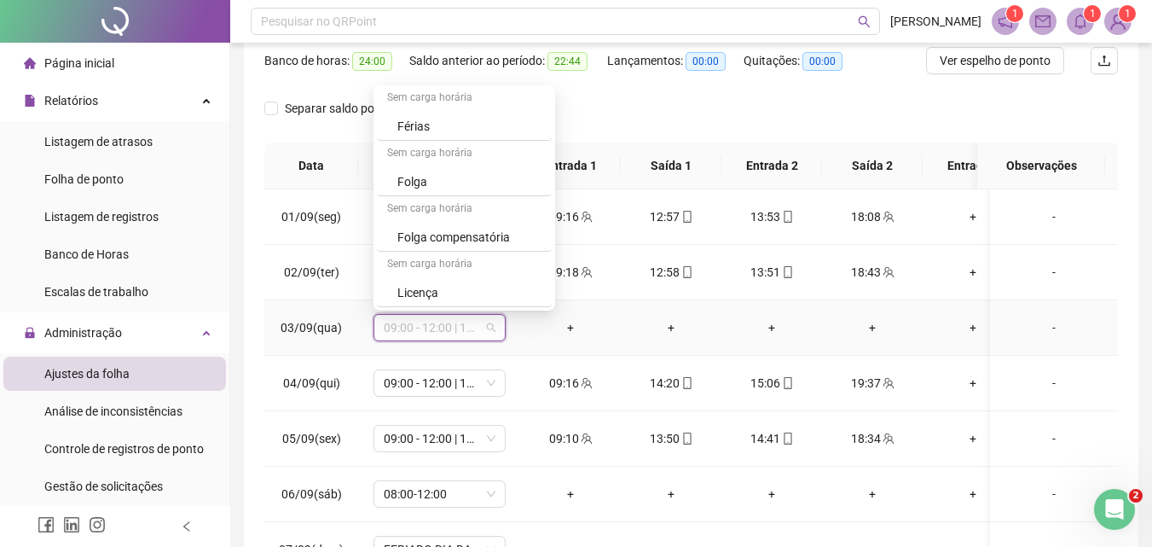
scroll to position [10868, 0]
click at [510, 235] on div "Folga compensatória" at bounding box center [469, 237] width 144 height 19
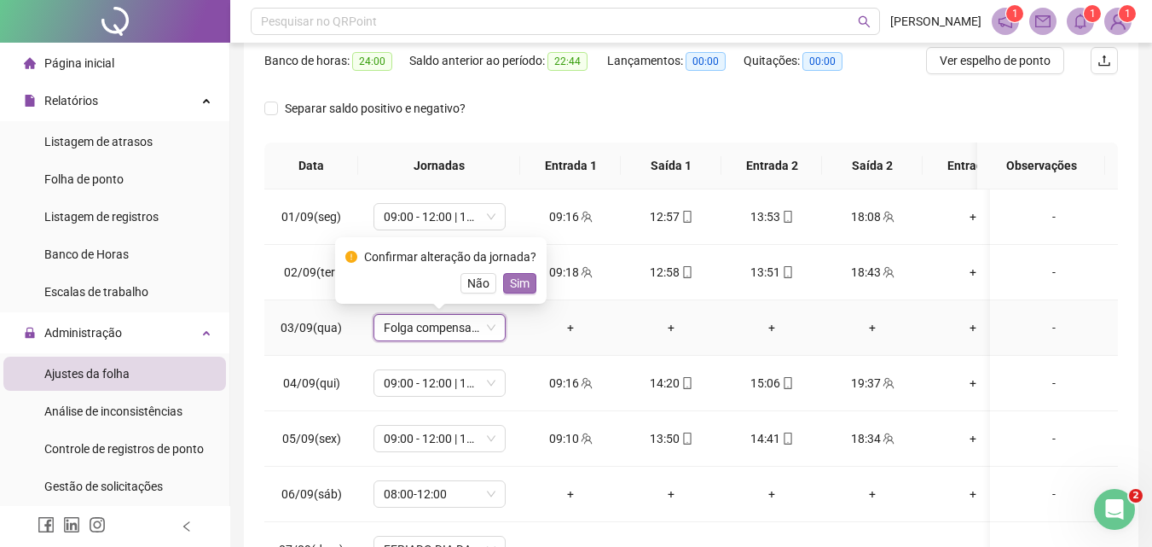
click at [514, 289] on span "Sim" at bounding box center [520, 283] width 20 height 19
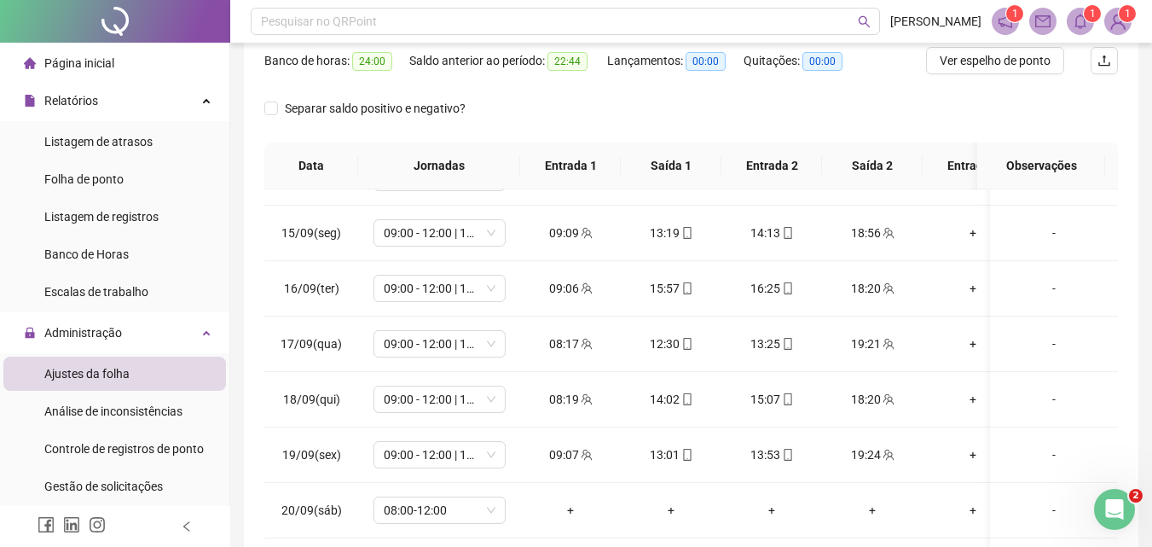
scroll to position [813, 0]
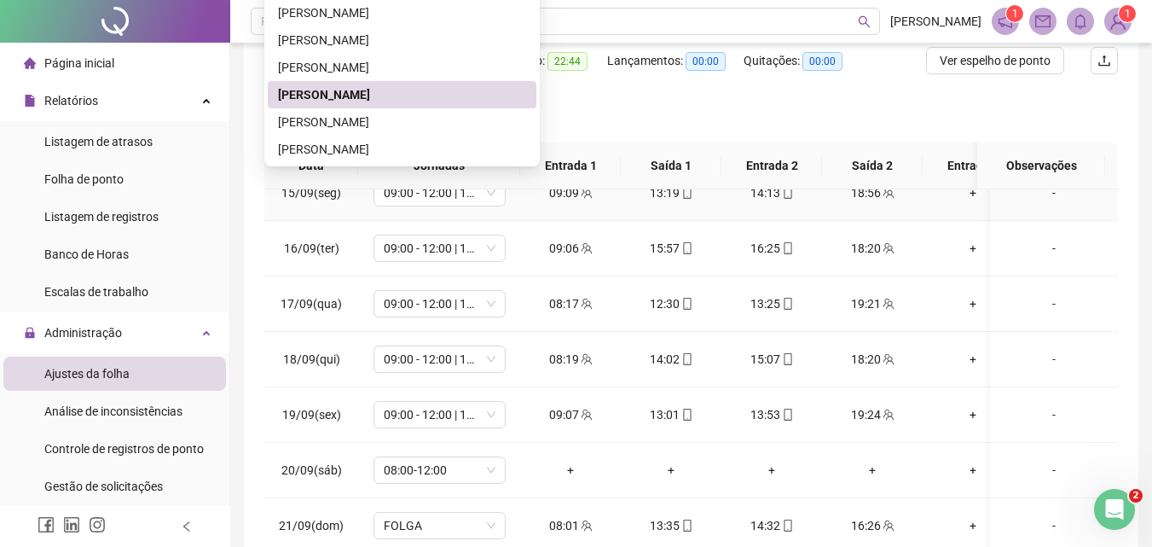
scroll to position [0, 0]
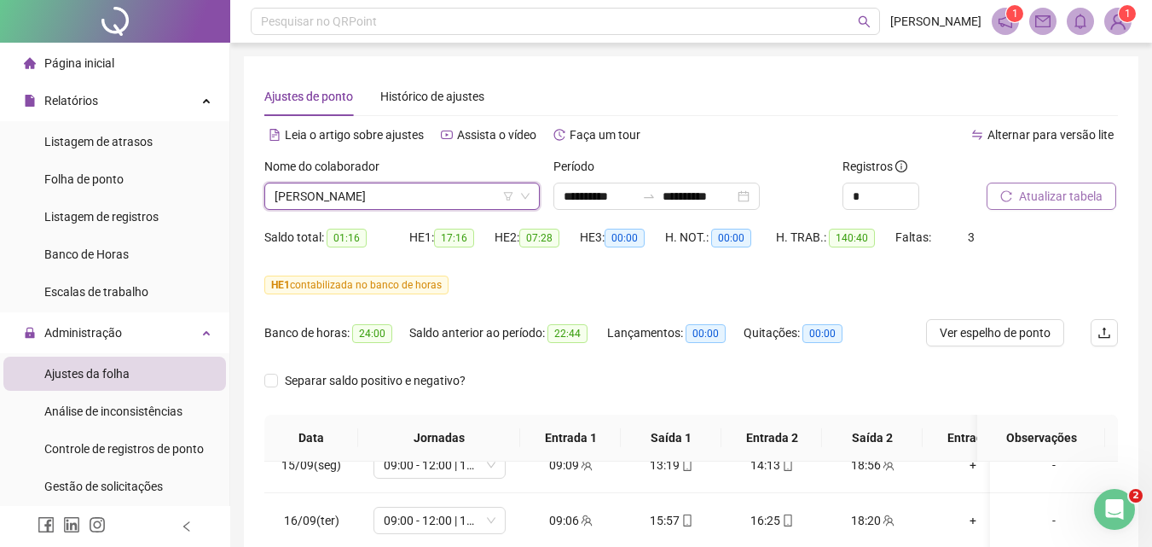
click at [444, 194] on span "[PERSON_NAME]" at bounding box center [402, 196] width 255 height 26
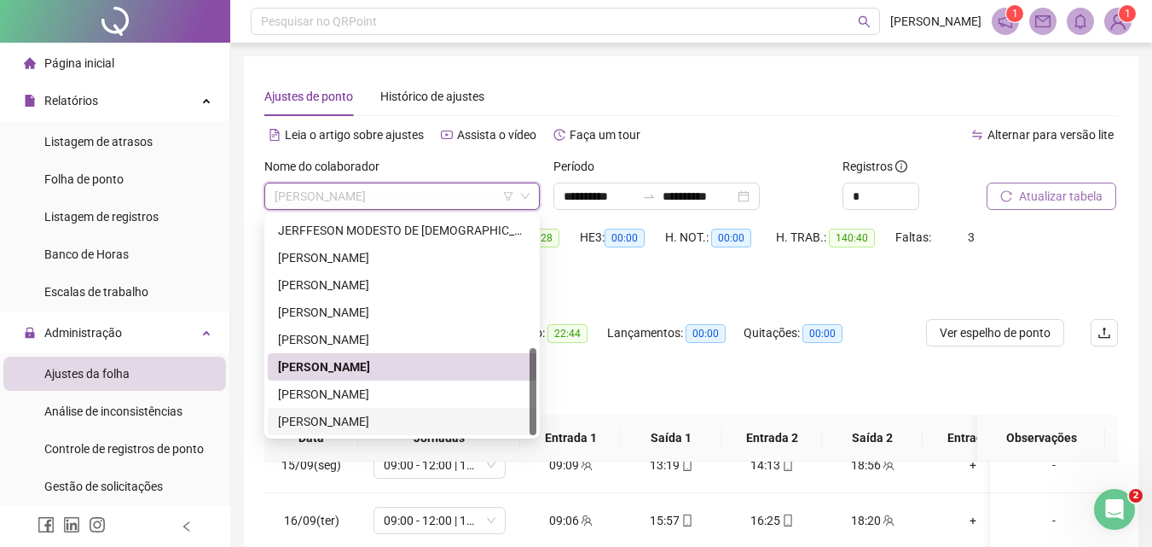
click at [368, 423] on div "[PERSON_NAME]" at bounding box center [402, 421] width 248 height 19
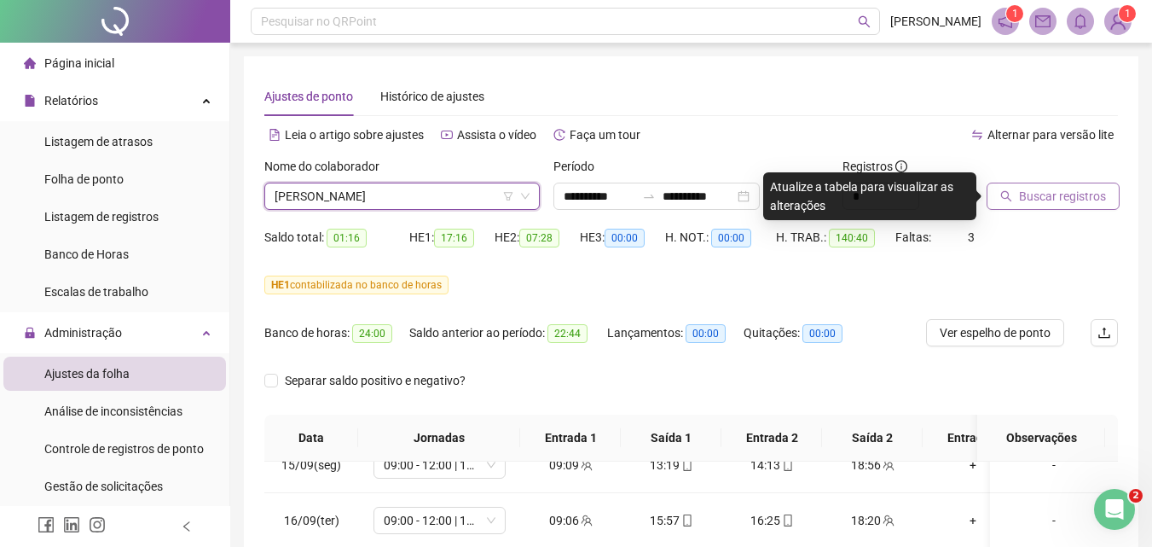
click at [1035, 188] on span "Buscar registros" at bounding box center [1062, 196] width 87 height 19
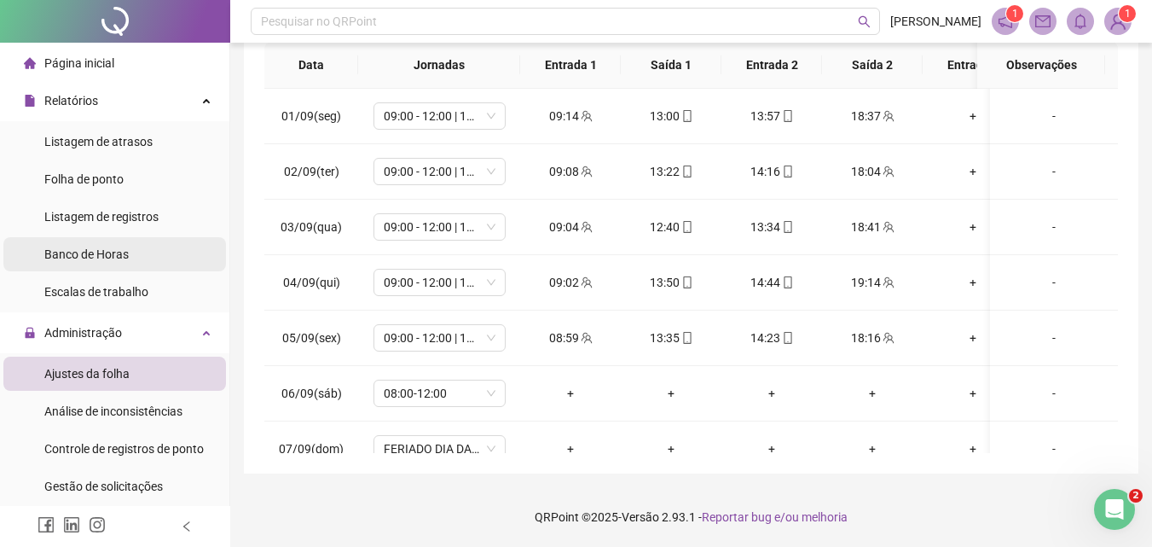
click at [78, 247] on span "Banco de Horas" at bounding box center [86, 254] width 84 height 14
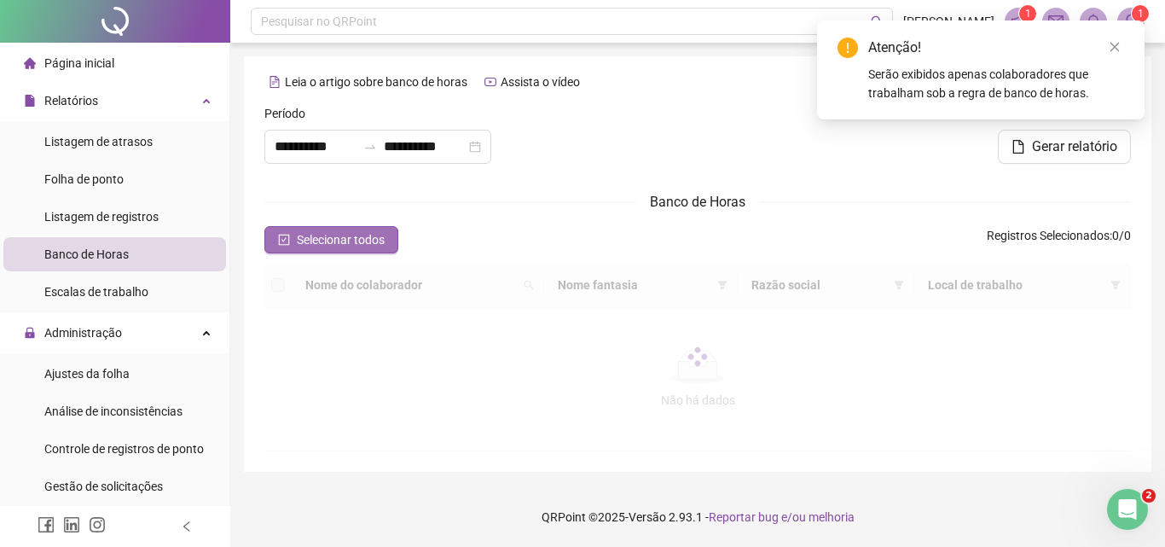
click at [321, 241] on span "Selecionar todos" at bounding box center [341, 239] width 88 height 19
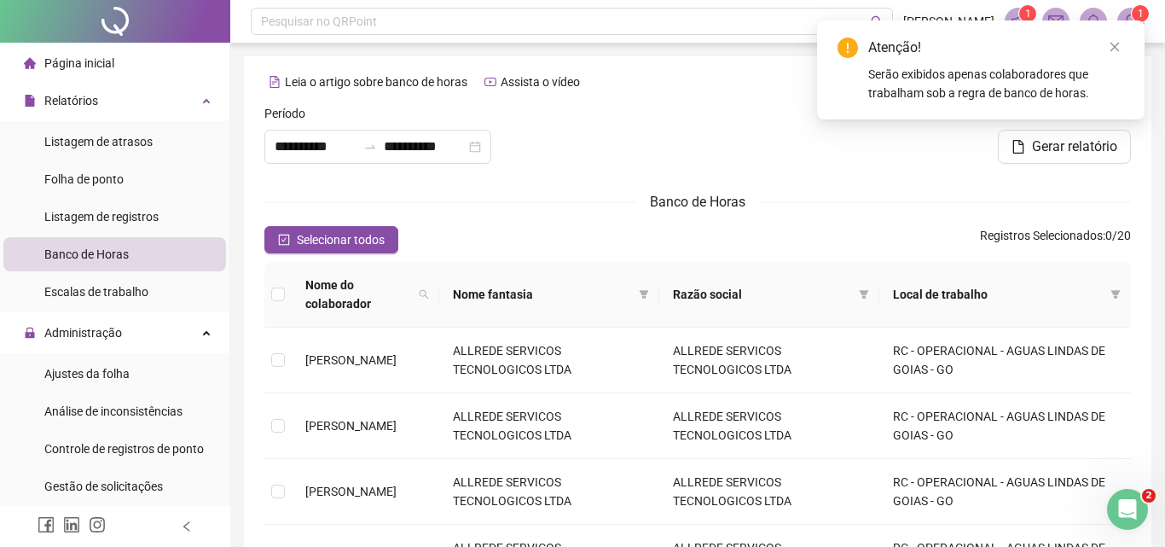
type input "**********"
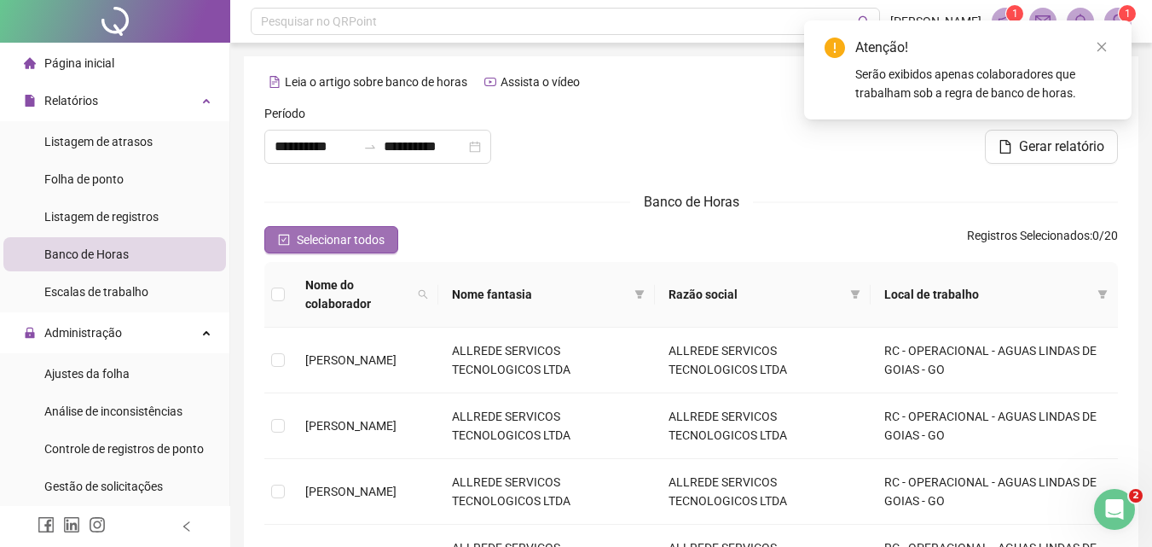
click at [310, 236] on span "Selecionar todos" at bounding box center [341, 239] width 88 height 19
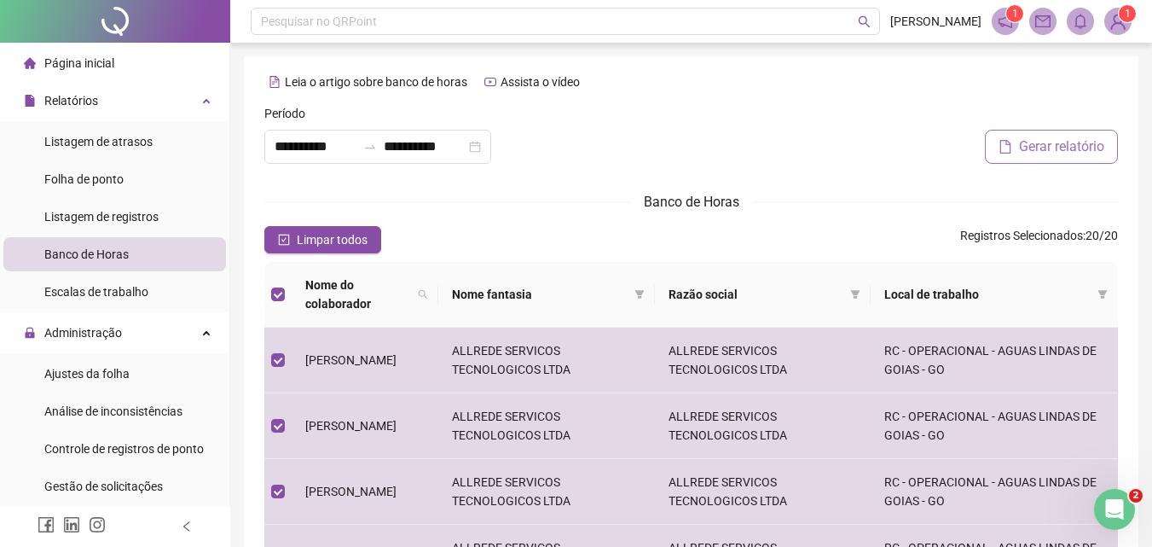
click at [1028, 151] on span "Gerar relatório" at bounding box center [1061, 146] width 85 height 20
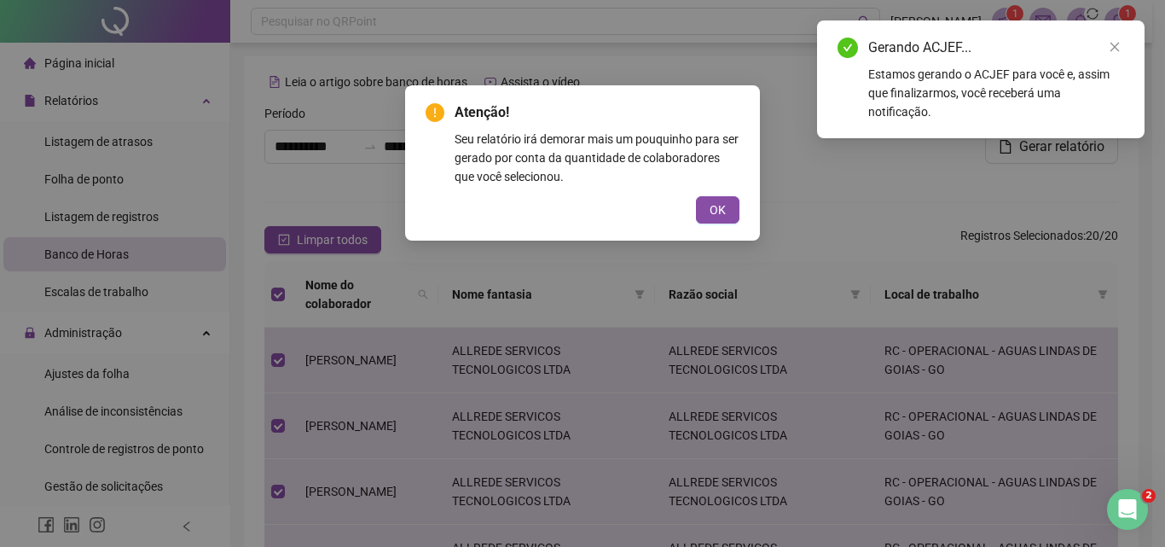
click at [721, 211] on span "OK" at bounding box center [717, 209] width 16 height 19
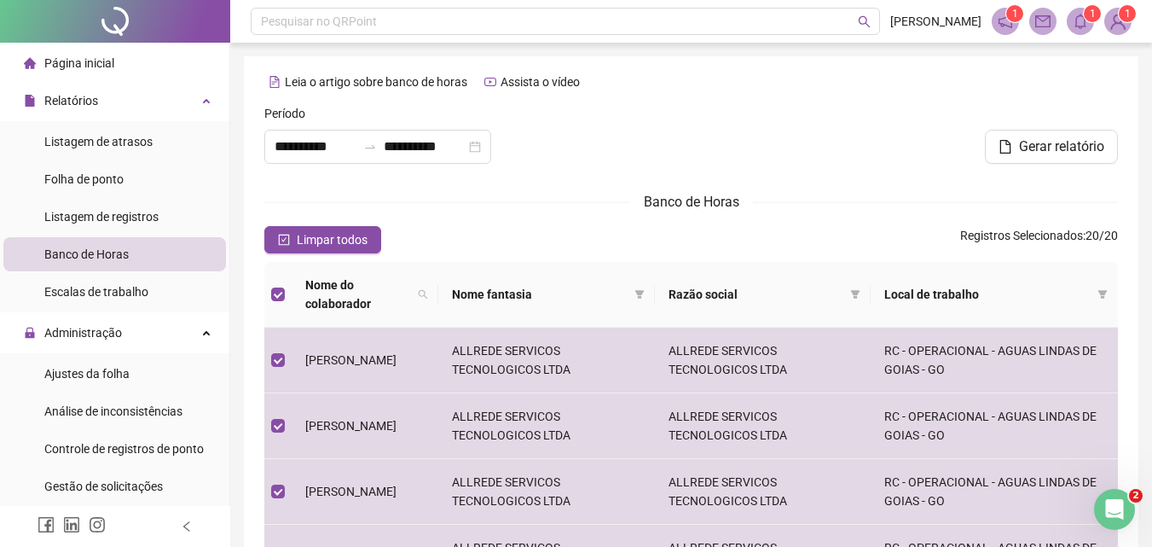
click at [1081, 20] on icon "bell" at bounding box center [1080, 21] width 15 height 15
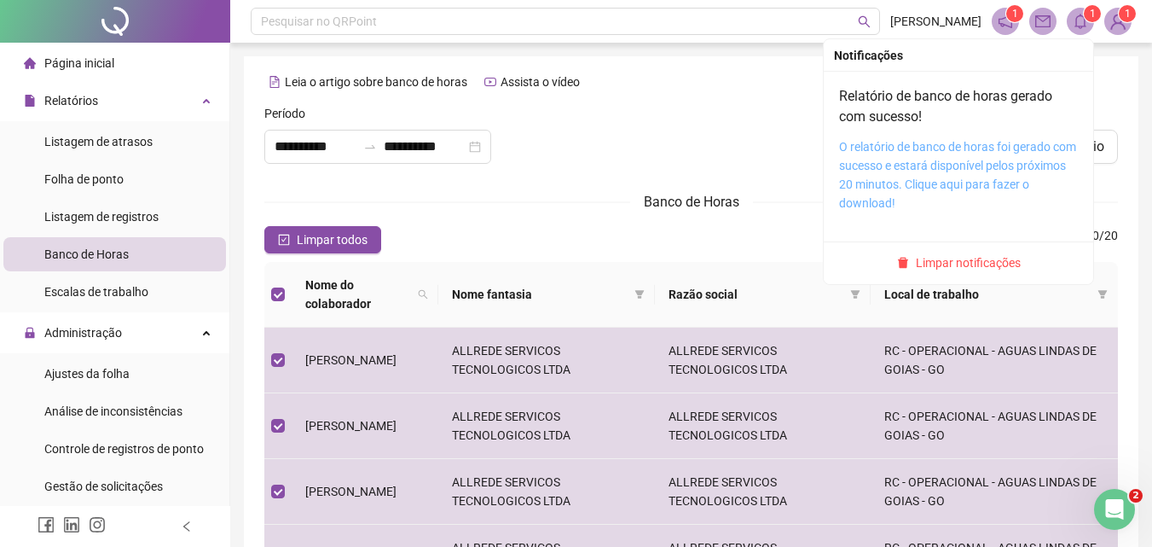
click at [935, 170] on link "O relatório de banco de horas foi gerado com sucesso e estará disponível pelos …" at bounding box center [957, 175] width 237 height 70
